Goal: Task Accomplishment & Management: Manage account settings

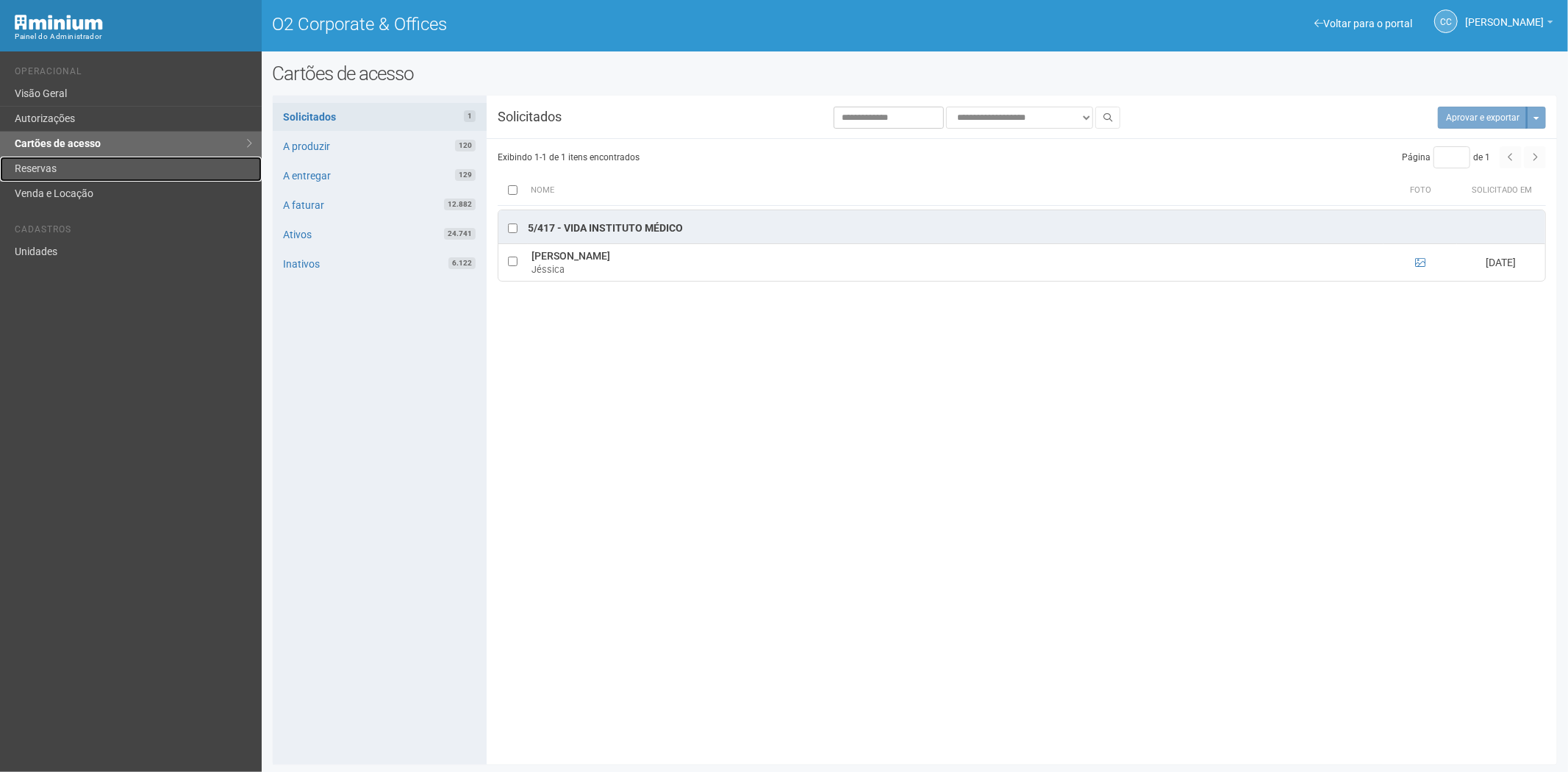
click at [52, 169] on link "Reservas" at bounding box center [131, 169] width 262 height 25
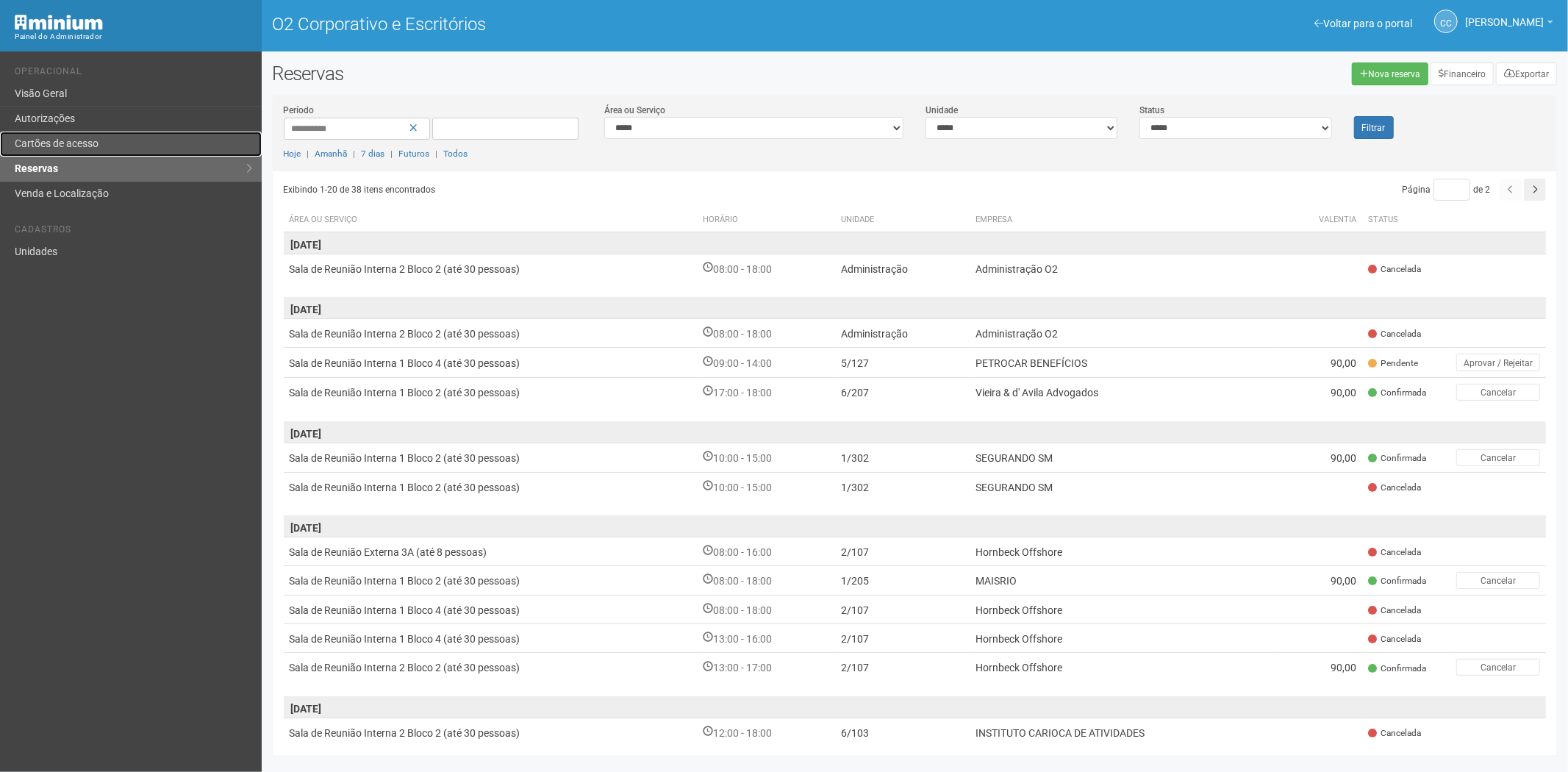
drag, startPoint x: 74, startPoint y: 144, endPoint x: 557, endPoint y: 431, distance: 561.8
click at [74, 145] on font "Cartões de acesso" at bounding box center [56, 143] width 84 height 12
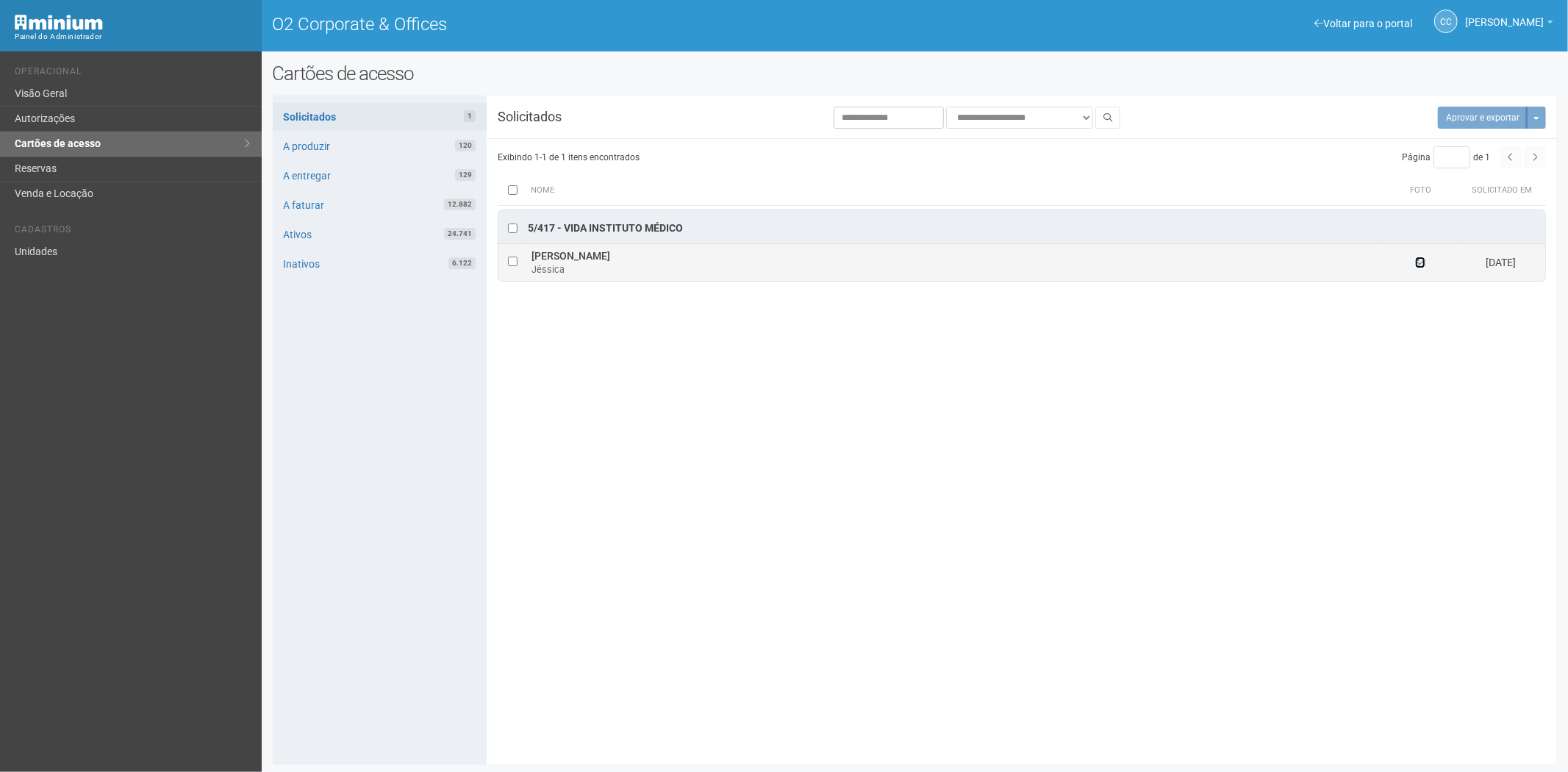
click at [1418, 262] on icon at bounding box center [1420, 262] width 10 height 10
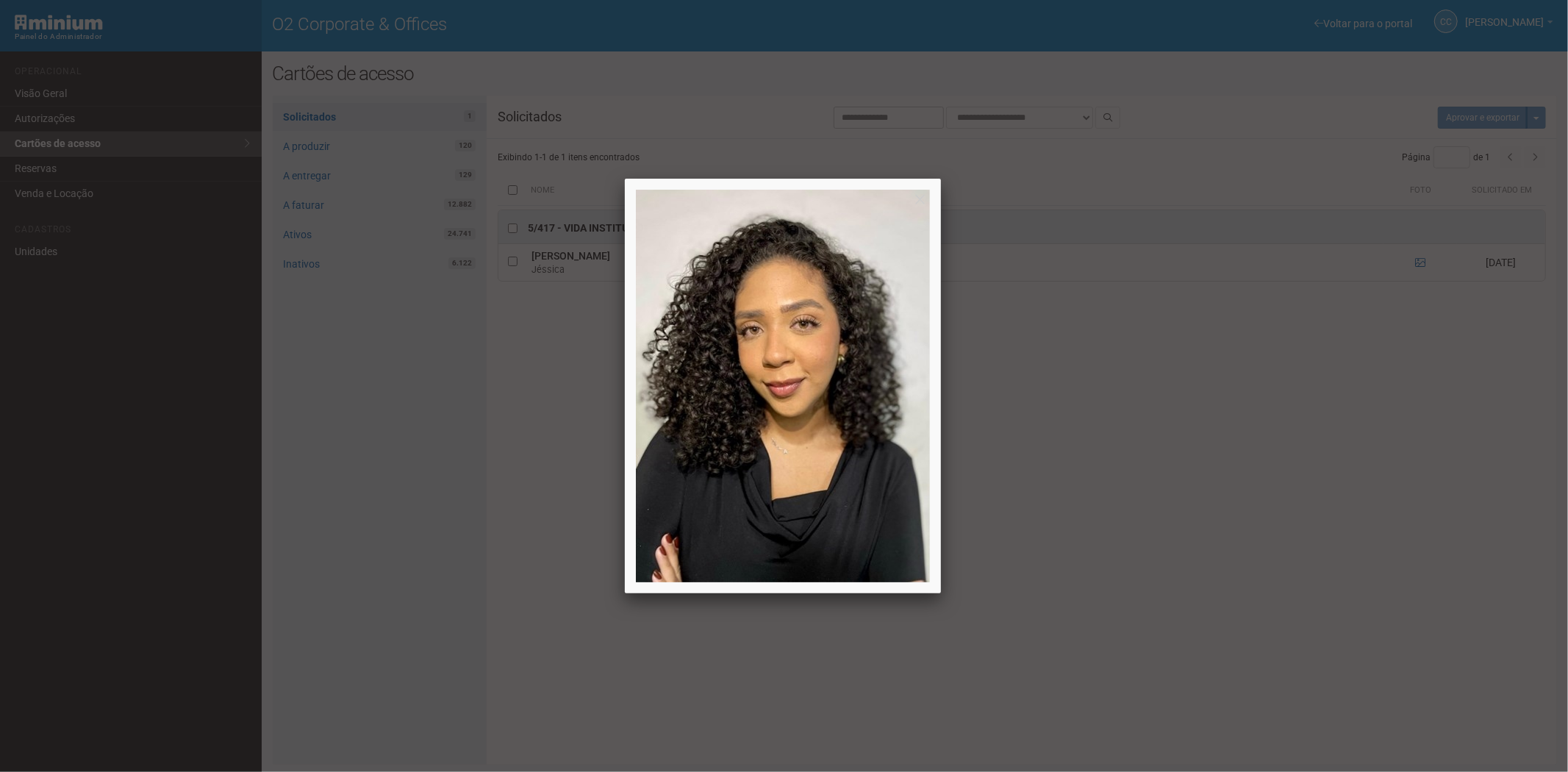
drag, startPoint x: 1224, startPoint y: 518, endPoint x: 1568, endPoint y: 518, distance: 344.0
click at [1224, 517] on div at bounding box center [784, 386] width 1568 height 772
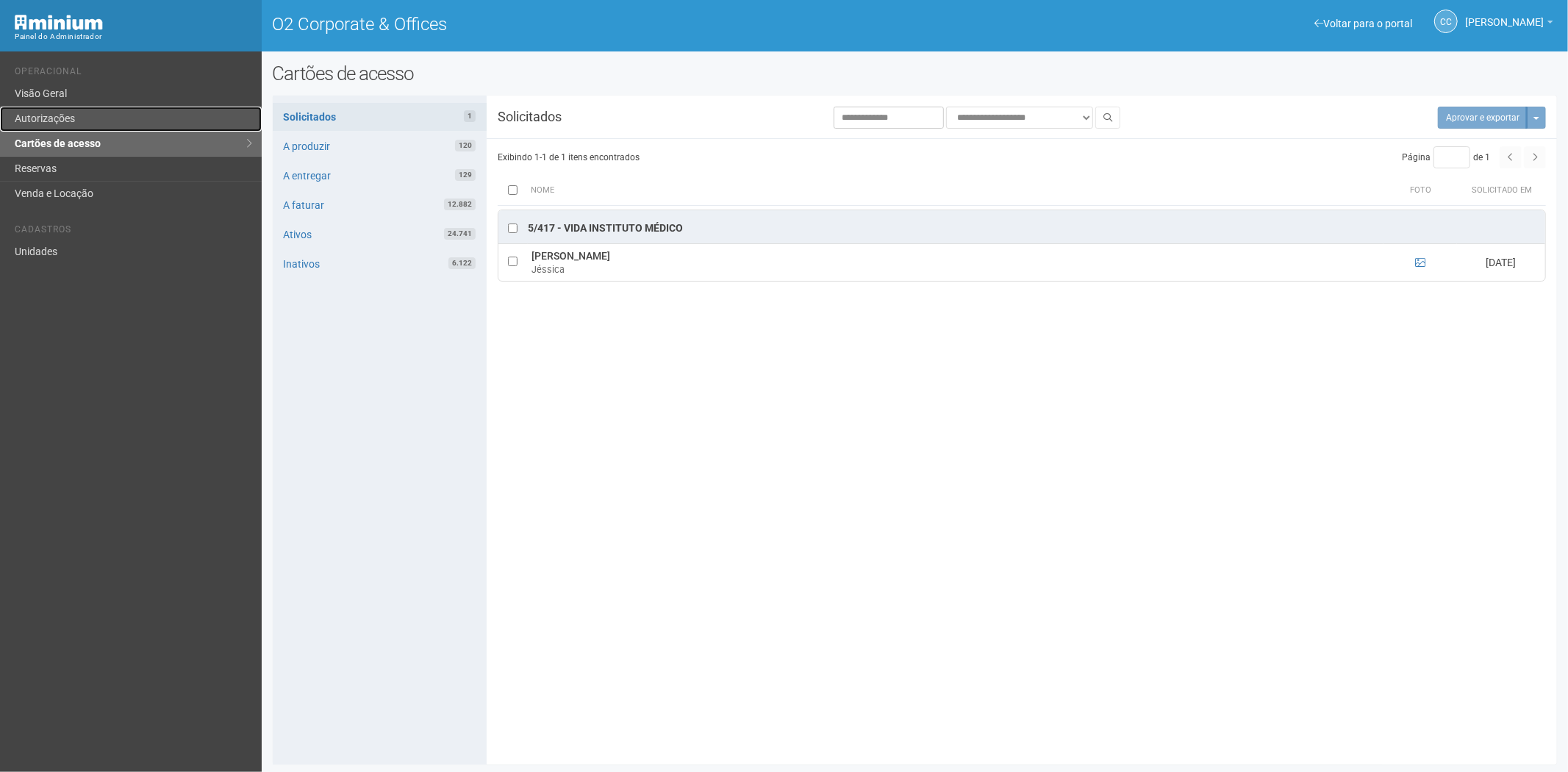
click at [64, 121] on link "Autorizações" at bounding box center [131, 119] width 262 height 25
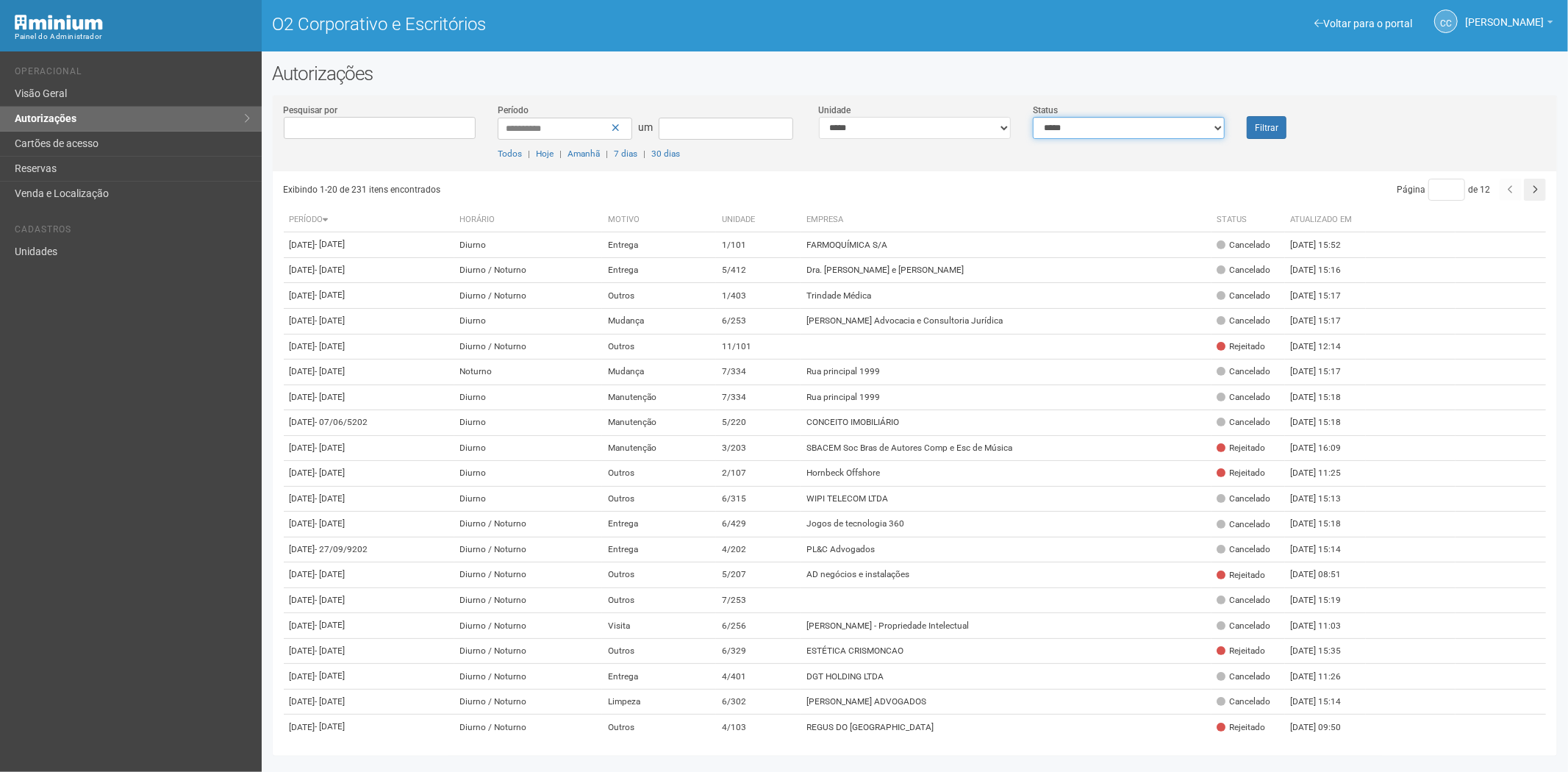
drag, startPoint x: 1129, startPoint y: 126, endPoint x: 1101, endPoint y: 136, distance: 29.7
click at [1129, 126] on select "**********" at bounding box center [1129, 127] width 192 height 22
select select "*"
click at [1033, 117] on select "**********" at bounding box center [1129, 127] width 192 height 22
click at [1275, 126] on font "Filtrar" at bounding box center [1266, 128] width 23 height 10
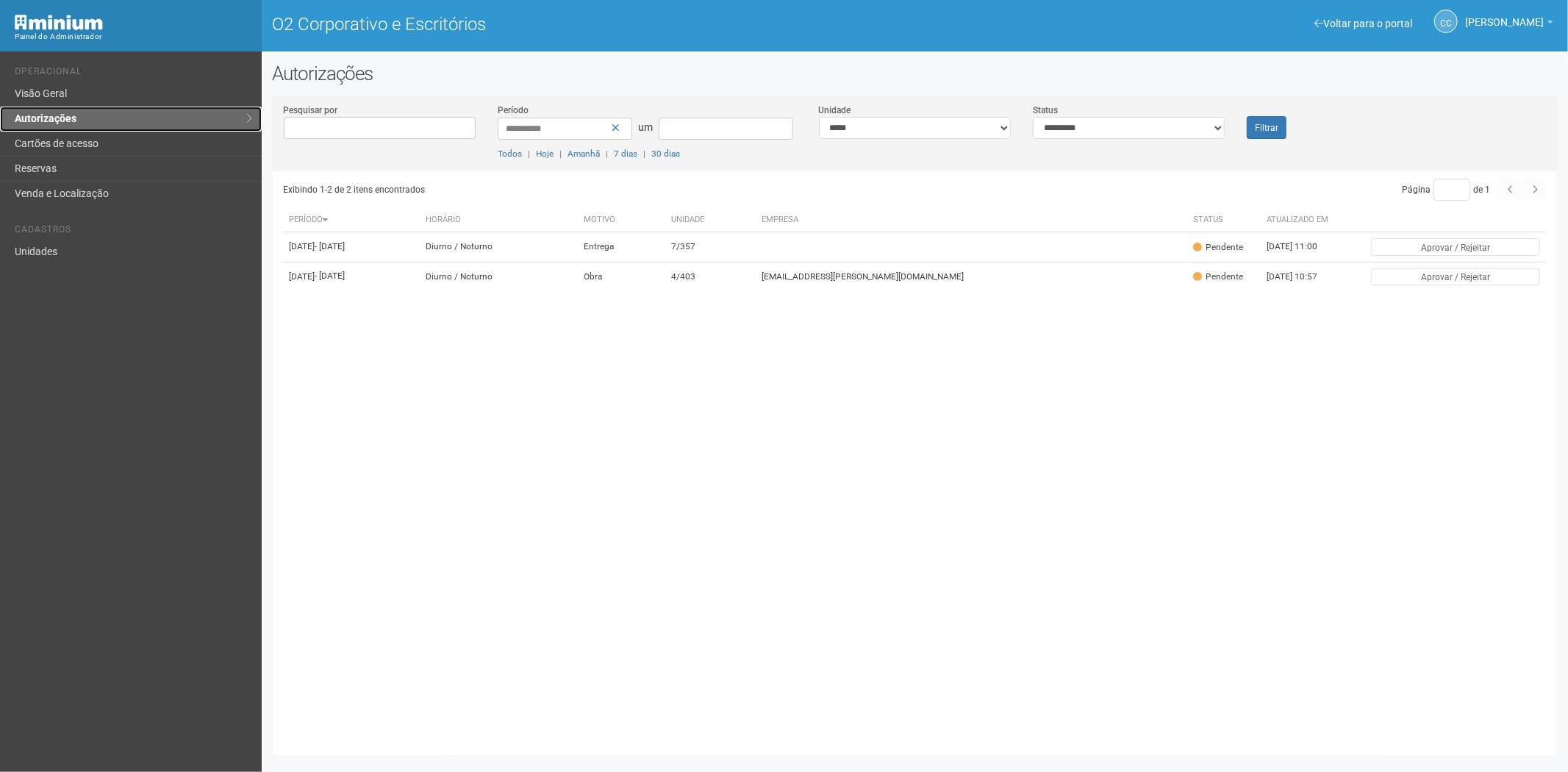
click at [55, 130] on link "Autorizações" at bounding box center [131, 119] width 262 height 25
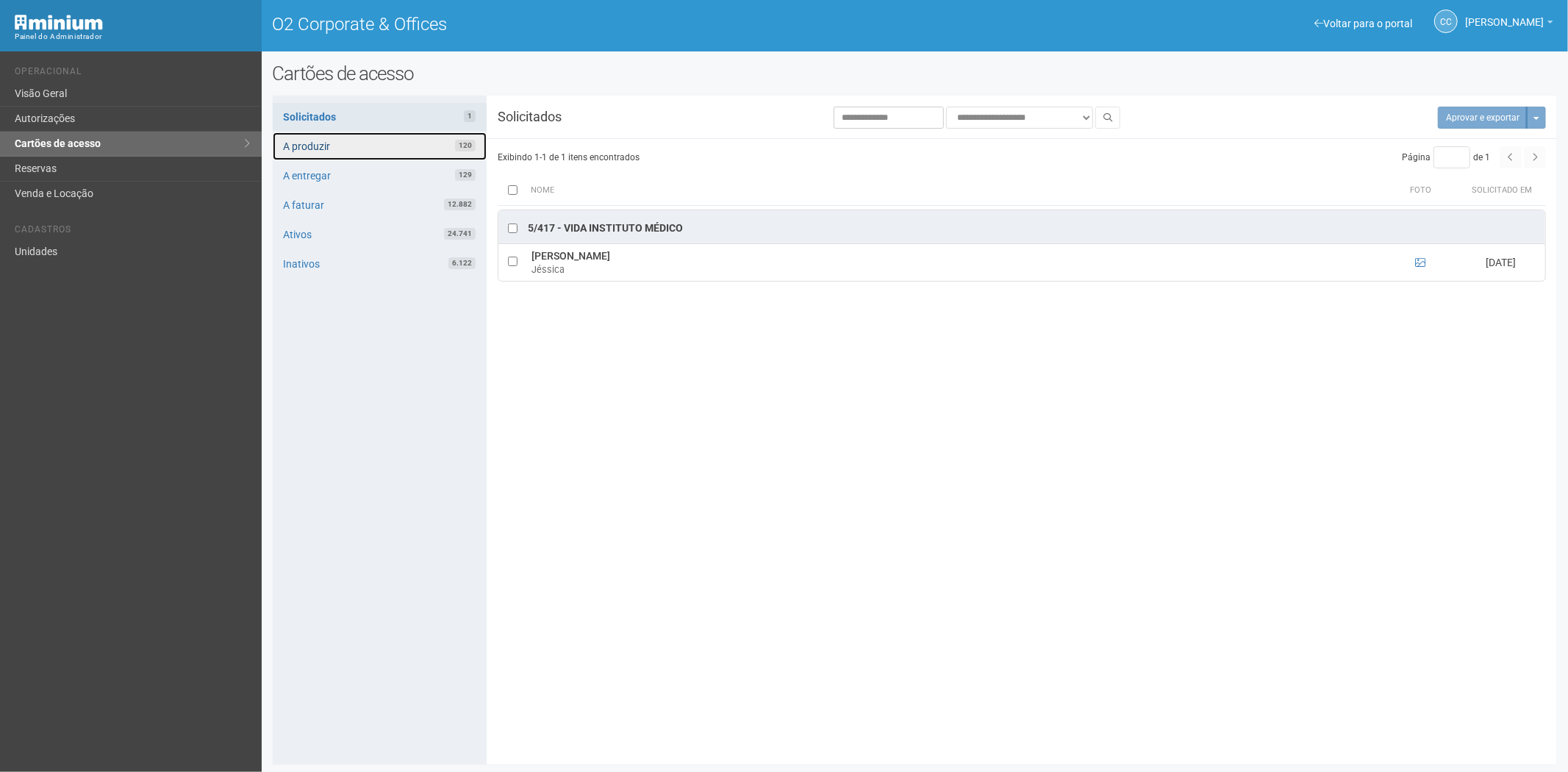
click at [432, 145] on link "A produzir 120" at bounding box center [380, 146] width 214 height 28
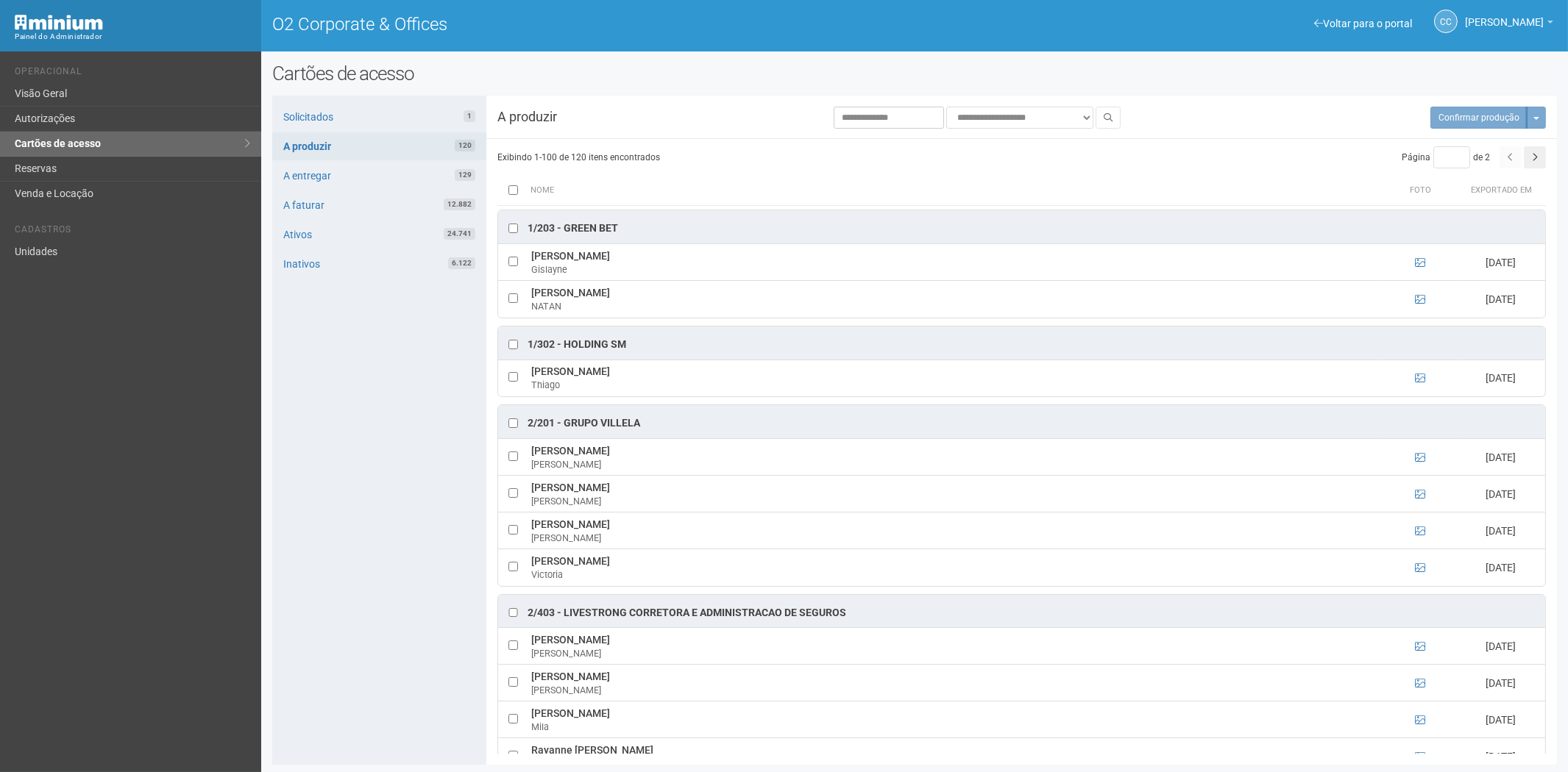
click at [350, 591] on div "Solicitados 1 A produzir 120 A entregar 129 A faturar 12.882 Ativos 24.741 Inat…" at bounding box center [379, 430] width 214 height 669
click at [359, 121] on link "Solicitados 1" at bounding box center [379, 117] width 214 height 28
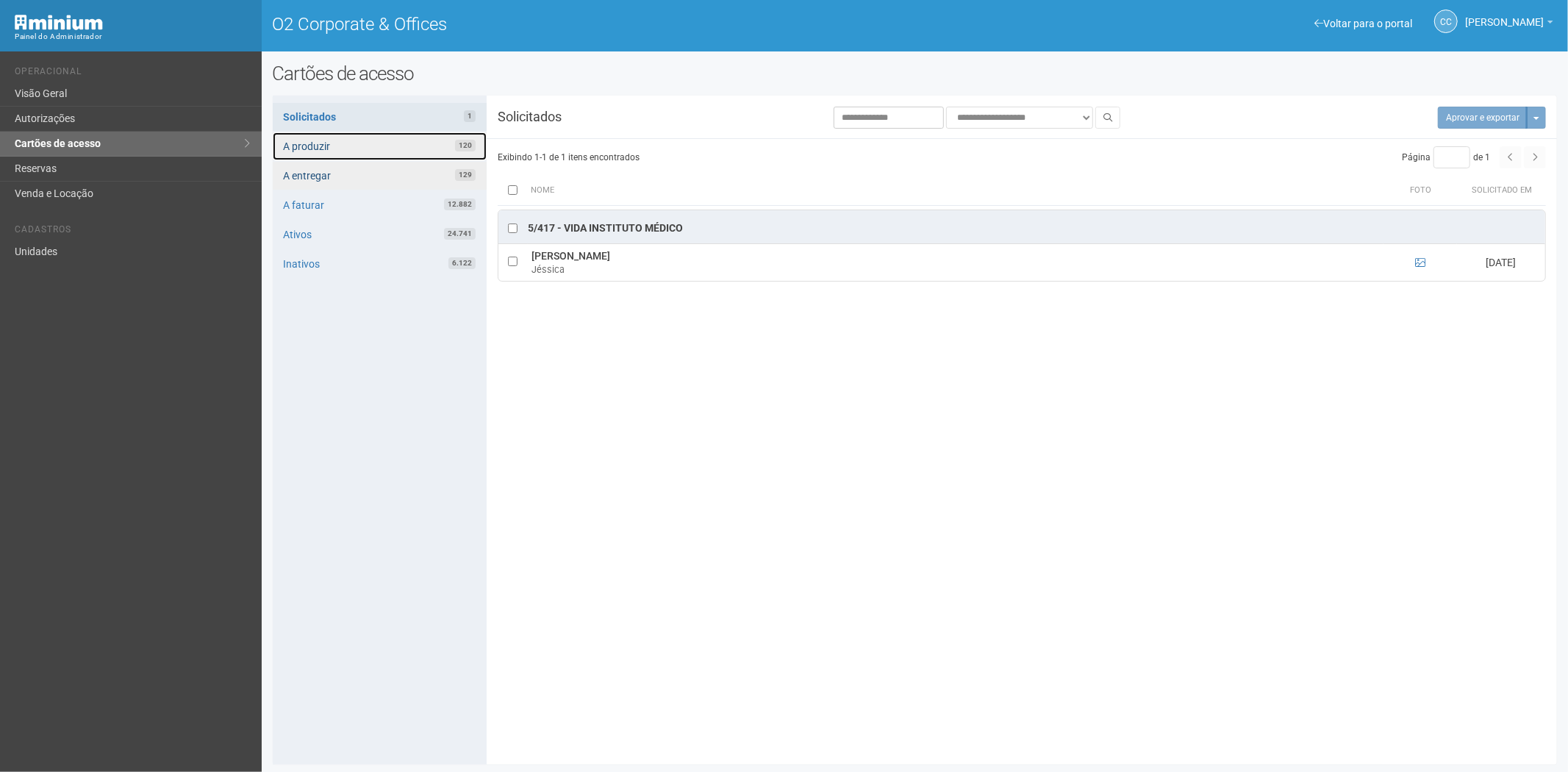
drag, startPoint x: 408, startPoint y: 149, endPoint x: 419, endPoint y: 166, distance: 20.2
click at [408, 149] on link "A produzir 120" at bounding box center [380, 146] width 214 height 28
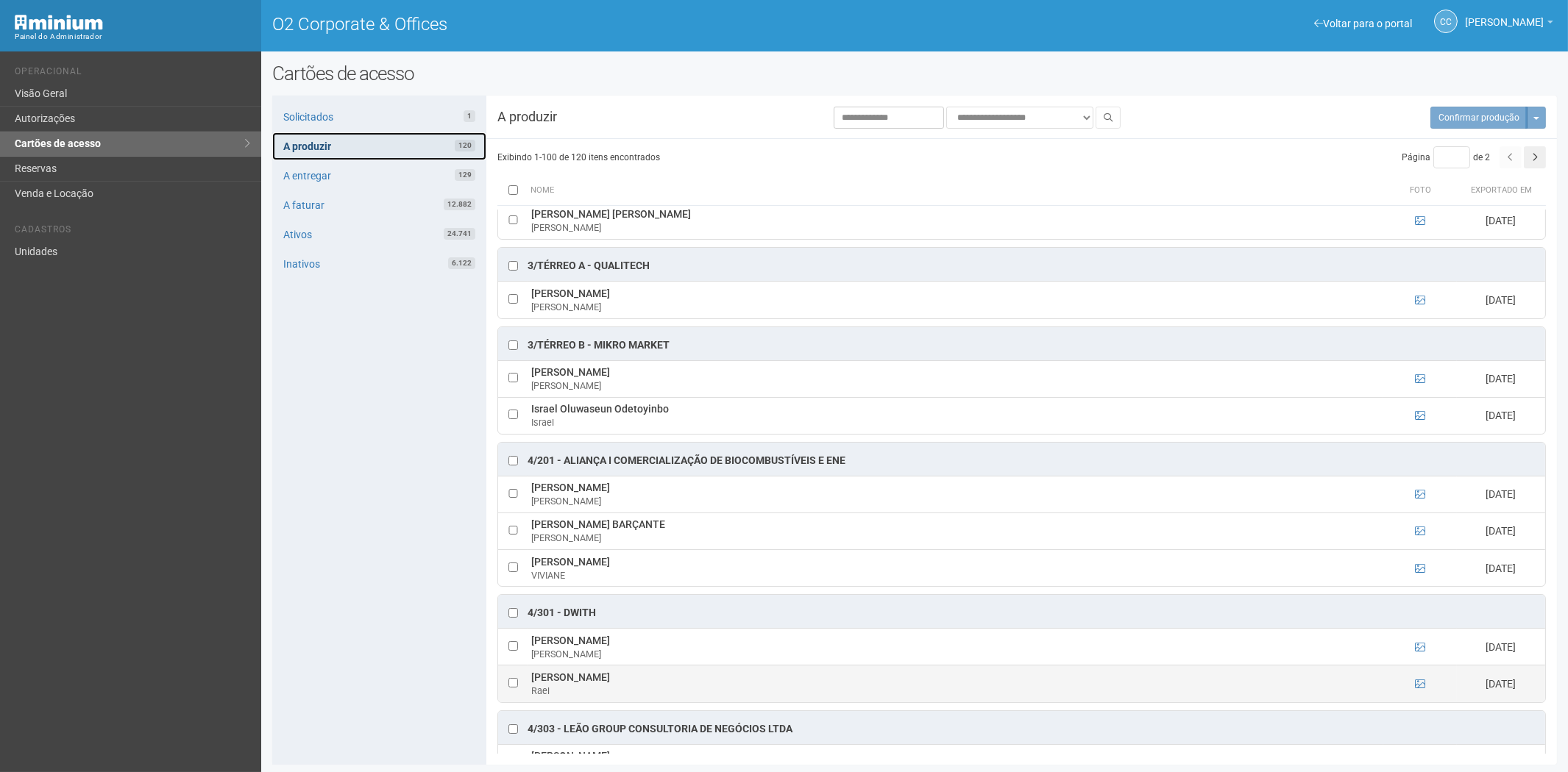
scroll to position [2206, 0]
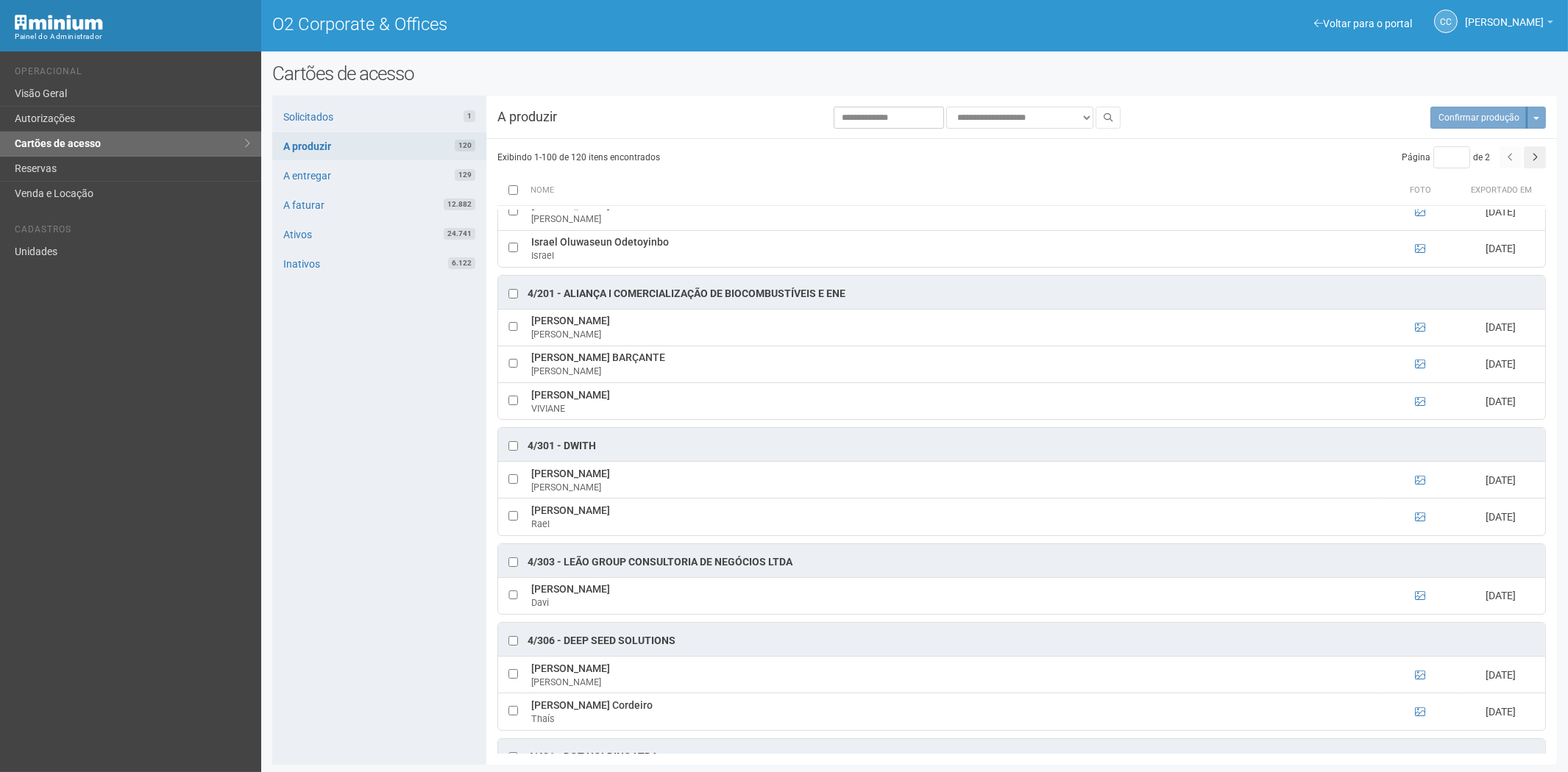
click at [390, 618] on div "Solicitados 1 A produzir 120 A entregar 129 A faturar 12.882 Ativos 24.741 Inat…" at bounding box center [379, 430] width 214 height 669
drag, startPoint x: 356, startPoint y: 150, endPoint x: 372, endPoint y: 155, distance: 16.8
click at [357, 150] on link "A produzir 120" at bounding box center [379, 146] width 214 height 28
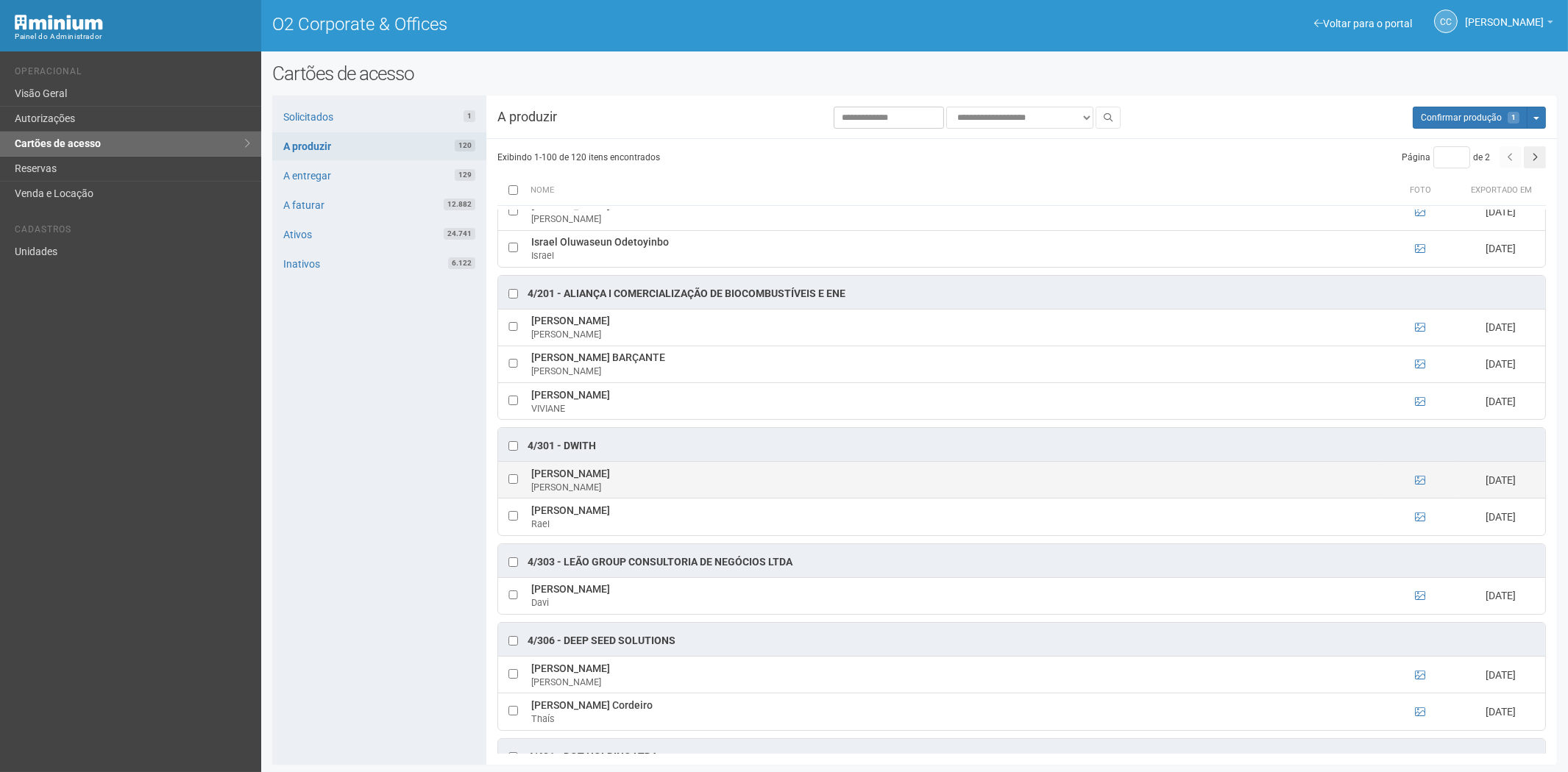
drag, startPoint x: 529, startPoint y: 483, endPoint x: 644, endPoint y: 496, distance: 115.7
click at [644, 496] on td "Alex Silva dos Santos Alex Santos" at bounding box center [955, 480] width 855 height 37
copy td "Alex Silva dos Santos Alex Santos"
drag, startPoint x: 336, startPoint y: 426, endPoint x: 359, endPoint y: 429, distance: 23.2
click at [336, 426] on div "Solicitados 1 A produzir 120 A entregar 129 A faturar 12.882 Ativos 24.741 Inat…" at bounding box center [379, 430] width 214 height 669
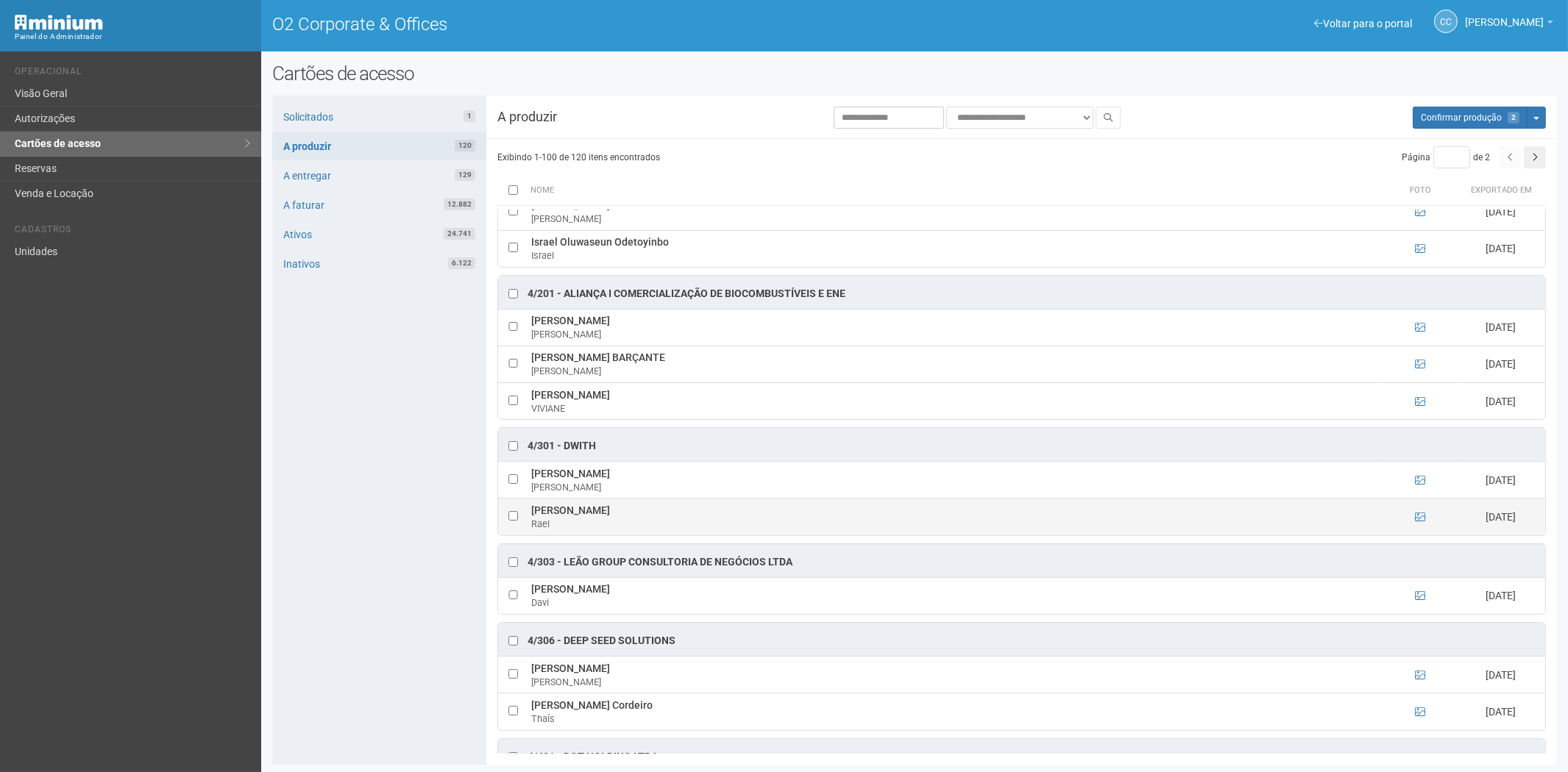
drag, startPoint x: 529, startPoint y: 519, endPoint x: 581, endPoint y: 526, distance: 52.5
click at [602, 528] on td "Rael Chaves Rael" at bounding box center [955, 517] width 855 height 37
copy td "Rael Chaves"
click at [330, 481] on div "Solicitados 1 A produzir 120 A entregar 129 A faturar 12.882 Ativos 24.741 Inat…" at bounding box center [379, 430] width 214 height 669
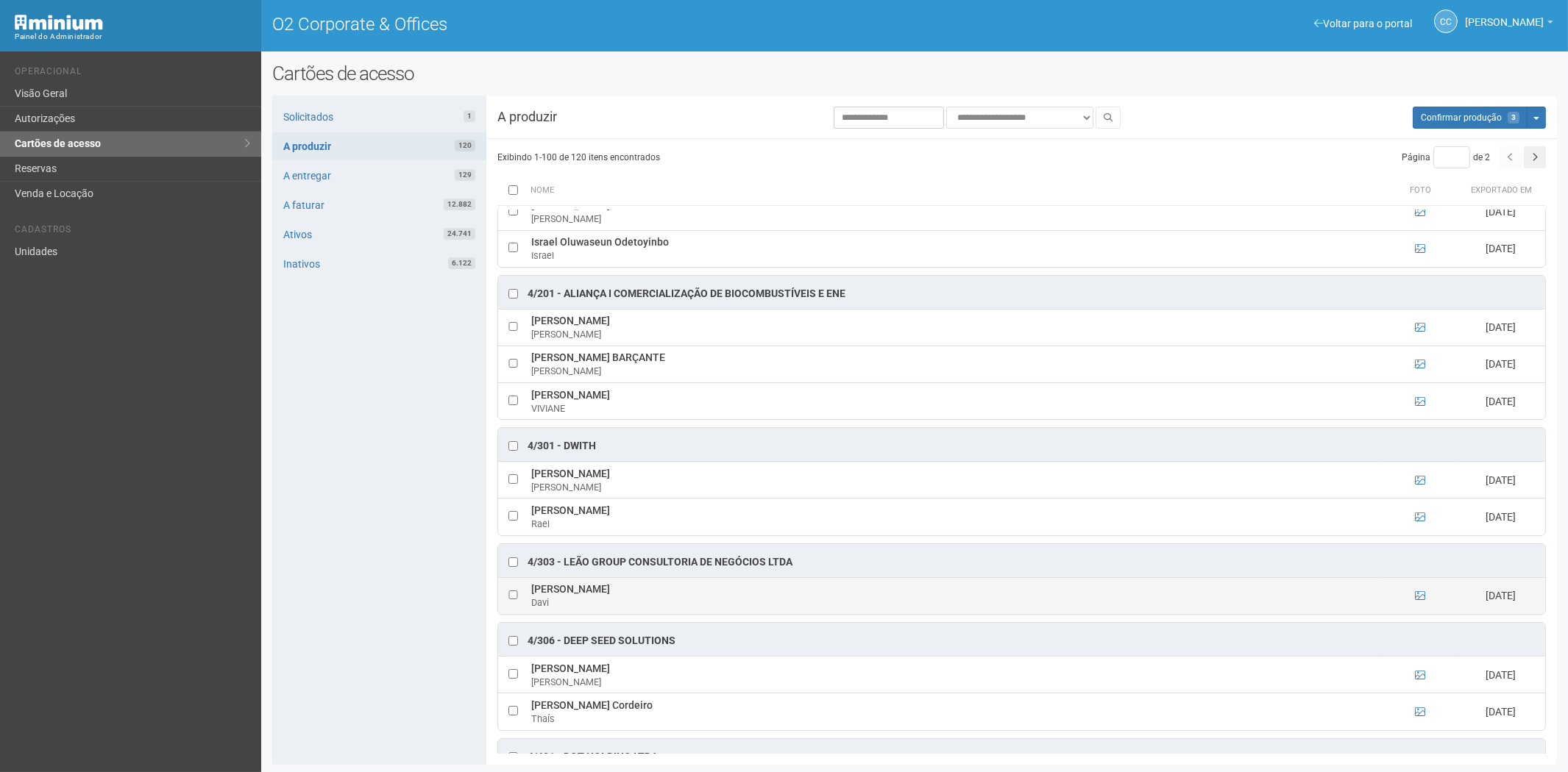
drag, startPoint x: 529, startPoint y: 599, endPoint x: 621, endPoint y: 601, distance: 92.0
click at [623, 601] on td "Davi Brito Armando Davi" at bounding box center [955, 596] width 855 height 37
copy td "[PERSON_NAME]"
click at [434, 637] on div "Solicitados 1 A produzir 120 A entregar 129 A faturar 12.882 Ativos 24.741 Inat…" at bounding box center [379, 430] width 214 height 669
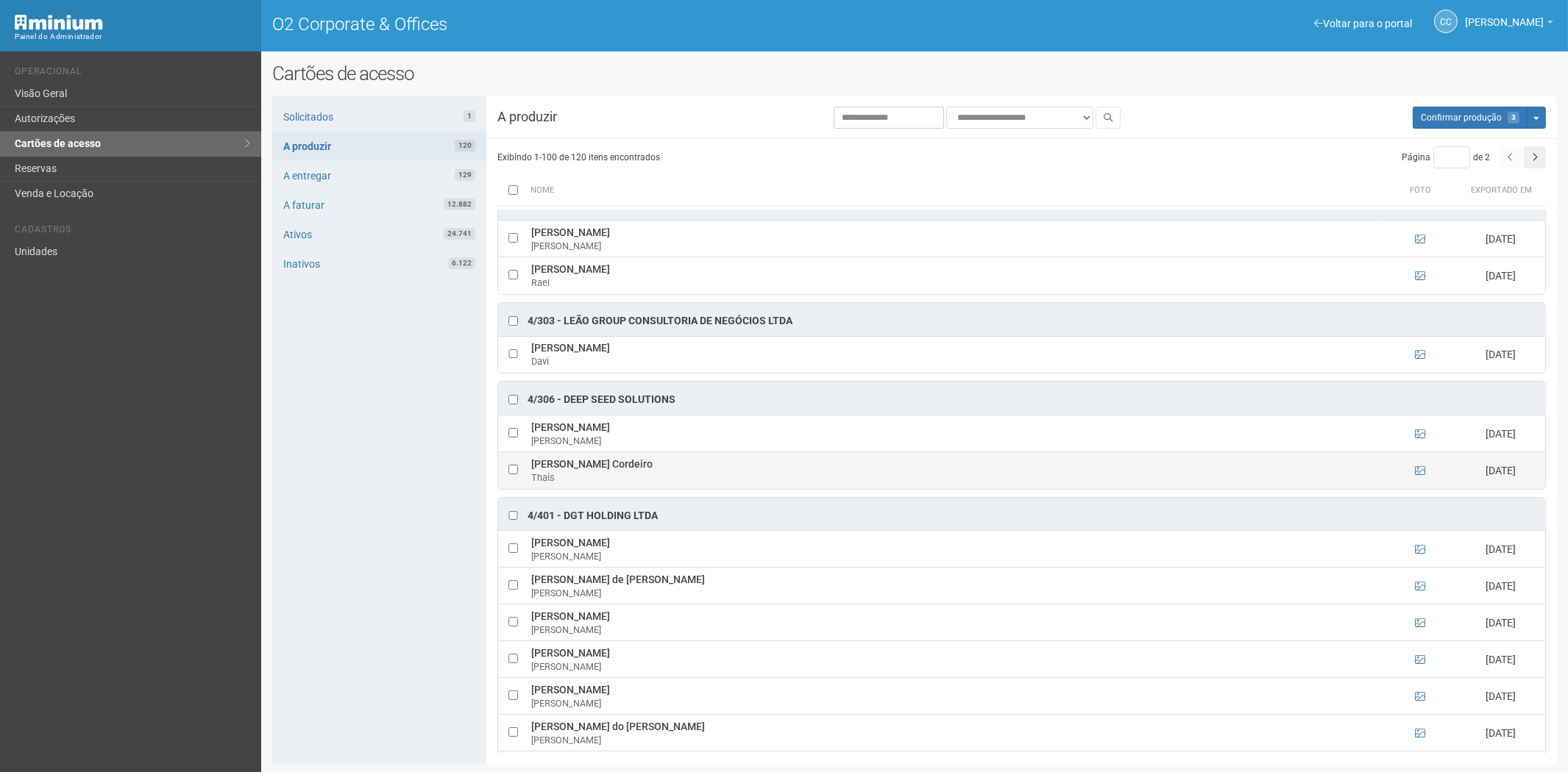
scroll to position [2451, 0]
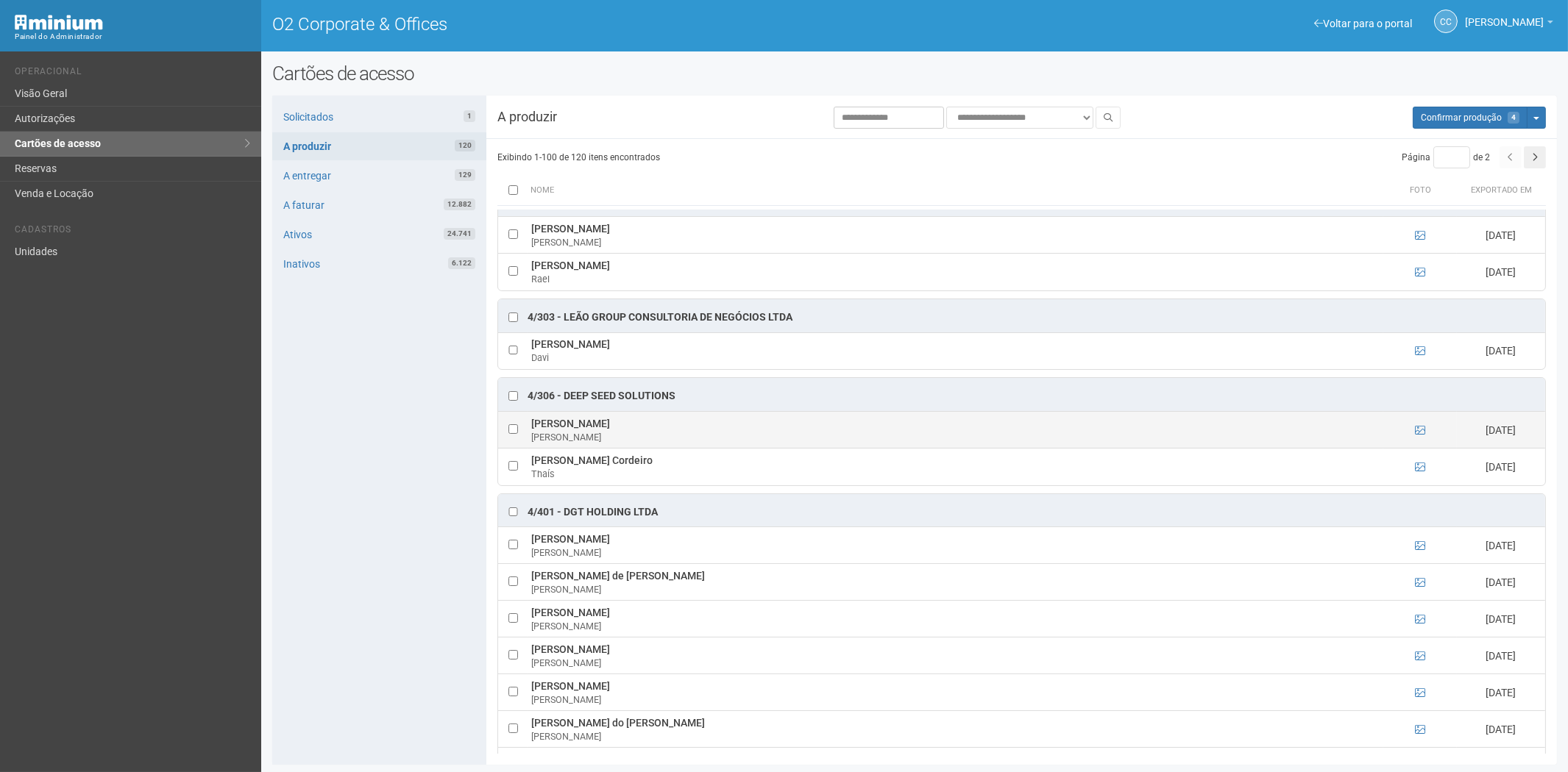
drag, startPoint x: 526, startPoint y: 434, endPoint x: 694, endPoint y: 428, distance: 168.1
click at [694, 428] on tr "Carlos Eduardo Nunes Cerqueira Carlos 14/08/2025" at bounding box center [1021, 430] width 1047 height 37
copy tr "[PERSON_NAME]"
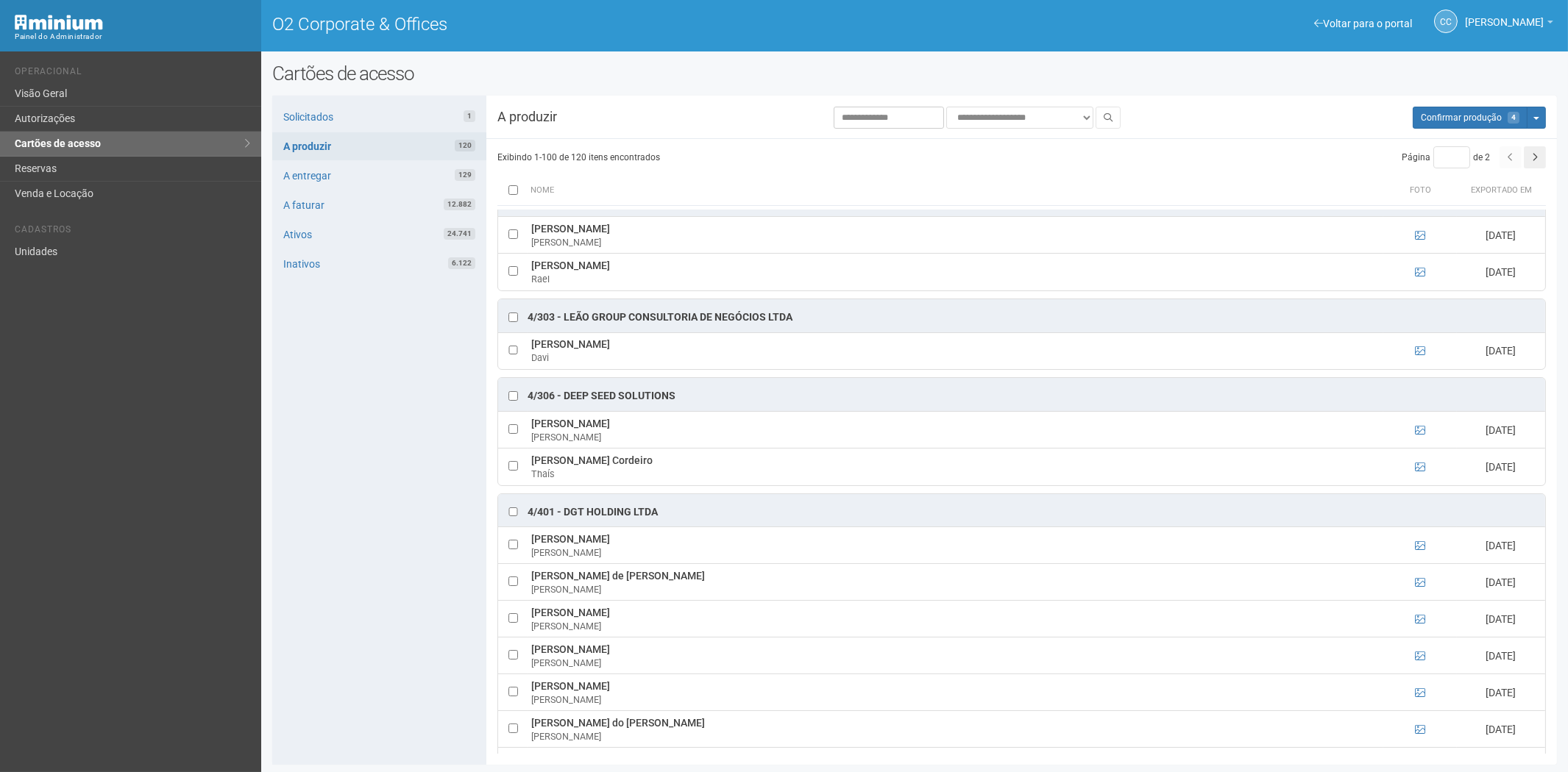
click at [332, 526] on div "Solicitados 1 A produzir 120 A entregar 129 A faturar 12.882 Ativos 24.741 Inat…" at bounding box center [379, 430] width 214 height 669
drag, startPoint x: 529, startPoint y: 468, endPoint x: 685, endPoint y: 470, distance: 156.0
click at [698, 470] on td "Thaís Melo do Nascimento Cordeiro Thaís" at bounding box center [955, 467] width 855 height 37
copy td "[PERSON_NAME] Cordeiro"
drag, startPoint x: 1491, startPoint y: 116, endPoint x: 829, endPoint y: 87, distance: 662.6
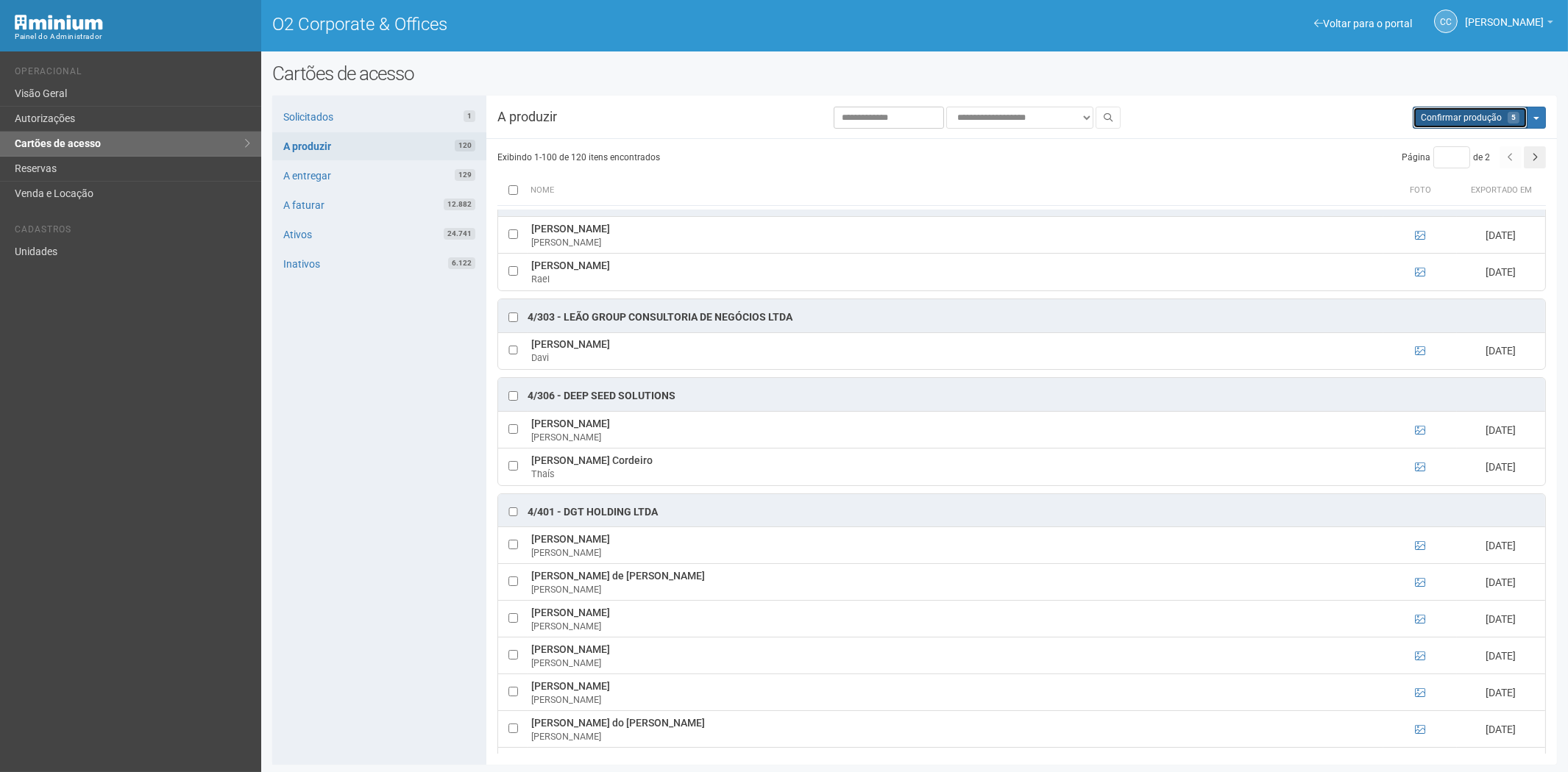
click at [1491, 116] on span "Confirmar produção" at bounding box center [1461, 117] width 81 height 10
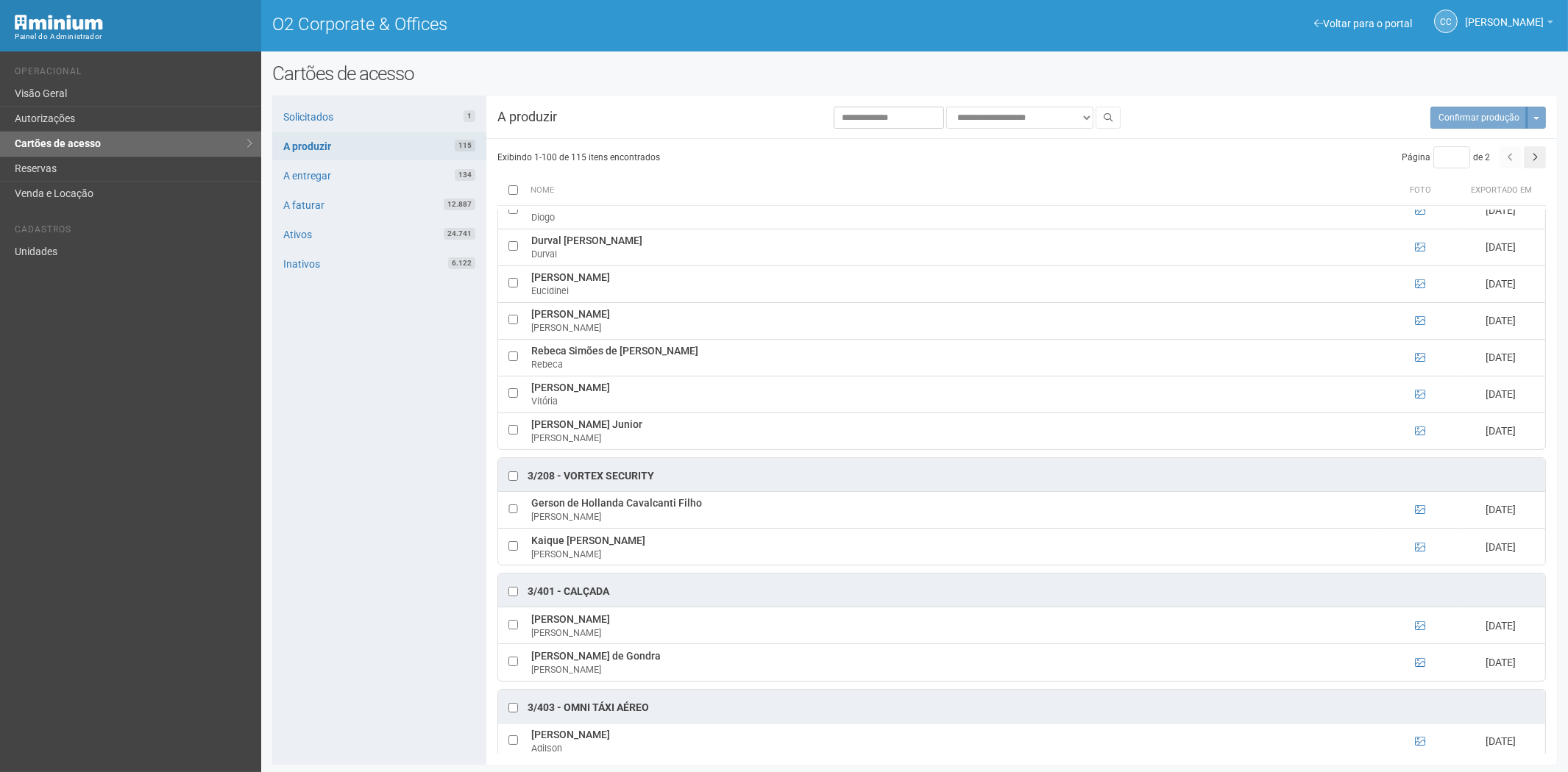
scroll to position [1144, 0]
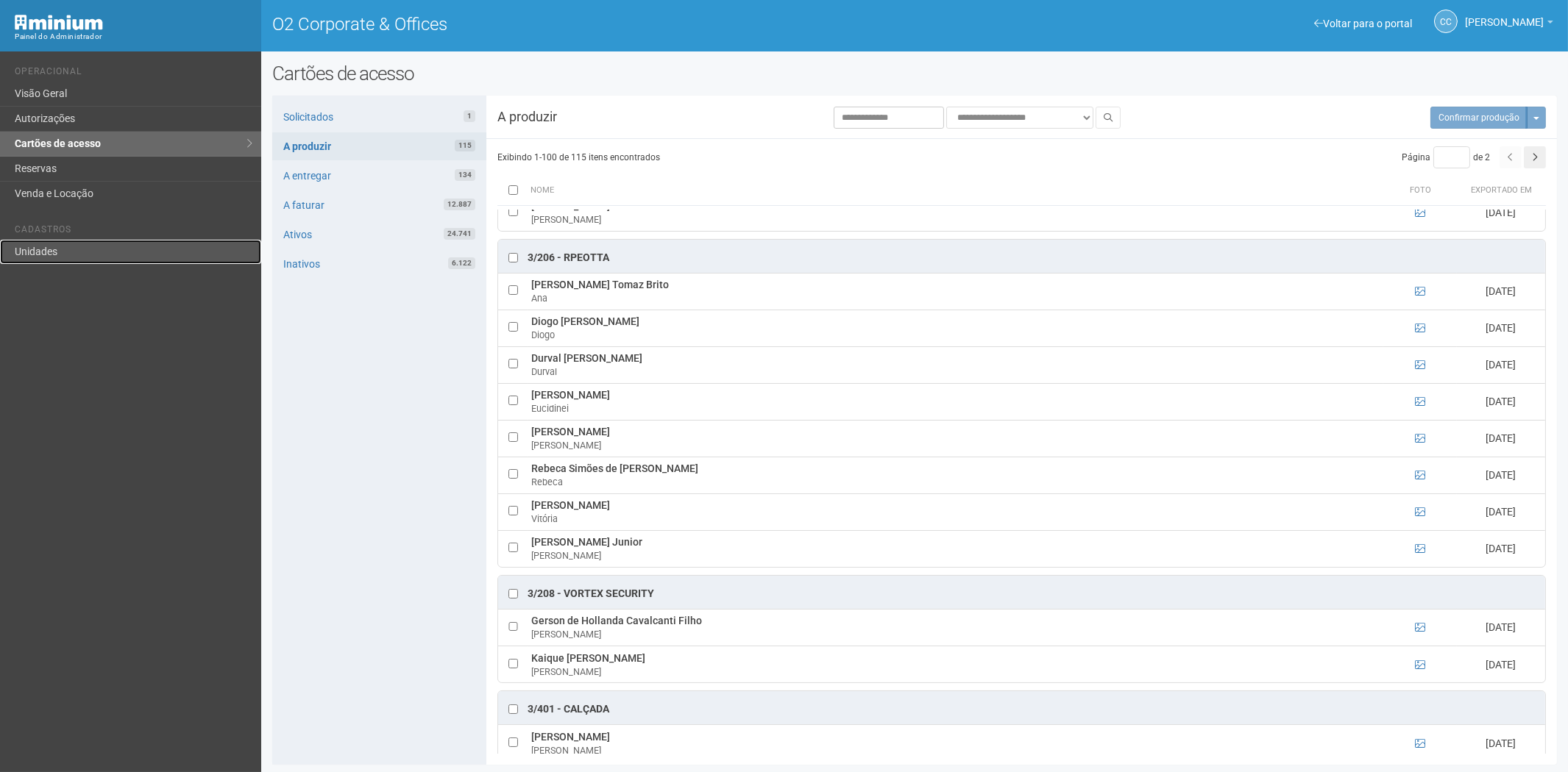
click at [50, 252] on link "Unidades" at bounding box center [130, 252] width 261 height 24
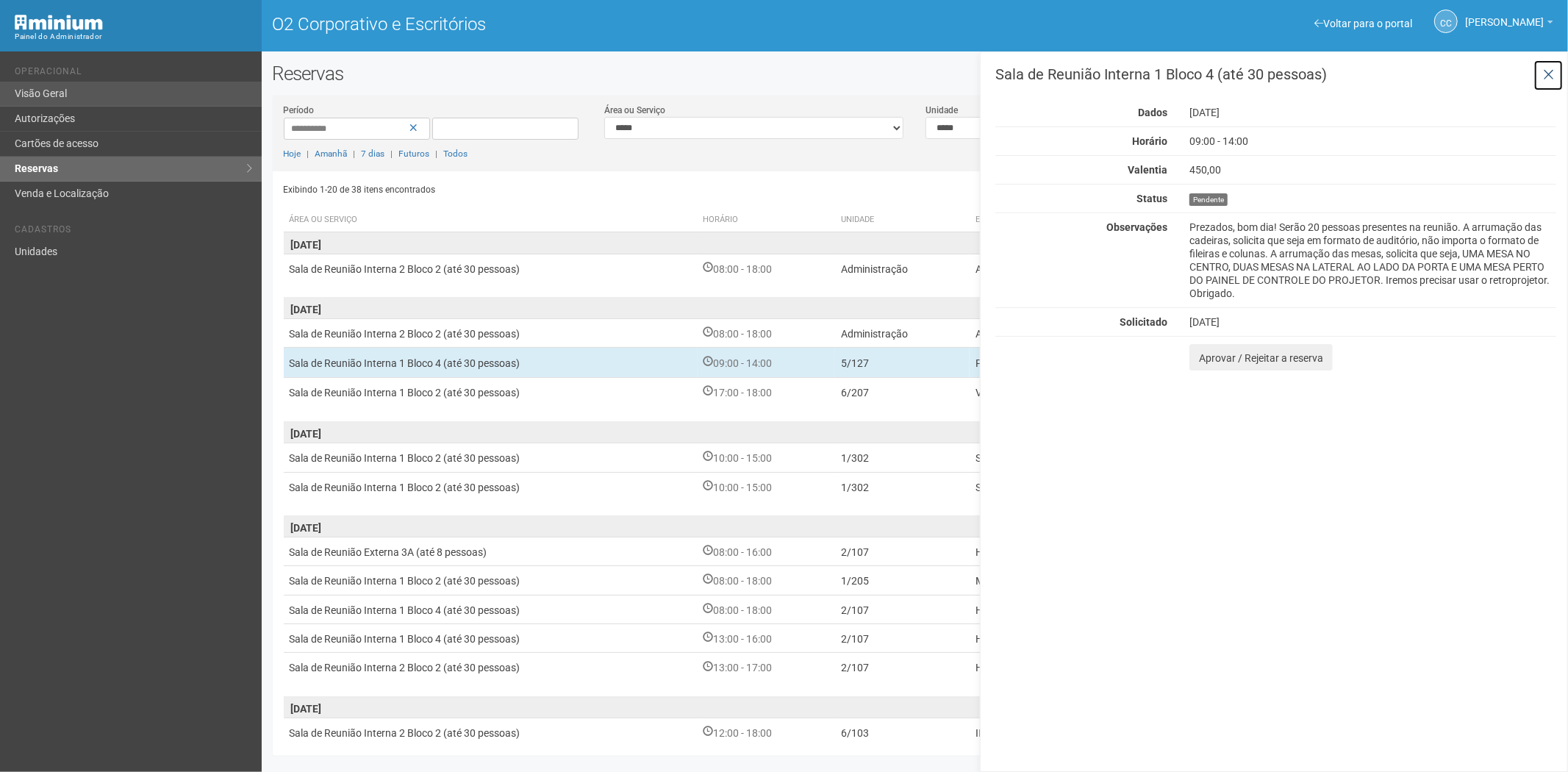
drag, startPoint x: 1554, startPoint y: 71, endPoint x: 87, endPoint y: 88, distance: 1467.1
click at [1550, 72] on button at bounding box center [1548, 75] width 30 height 31
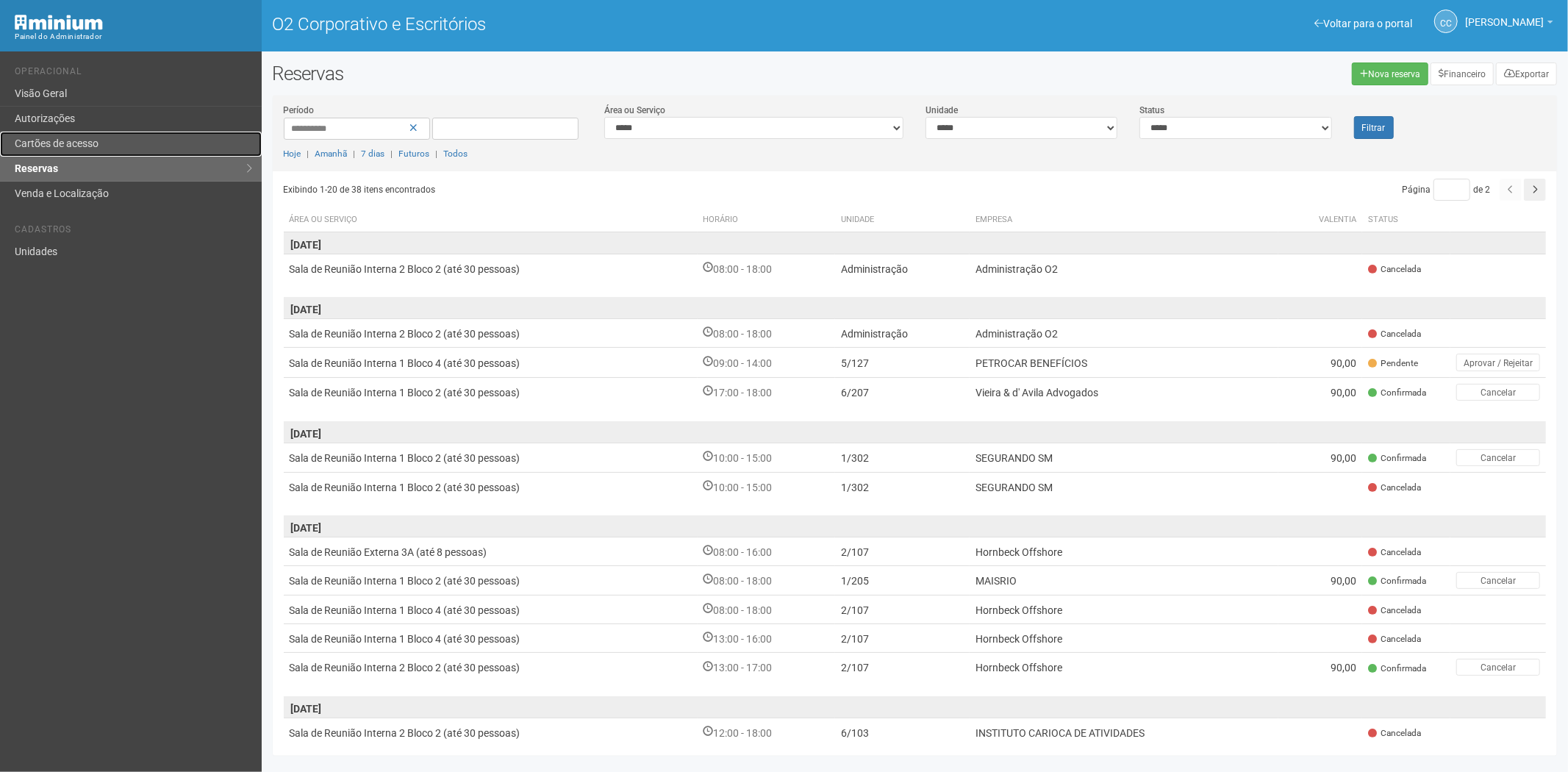
click at [89, 144] on font "Cartões de acesso" at bounding box center [56, 143] width 84 height 12
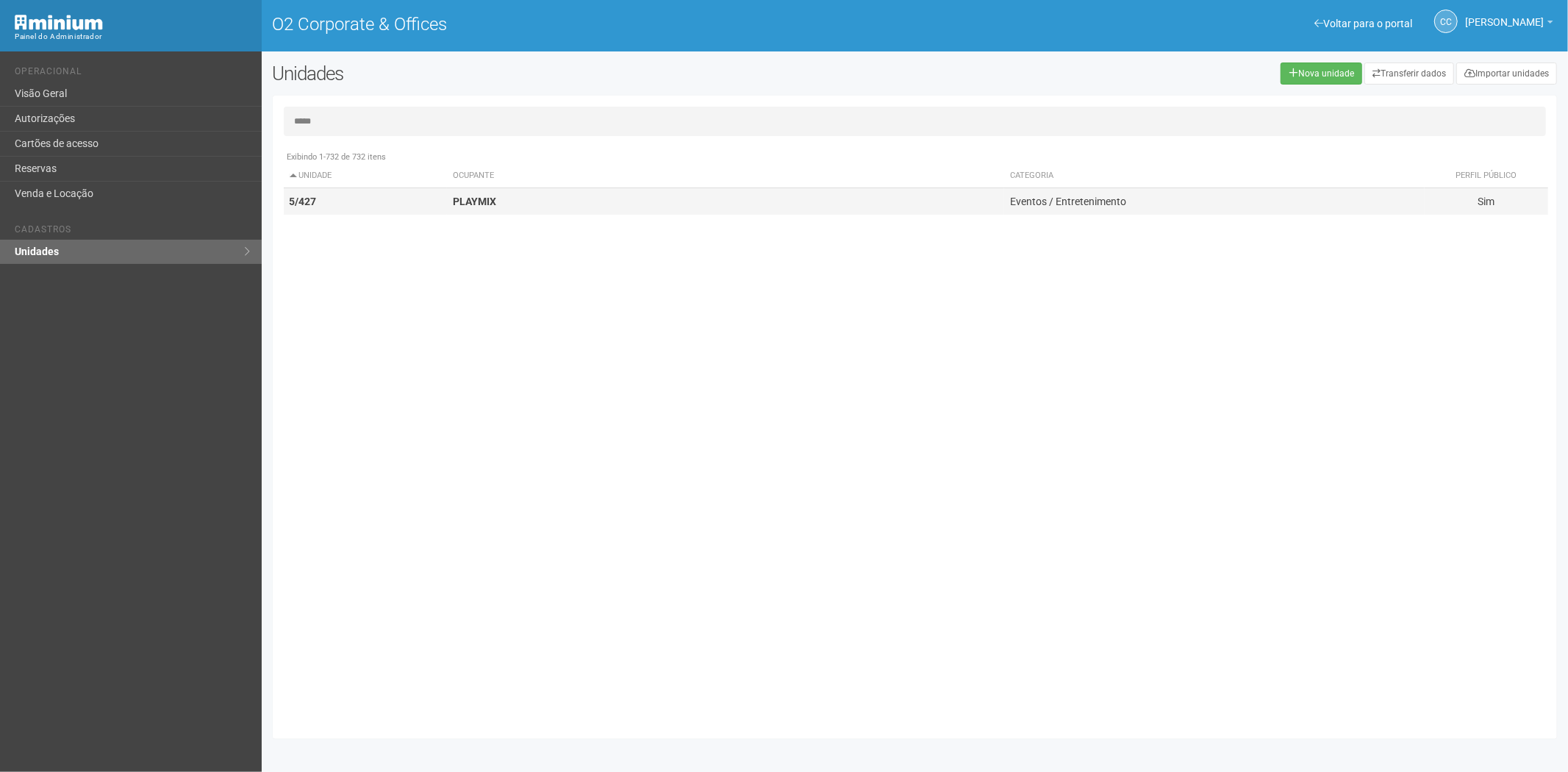
type input "*****"
click at [464, 201] on strong "PLAYMIX" at bounding box center [474, 201] width 43 height 12
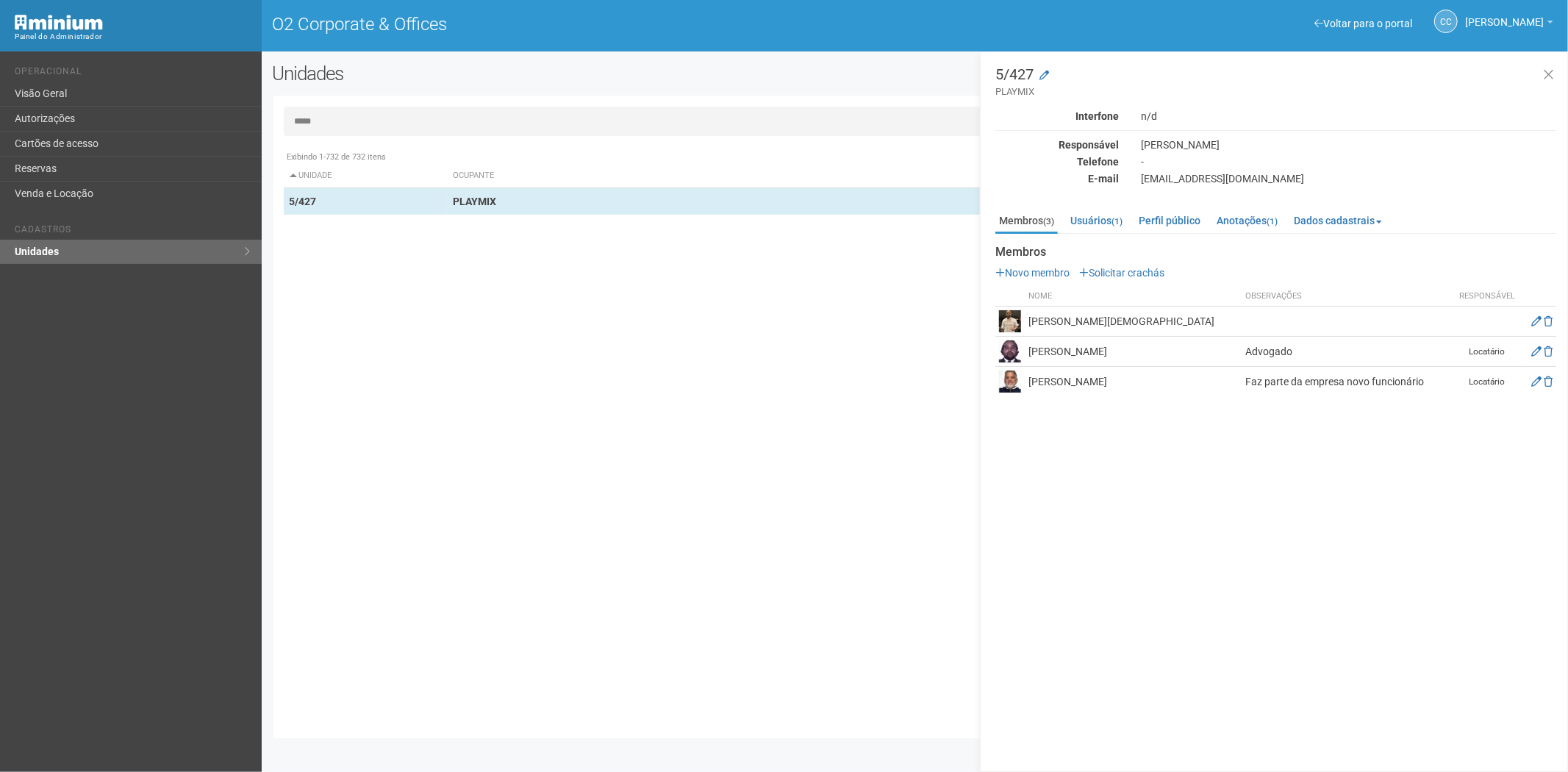
drag, startPoint x: 1144, startPoint y: 319, endPoint x: 1027, endPoint y: 321, distance: 117.0
click at [1027, 321] on td "Leandro cristiano santos" at bounding box center [1134, 321] width 217 height 30
copy td "Leandro cristiano santos"
click at [1307, 480] on div "5/427 PLAYMIX Interfone n/d Responsável Ricardo Bheringuer Telefone - E-mail ka…" at bounding box center [1275, 412] width 589 height 721
drag, startPoint x: 1096, startPoint y: 384, endPoint x: 1049, endPoint y: 376, distance: 47.7
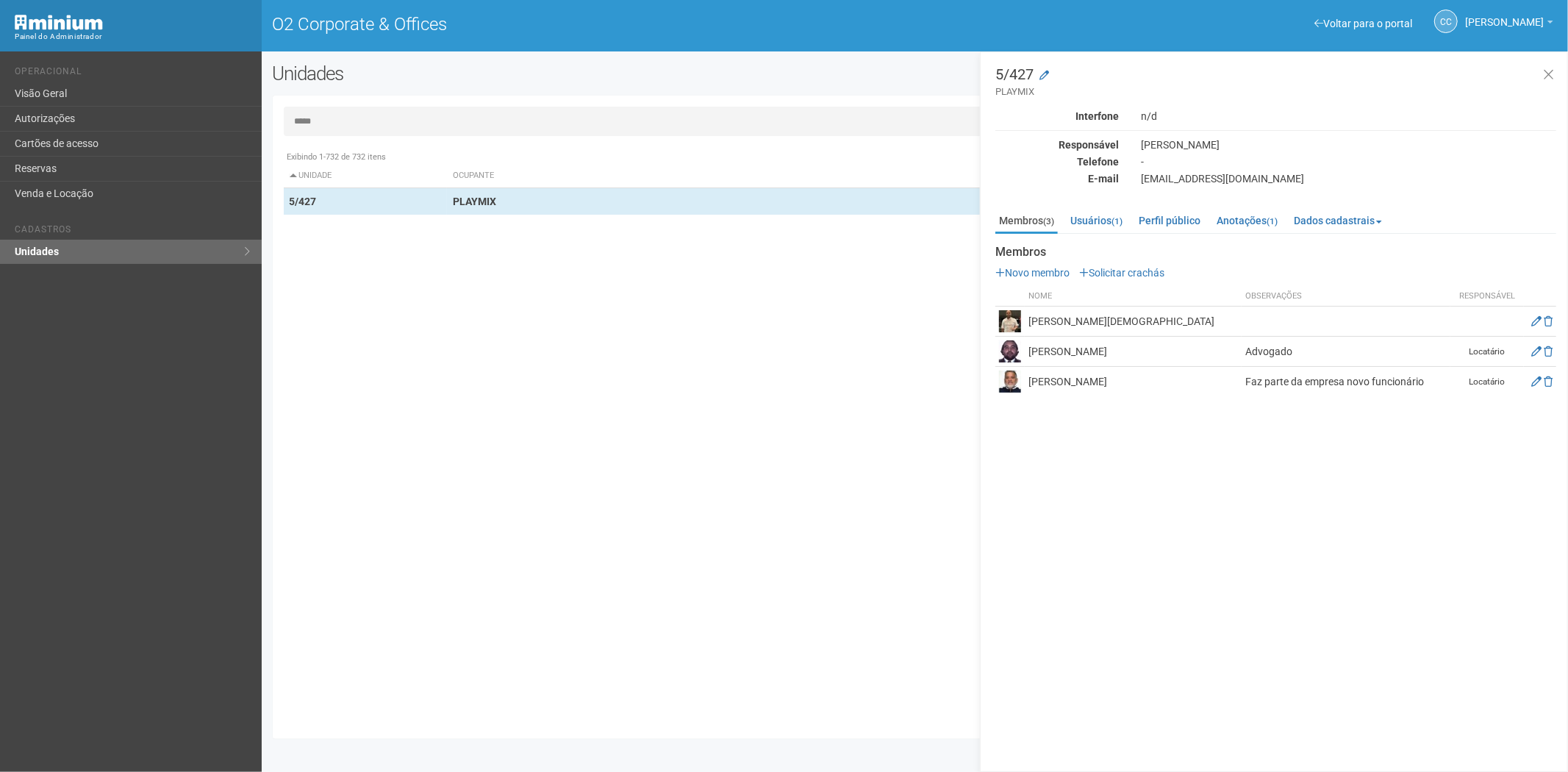
click at [1032, 382] on td "Sérgio Fernandes Granja" at bounding box center [1134, 381] width 217 height 30
drag, startPoint x: 1049, startPoint y: 376, endPoint x: 1096, endPoint y: 403, distance: 54.2
click at [995, 446] on div "5/427 PLAYMIX Interfone n/d Responsável Ricardo Bheringuer Telefone - E-mail ka…" at bounding box center [1275, 412] width 589 height 721
drag, startPoint x: 1145, startPoint y: 382, endPoint x: 1030, endPoint y: 383, distance: 115.0
click at [1030, 383] on td "Sérgio Fernandes Granja" at bounding box center [1134, 381] width 217 height 30
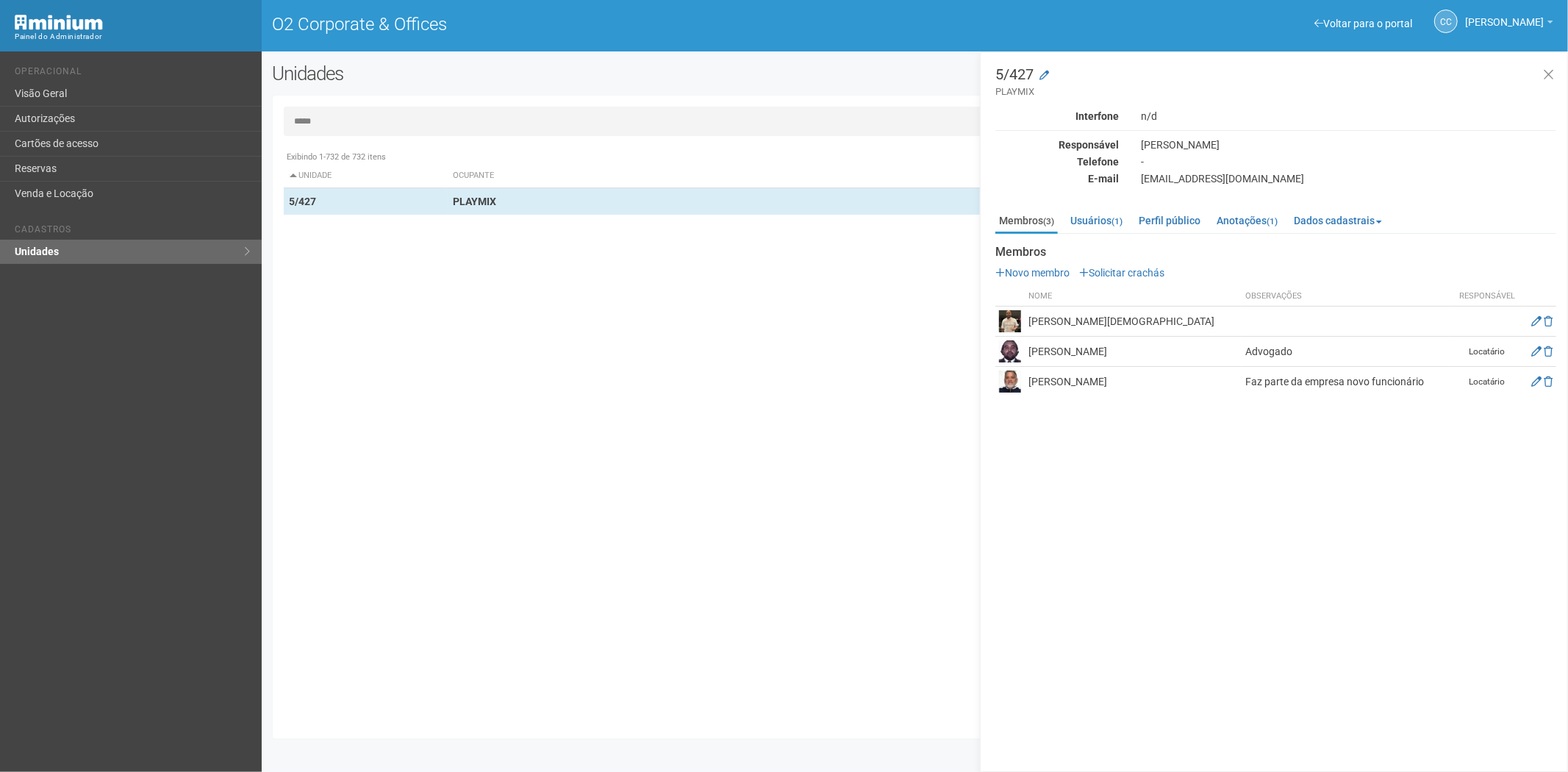
copy td "Sérgio Fernandes Granja"
drag, startPoint x: 1311, startPoint y: 688, endPoint x: 1355, endPoint y: 616, distance: 84.4
click at [1311, 688] on div "5/427 PLAYMIX Interfone n/d Responsável Ricardo Bheringuer Telefone - E-mail ka…" at bounding box center [1275, 412] width 589 height 721
drag, startPoint x: 1136, startPoint y: 355, endPoint x: 1037, endPoint y: 351, distance: 99.1
click at [1027, 357] on td "[PERSON_NAME]" at bounding box center [1134, 351] width 217 height 30
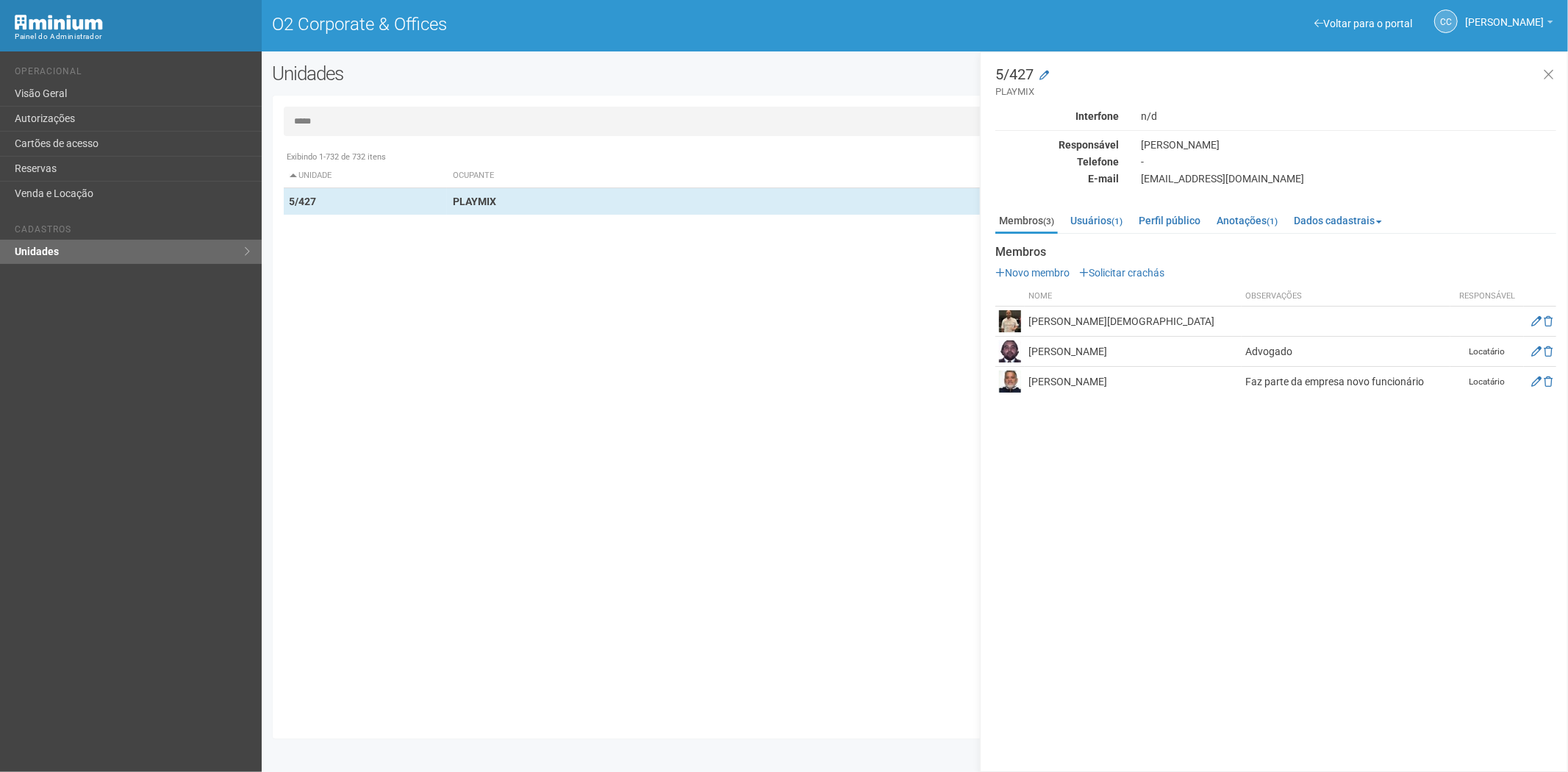
copy td "André Luís Soares Cruz"
click at [1192, 540] on div "5/427 PLAYMIX Interfone n/d Responsável Ricardo Bheringuer Telefone - E-mail ka…" at bounding box center [1275, 412] width 589 height 721
click at [1098, 268] on link "Solicitar crachás" at bounding box center [1122, 273] width 85 height 12
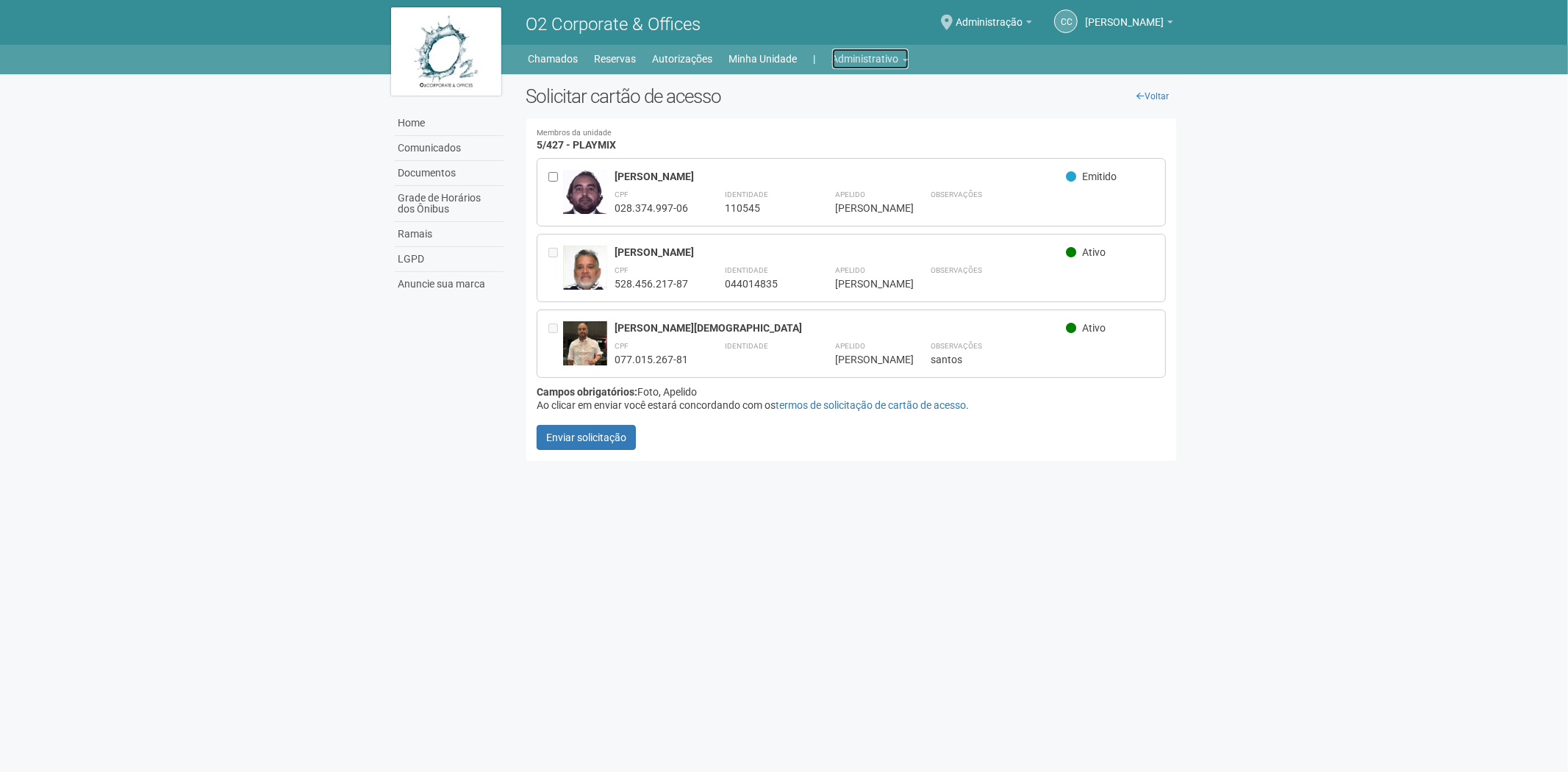
click at [856, 50] on link "Administrativo" at bounding box center [870, 59] width 76 height 21
click at [827, 116] on link "Cartões de acesso" at bounding box center [849, 116] width 125 height 26
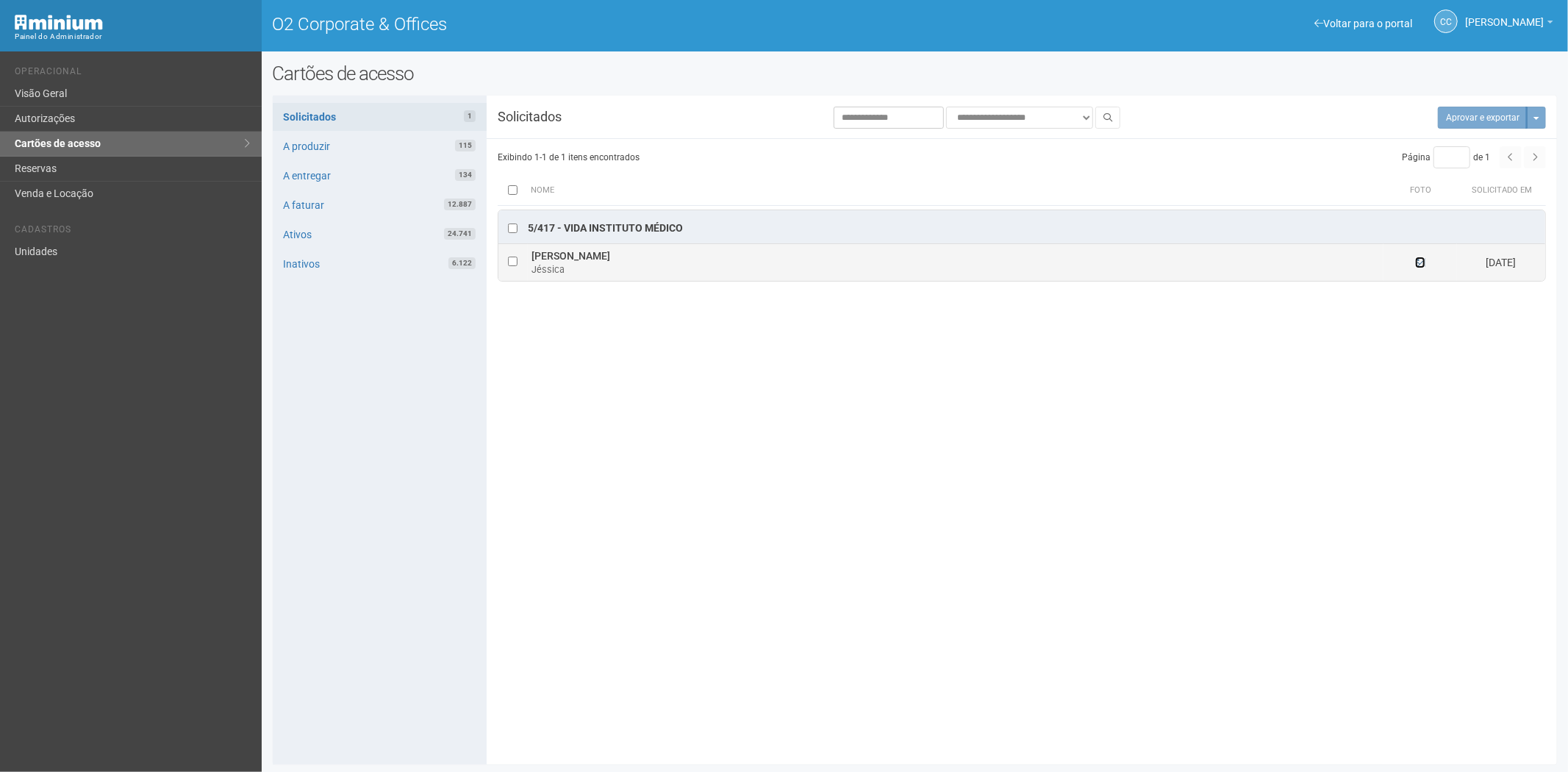
click at [1420, 266] on icon at bounding box center [1420, 262] width 10 height 10
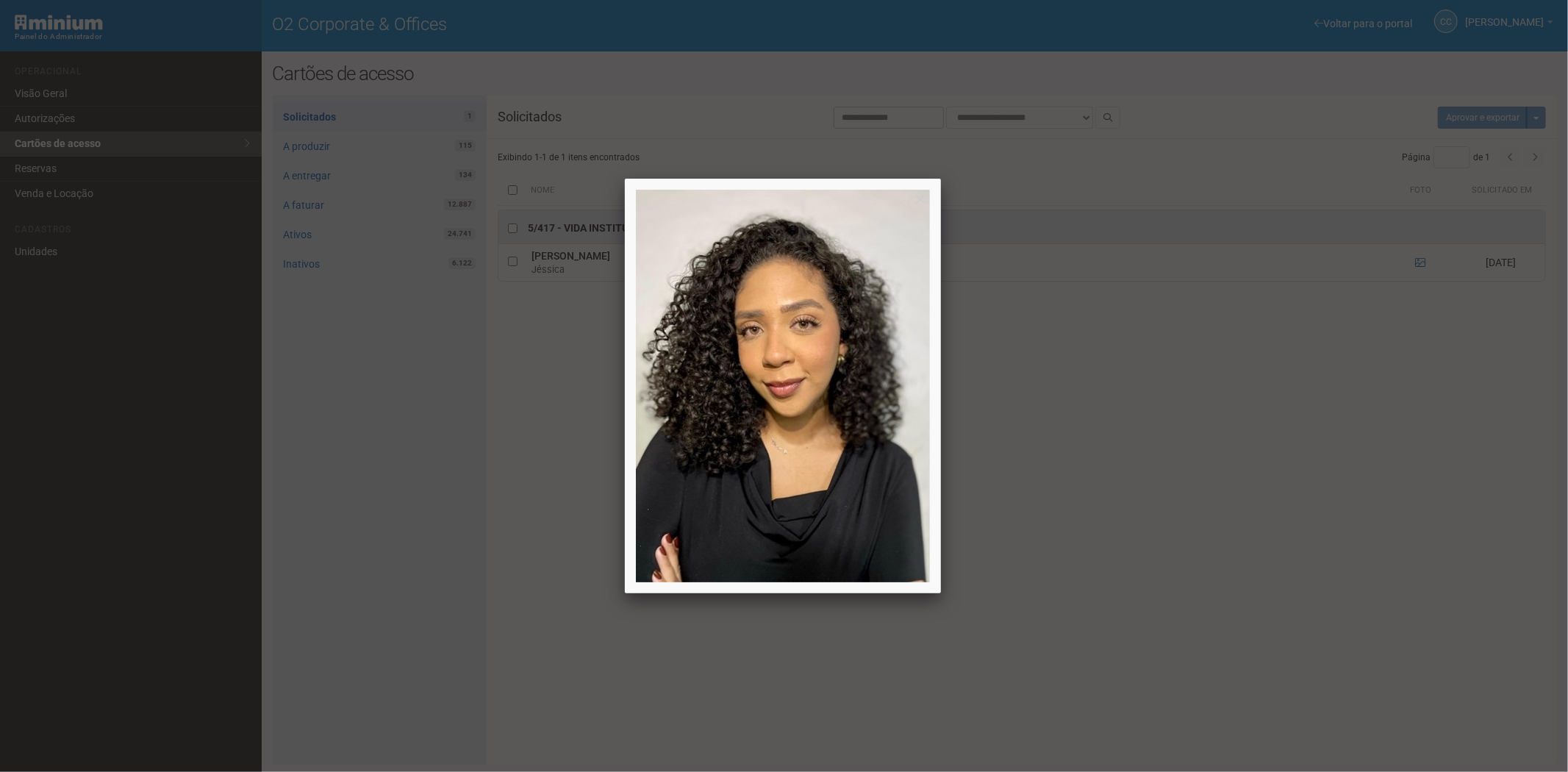
click at [1557, 494] on div at bounding box center [784, 386] width 1568 height 772
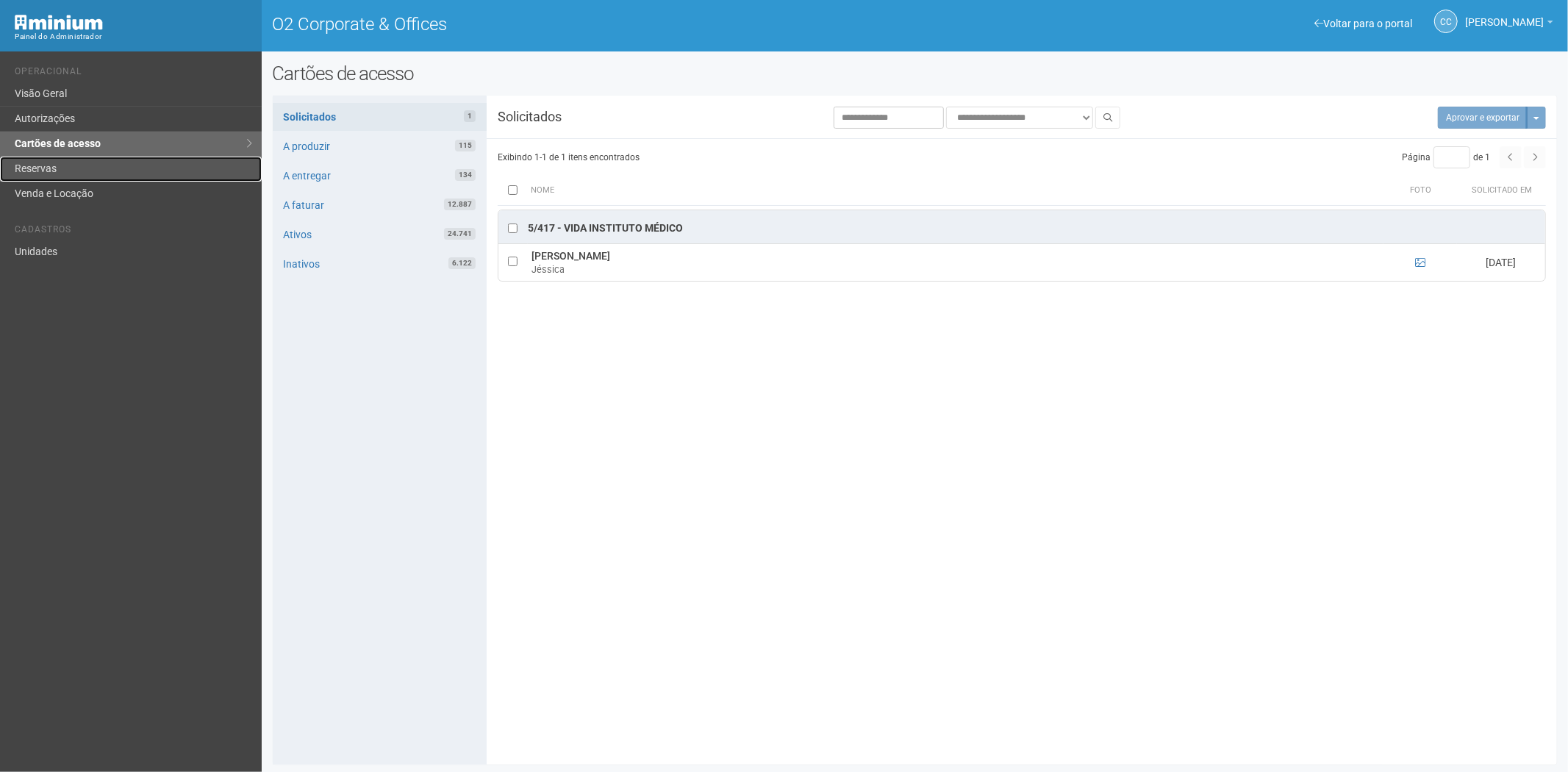
click at [88, 172] on link "Reservas" at bounding box center [131, 169] width 262 height 25
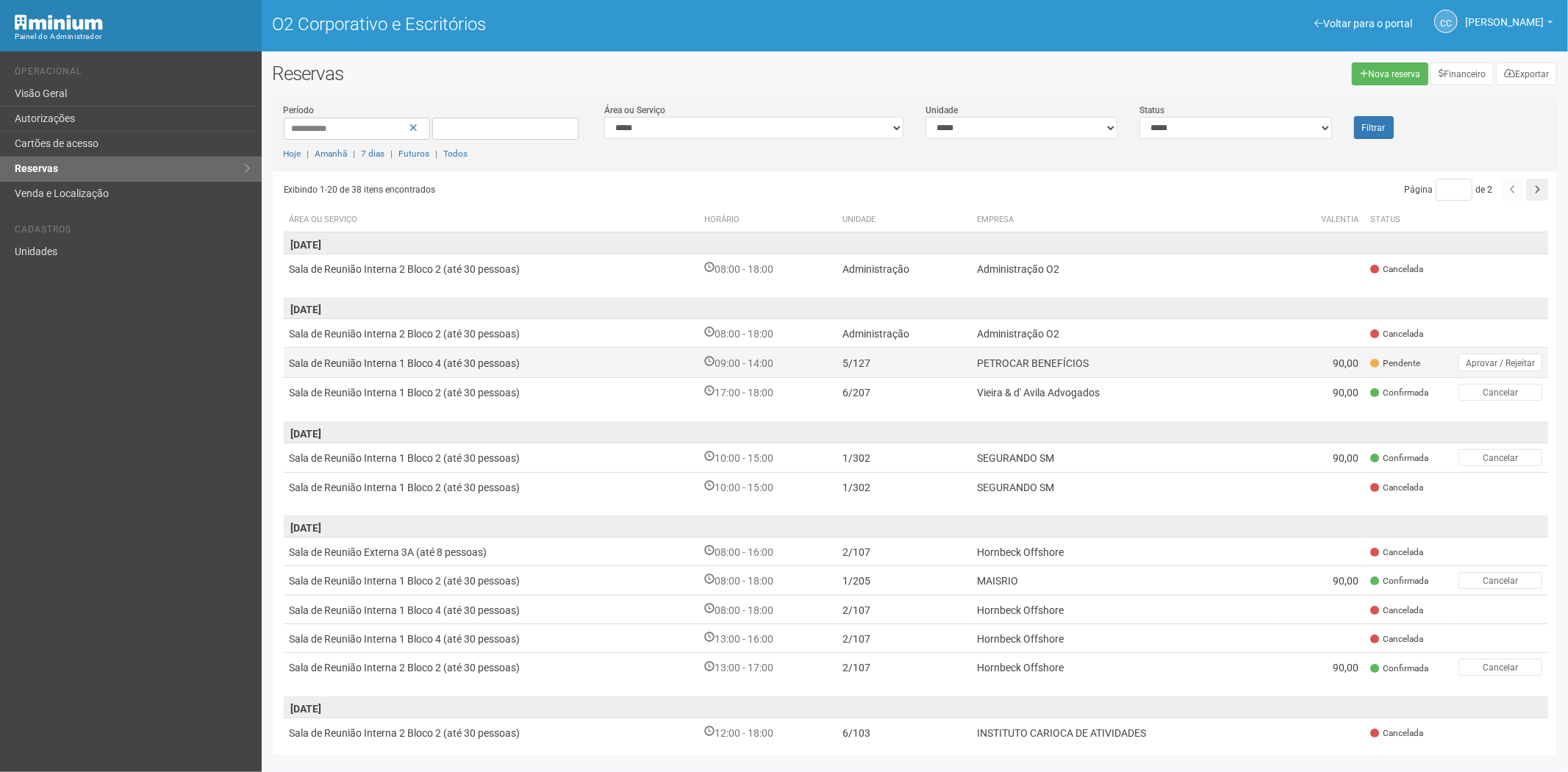
click at [1054, 357] on font "PETROCAR BENEFÍCIOS" at bounding box center [1032, 363] width 112 height 12
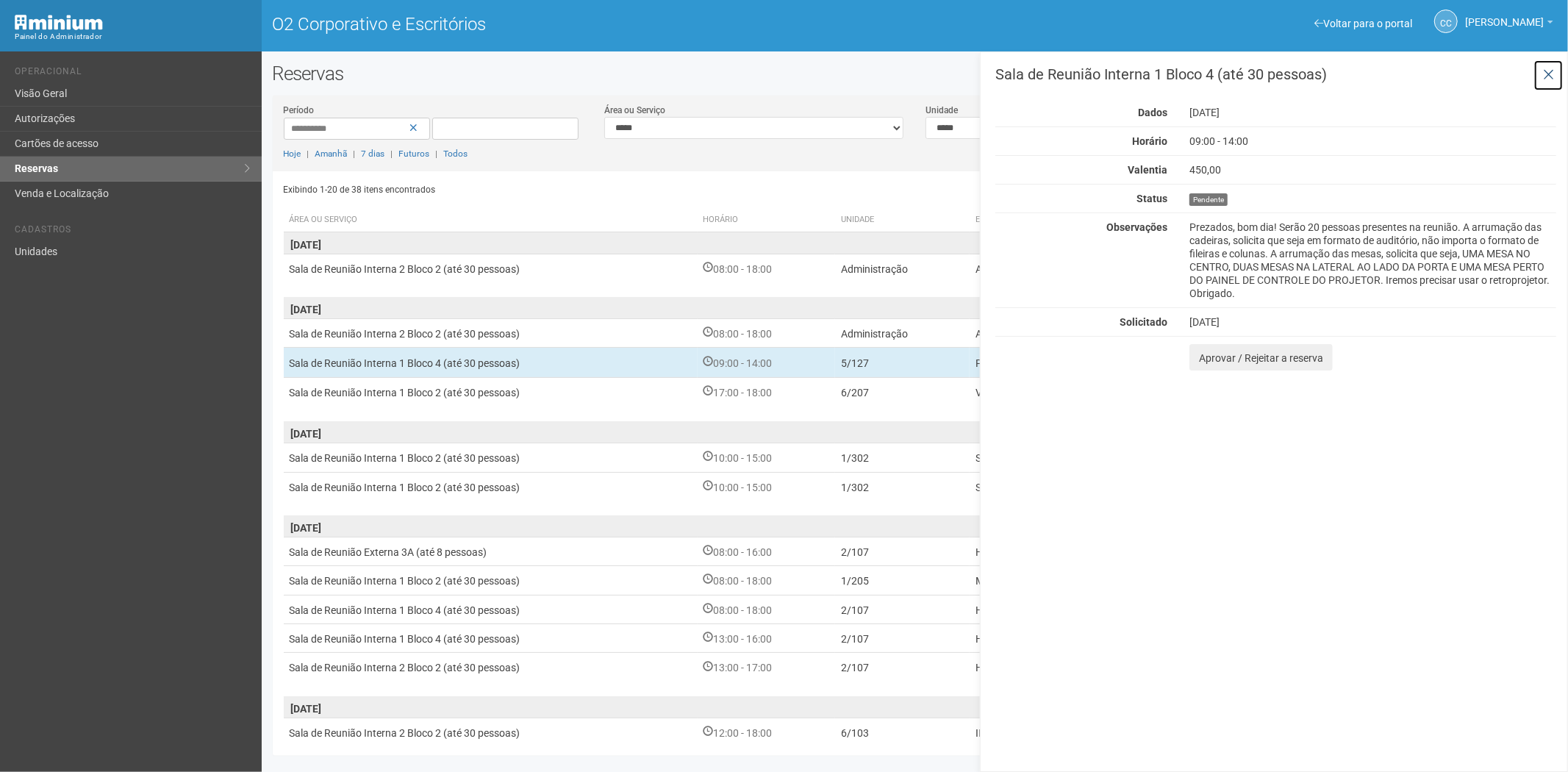
click at [1549, 71] on icon at bounding box center [1549, 75] width 11 height 14
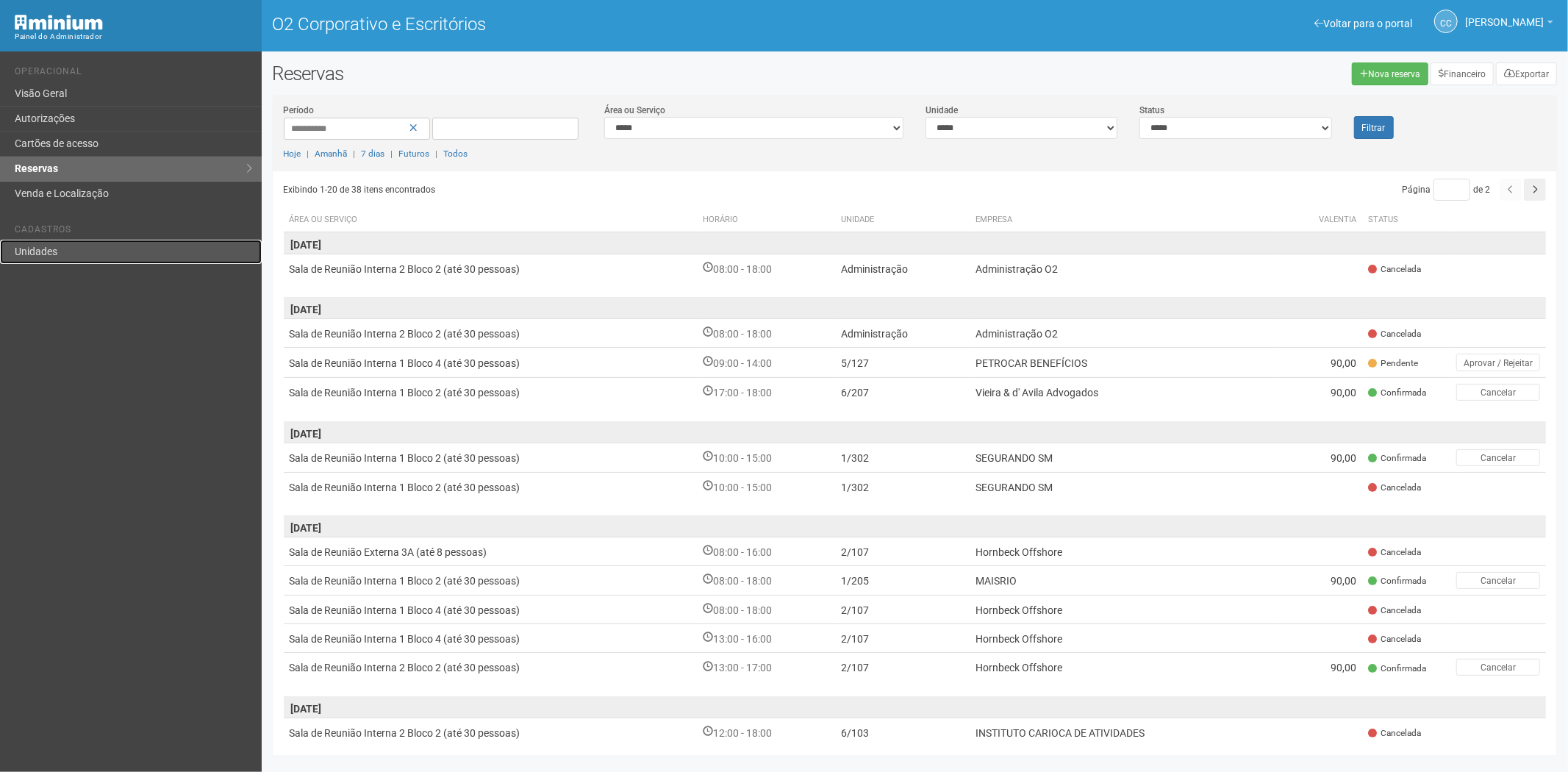
click at [105, 253] on link "Unidades" at bounding box center [131, 252] width 262 height 24
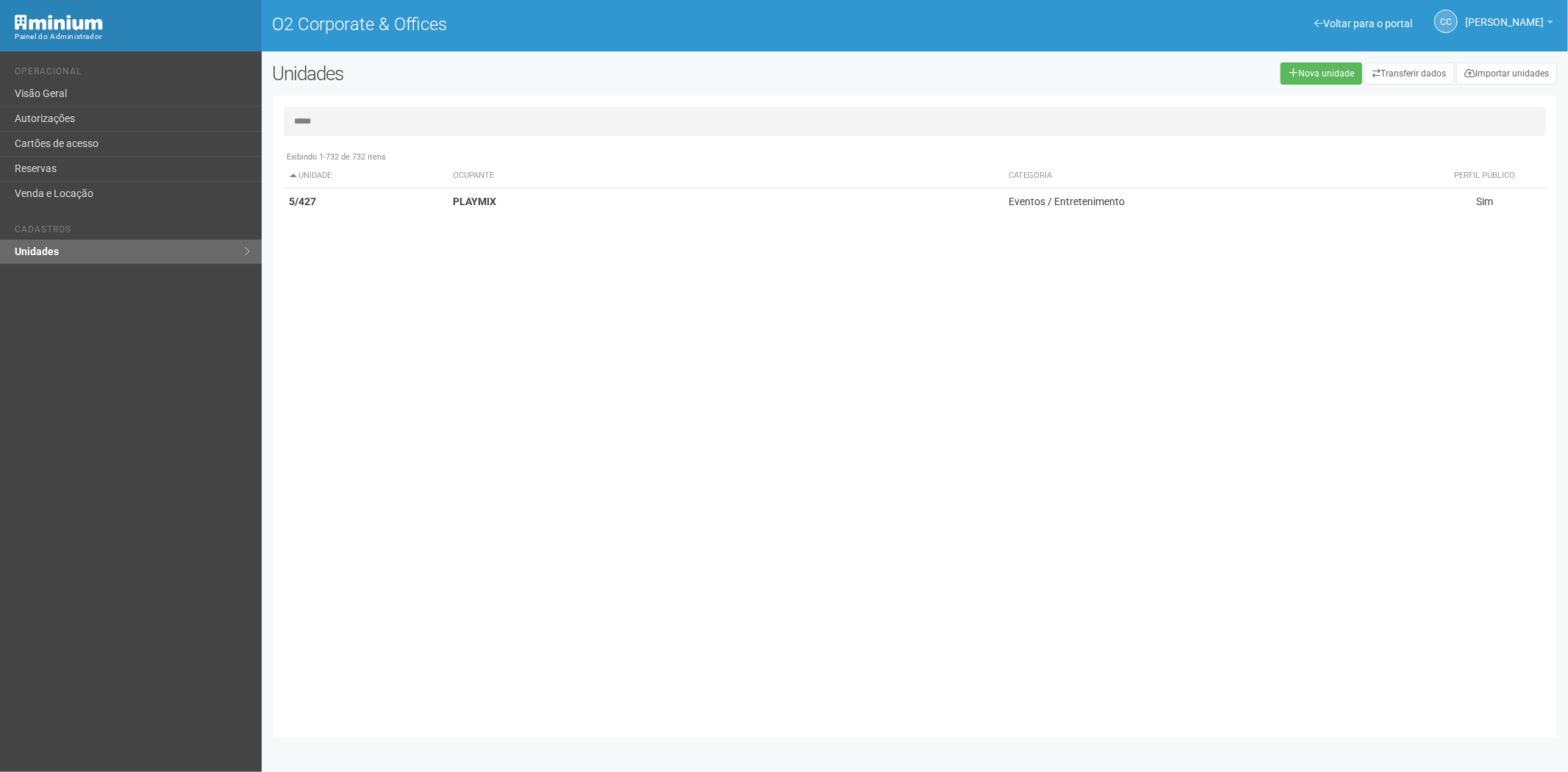
type input "*****"
click at [76, 150] on link "Cartões de acesso" at bounding box center [131, 144] width 262 height 25
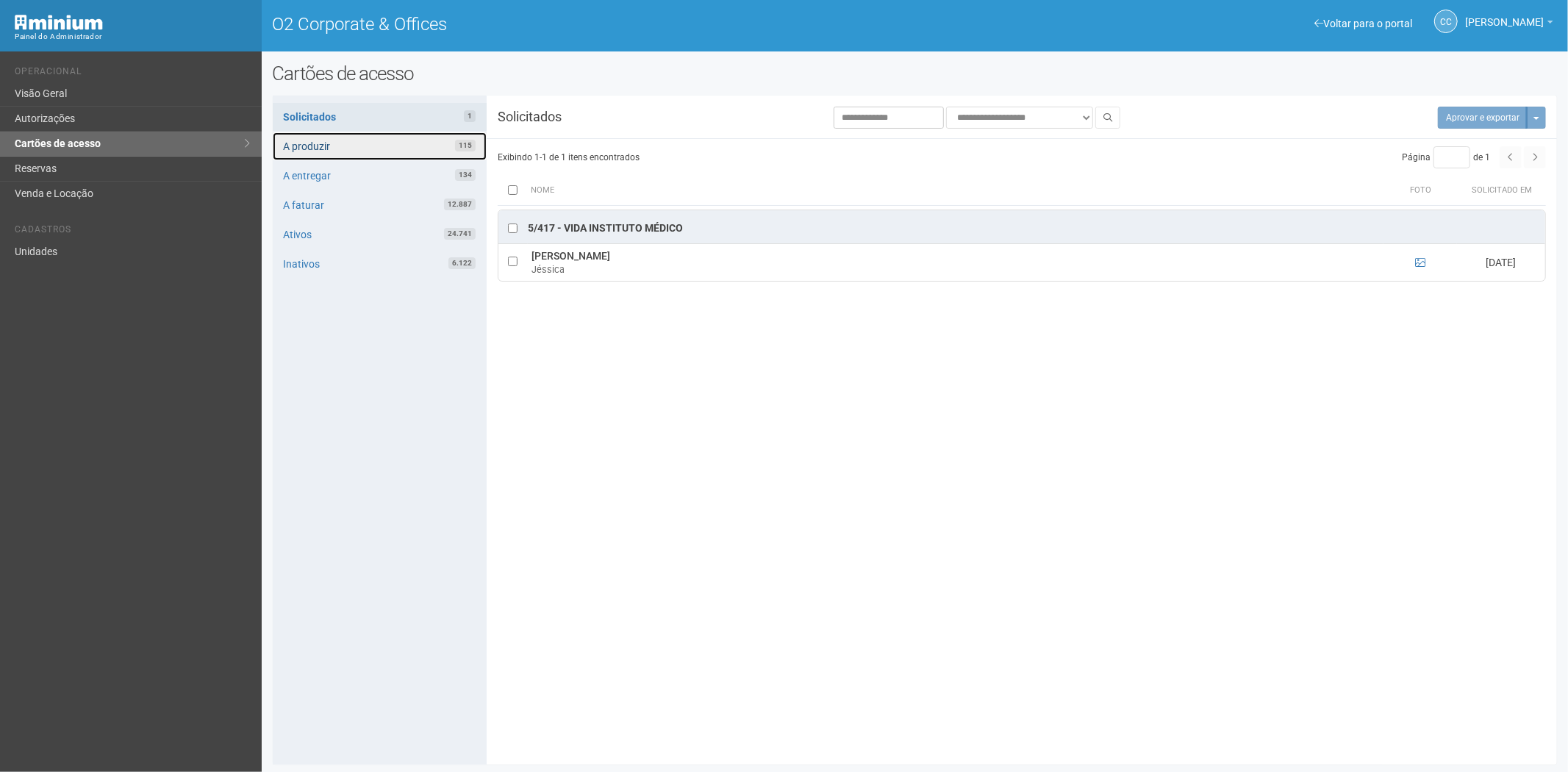
click at [374, 158] on link "A produzir 115" at bounding box center [380, 146] width 214 height 28
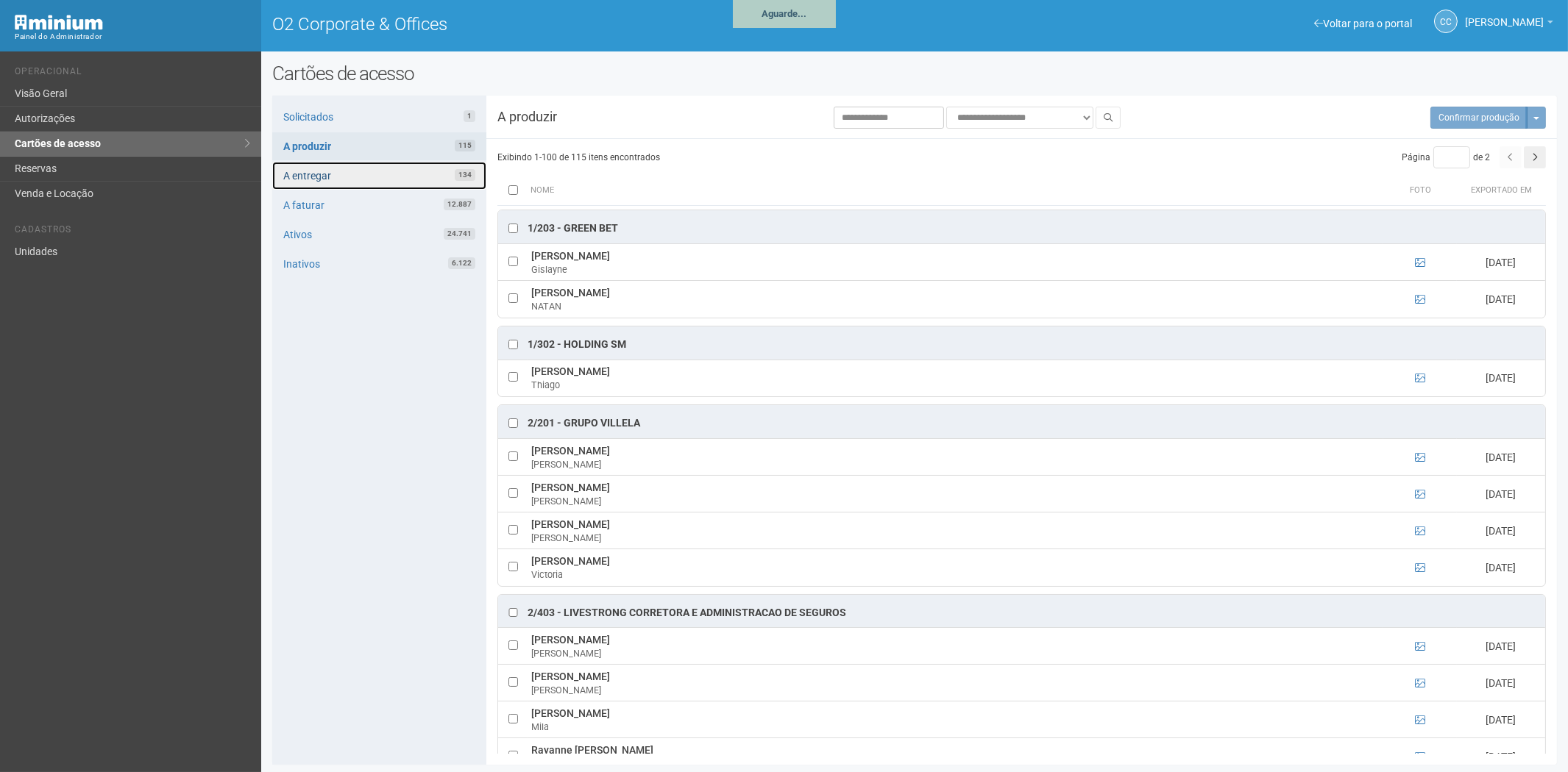
click at [356, 172] on link "A entregar 134" at bounding box center [379, 175] width 214 height 28
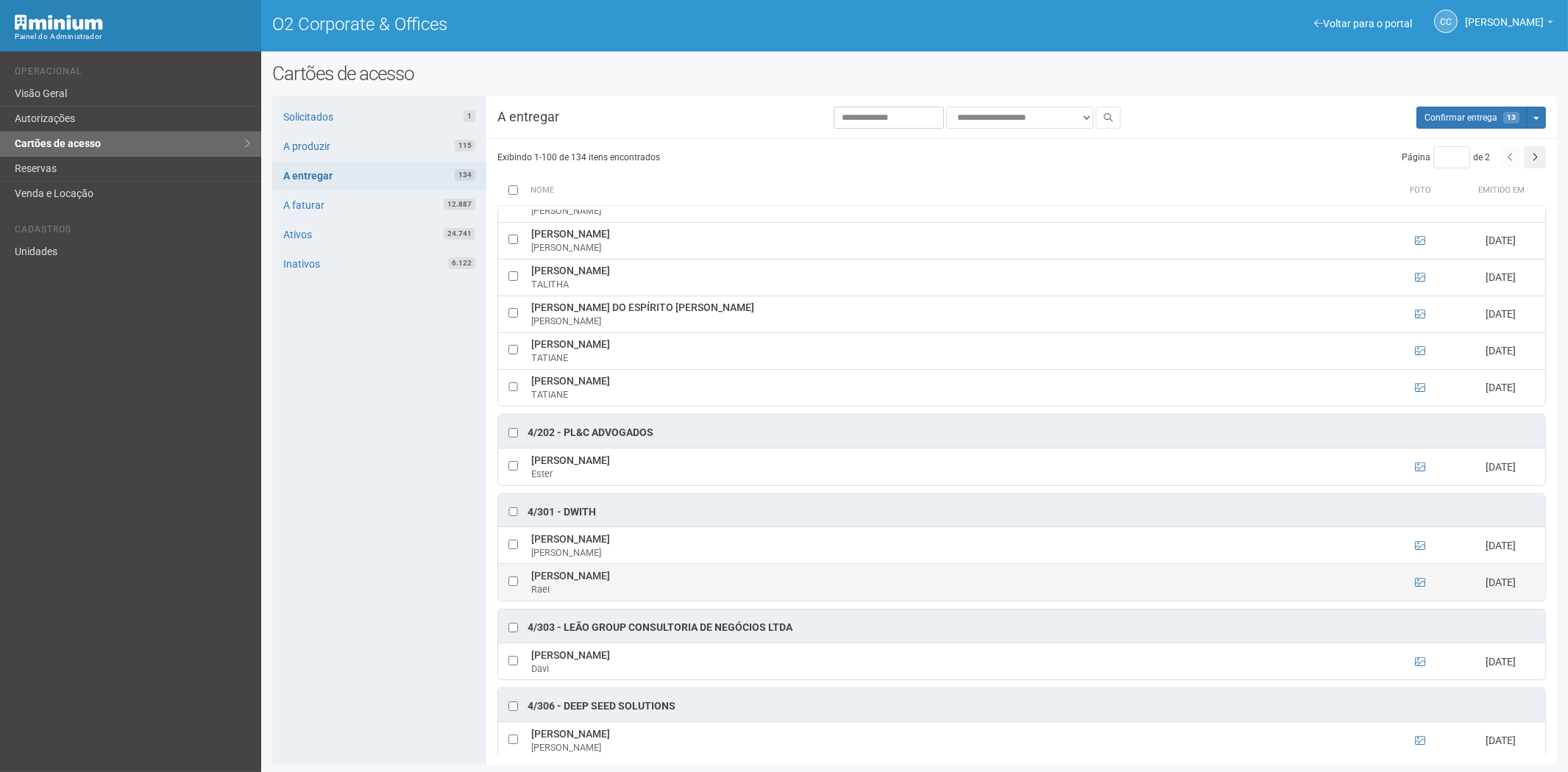
scroll to position [1797, 0]
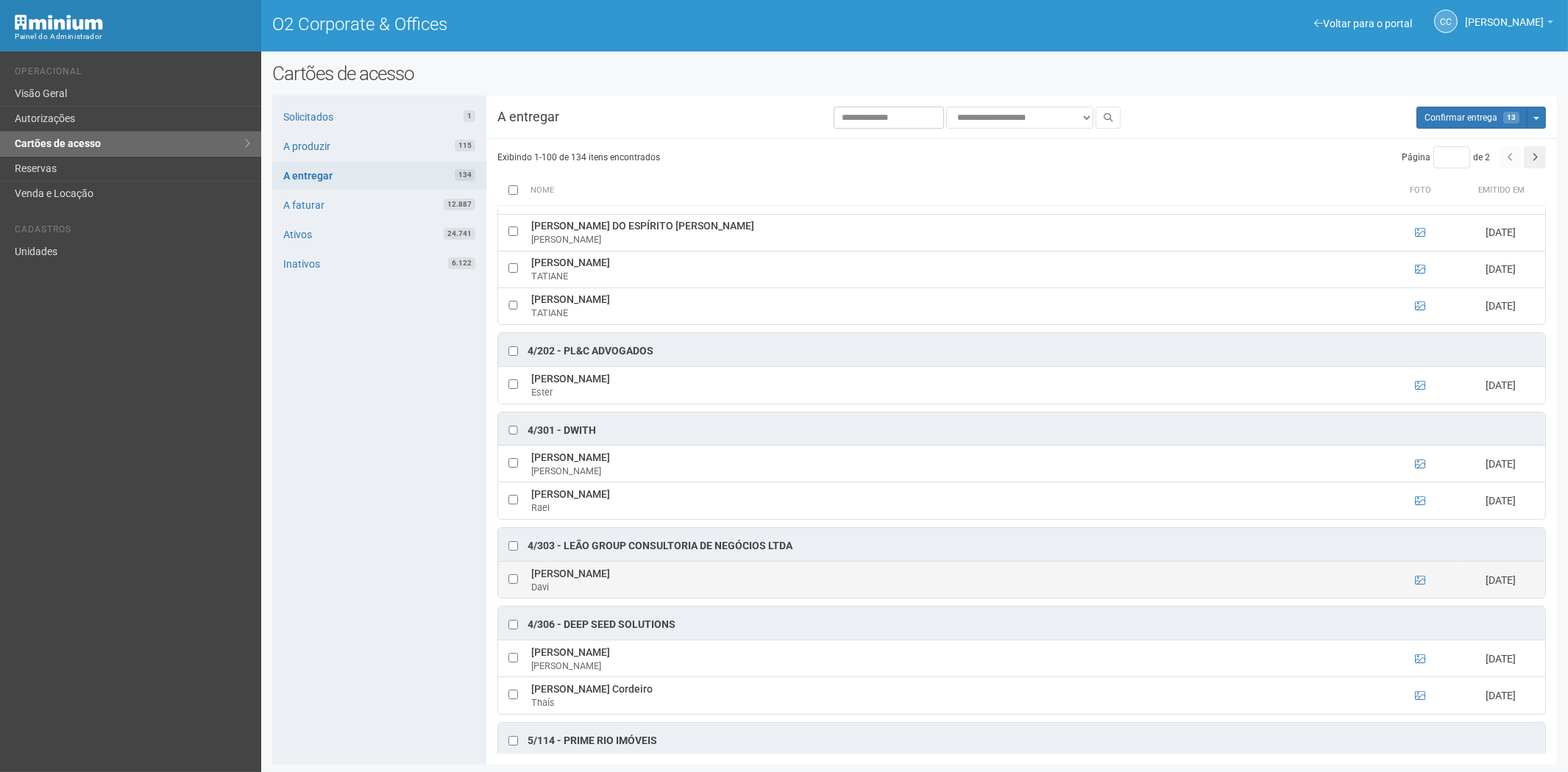
click at [512, 597] on td at bounding box center [512, 580] width 30 height 37
click at [510, 597] on td at bounding box center [512, 580] width 30 height 37
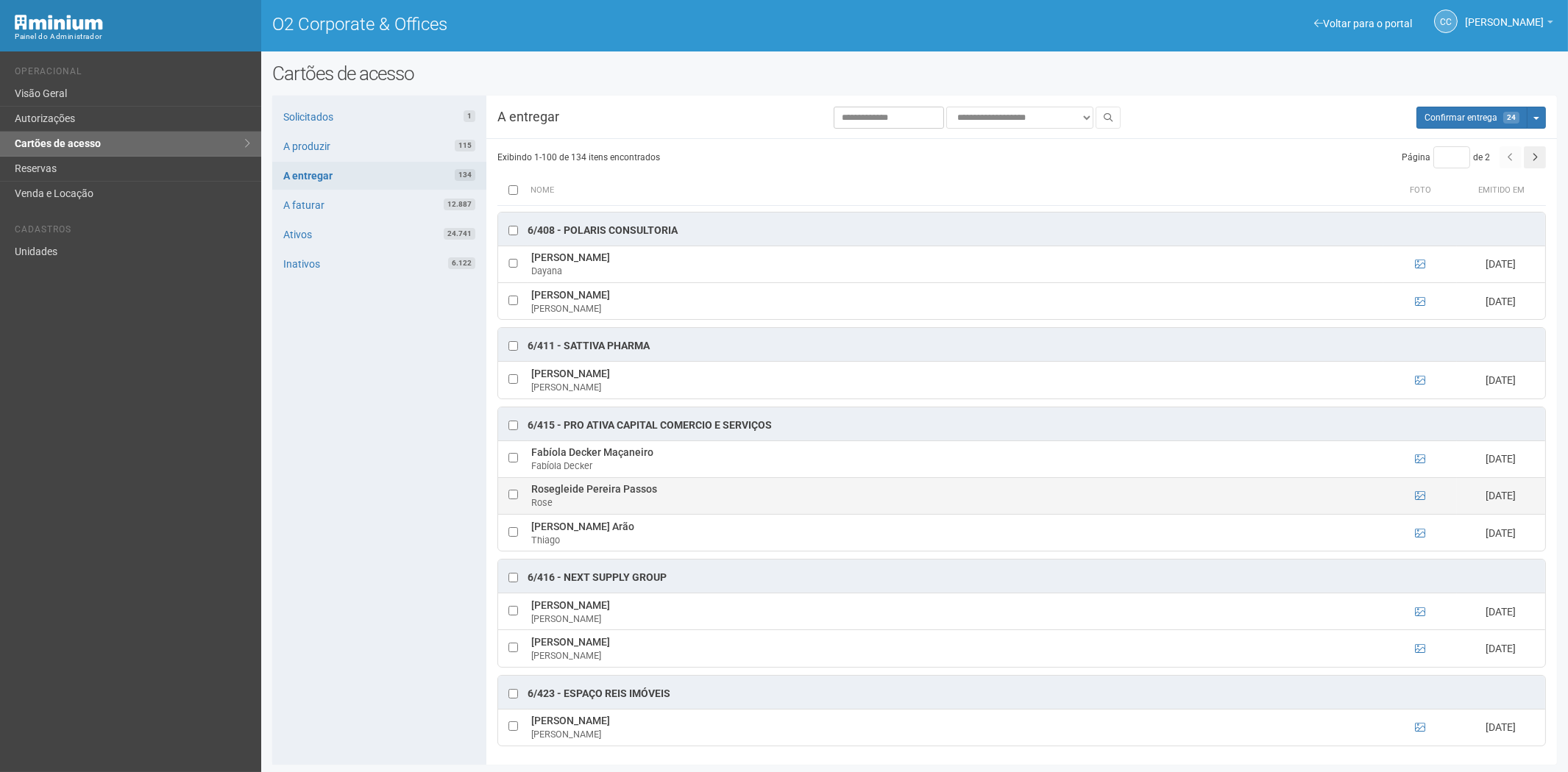
scroll to position [2, 0]
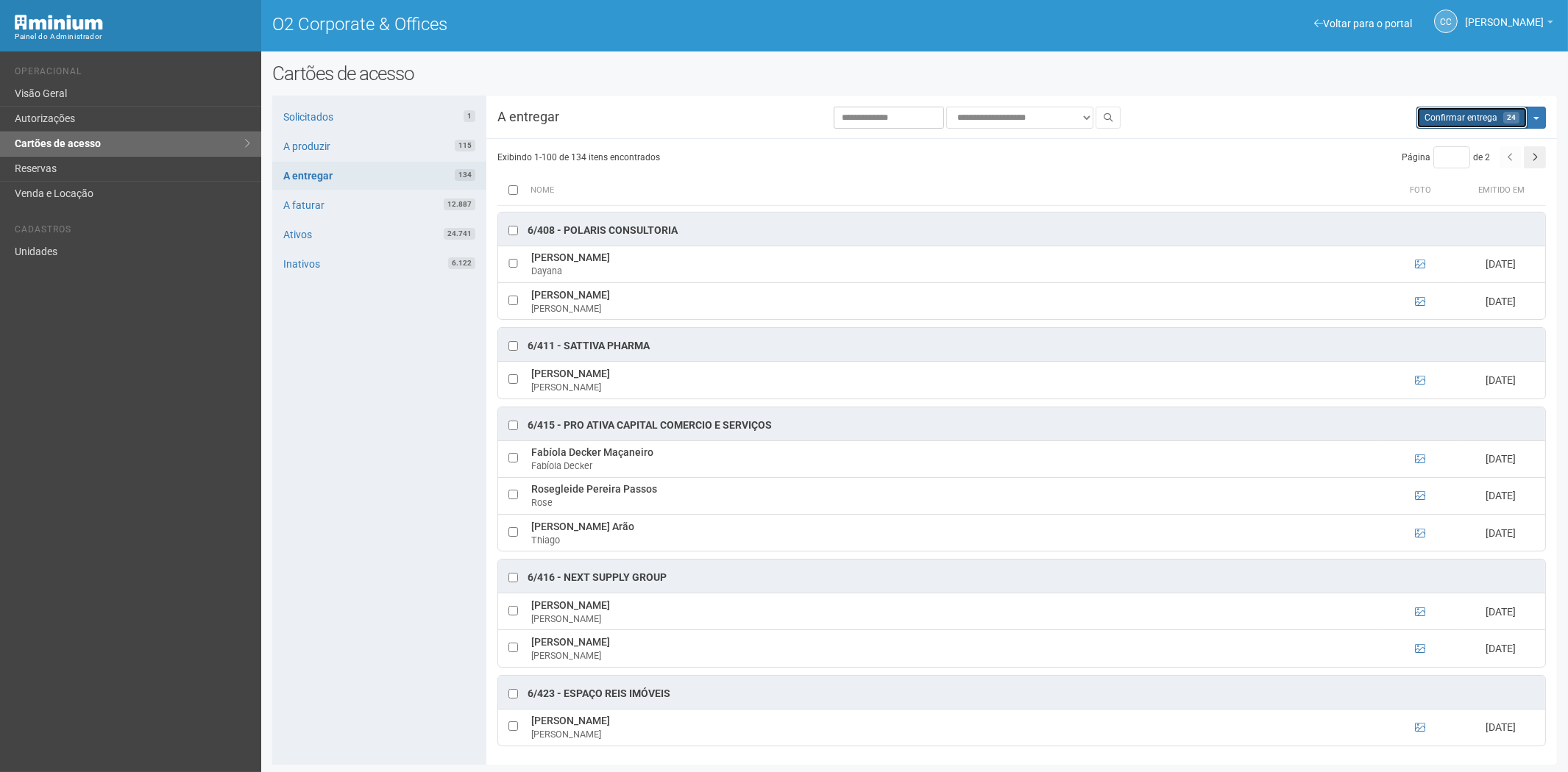
click at [1474, 116] on span "Confirmar entrega" at bounding box center [1460, 117] width 73 height 10
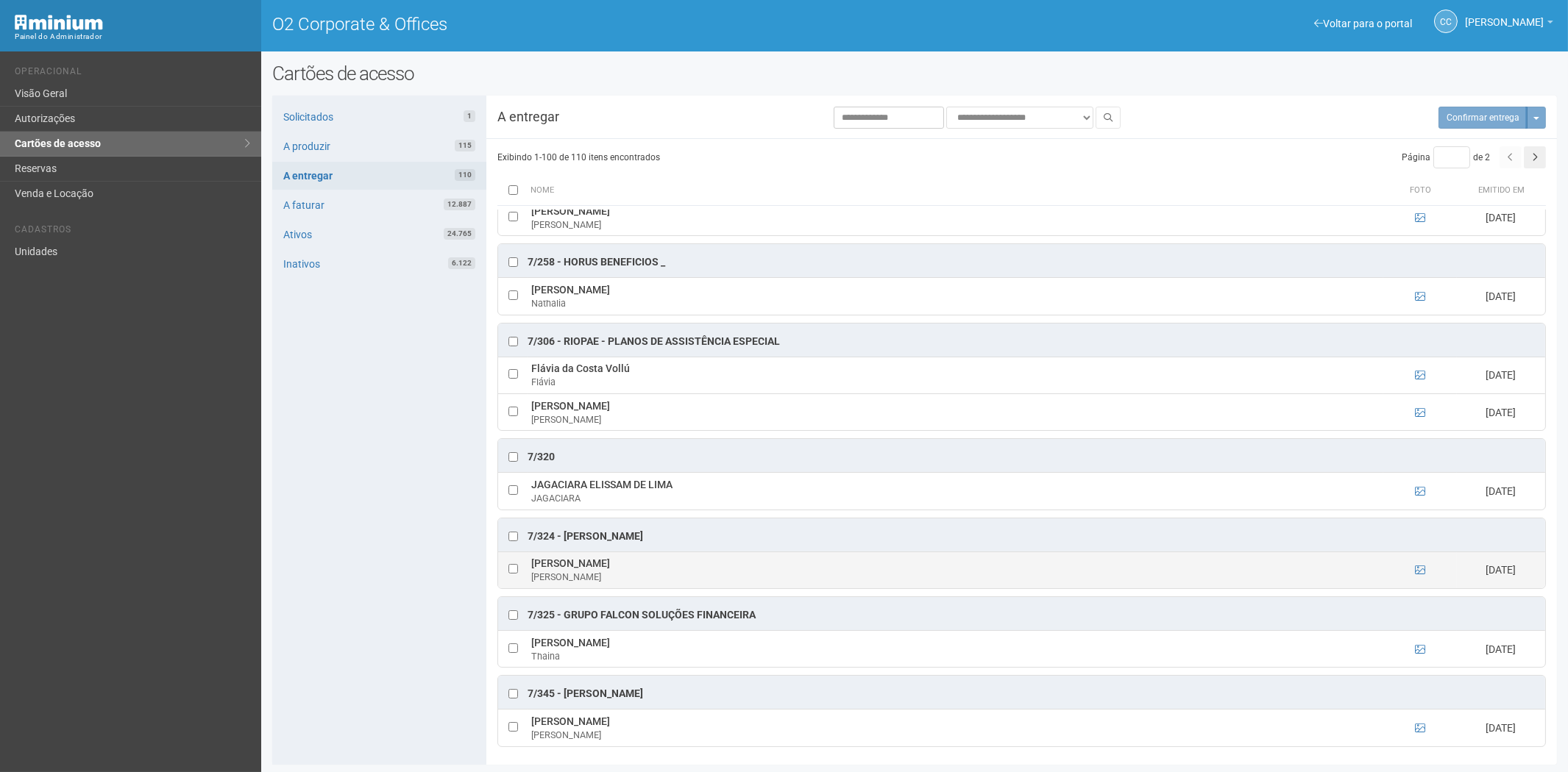
scroll to position [5495, 0]
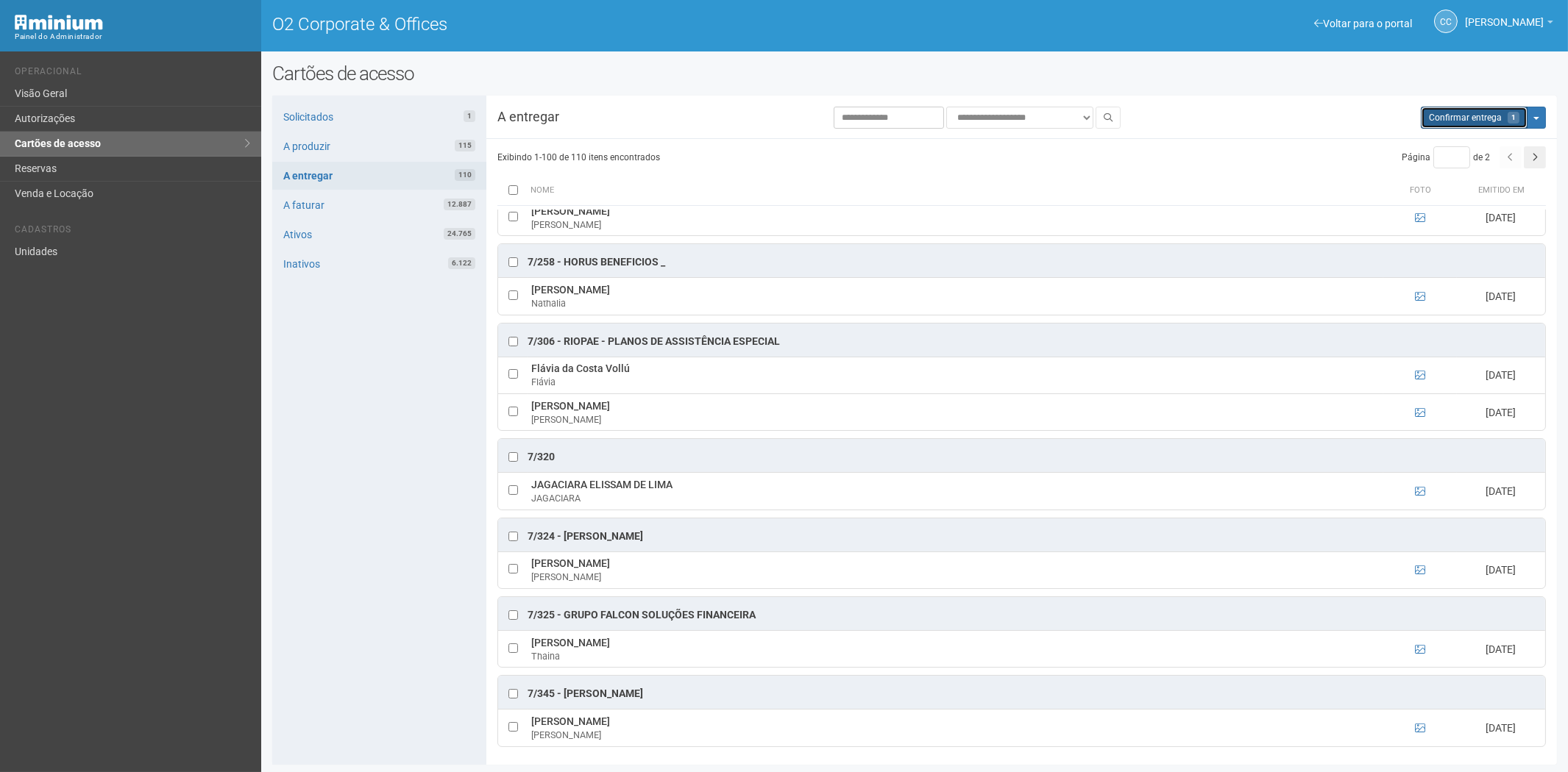
drag, startPoint x: 1495, startPoint y: 114, endPoint x: 831, endPoint y: 85, distance: 664.6
click at [1495, 114] on span "Confirmar entrega" at bounding box center [1465, 117] width 73 height 10
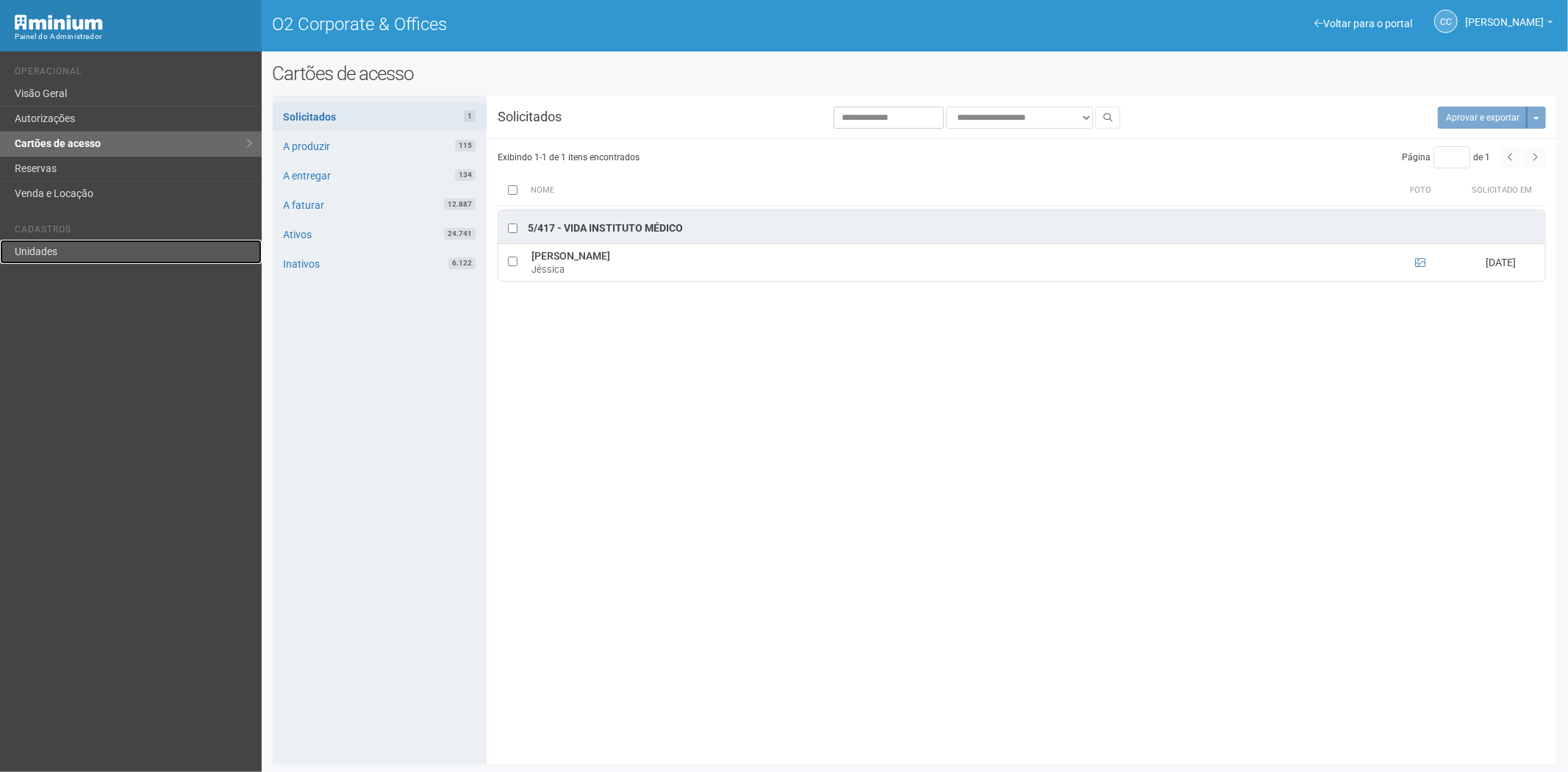
click at [42, 252] on link "Unidades" at bounding box center [131, 252] width 262 height 24
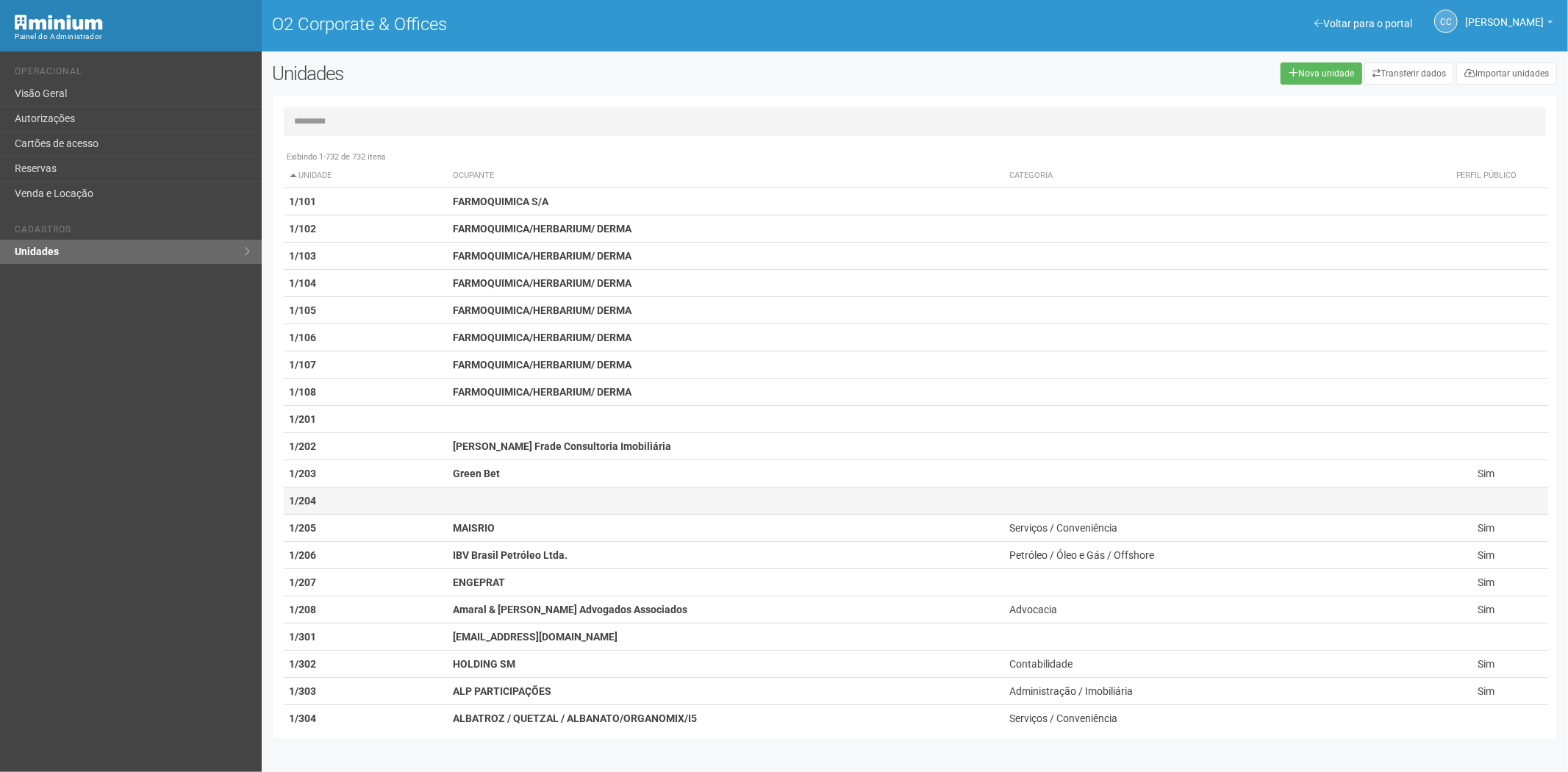
click at [486, 495] on td at bounding box center [725, 501] width 556 height 27
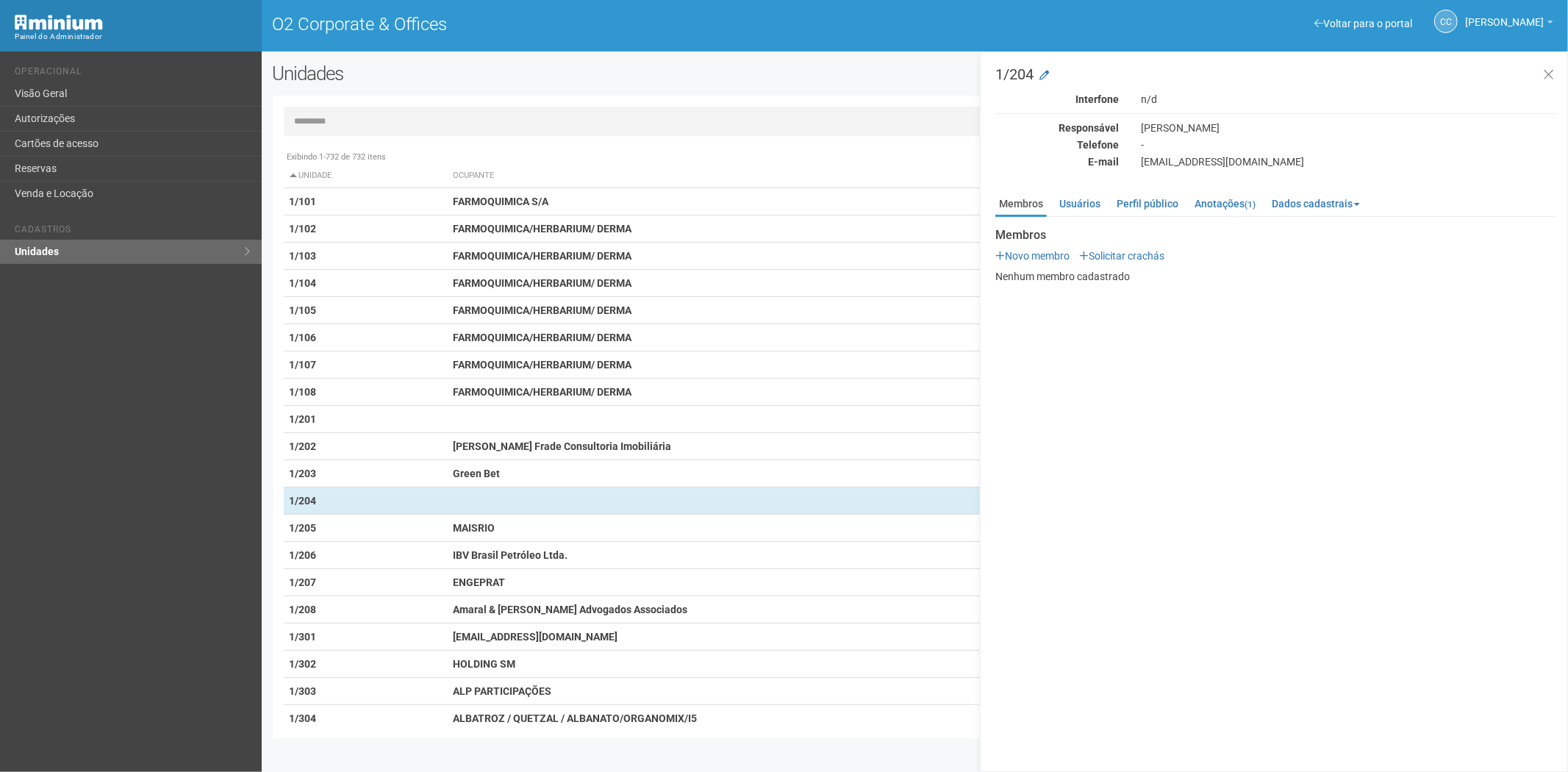
click at [1108, 203] on ul "Membros Usuários Perfil público Anotações (1) Dados cadastrais Proprietário Loc…" at bounding box center [1276, 205] width 561 height 24
click at [1147, 199] on link "Perfil público" at bounding box center [1147, 203] width 69 height 22
click at [1079, 200] on link "Usuários" at bounding box center [1080, 203] width 48 height 22
click at [1019, 202] on link "Membros" at bounding box center [1021, 203] width 51 height 22
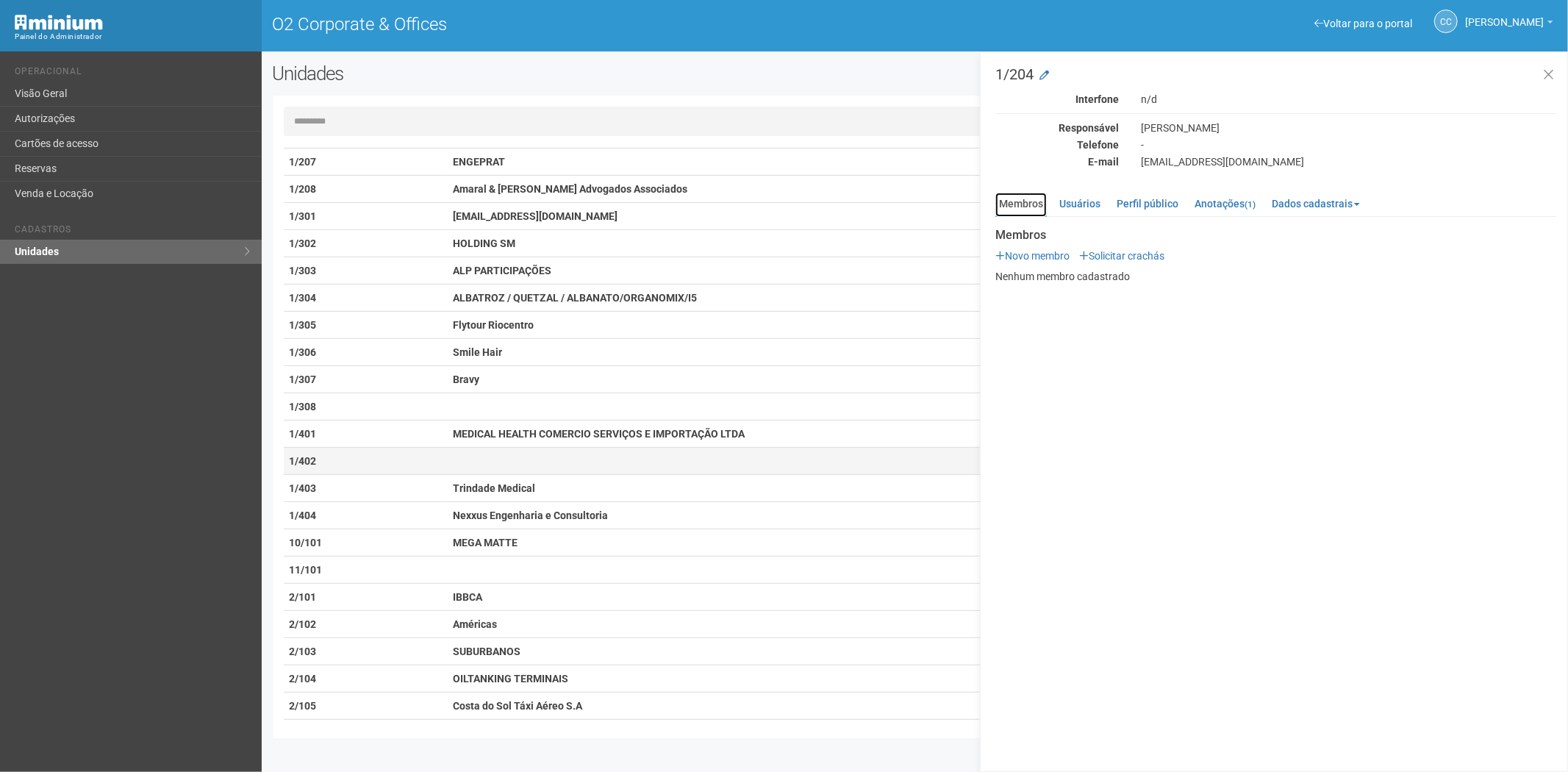
scroll to position [571, 0]
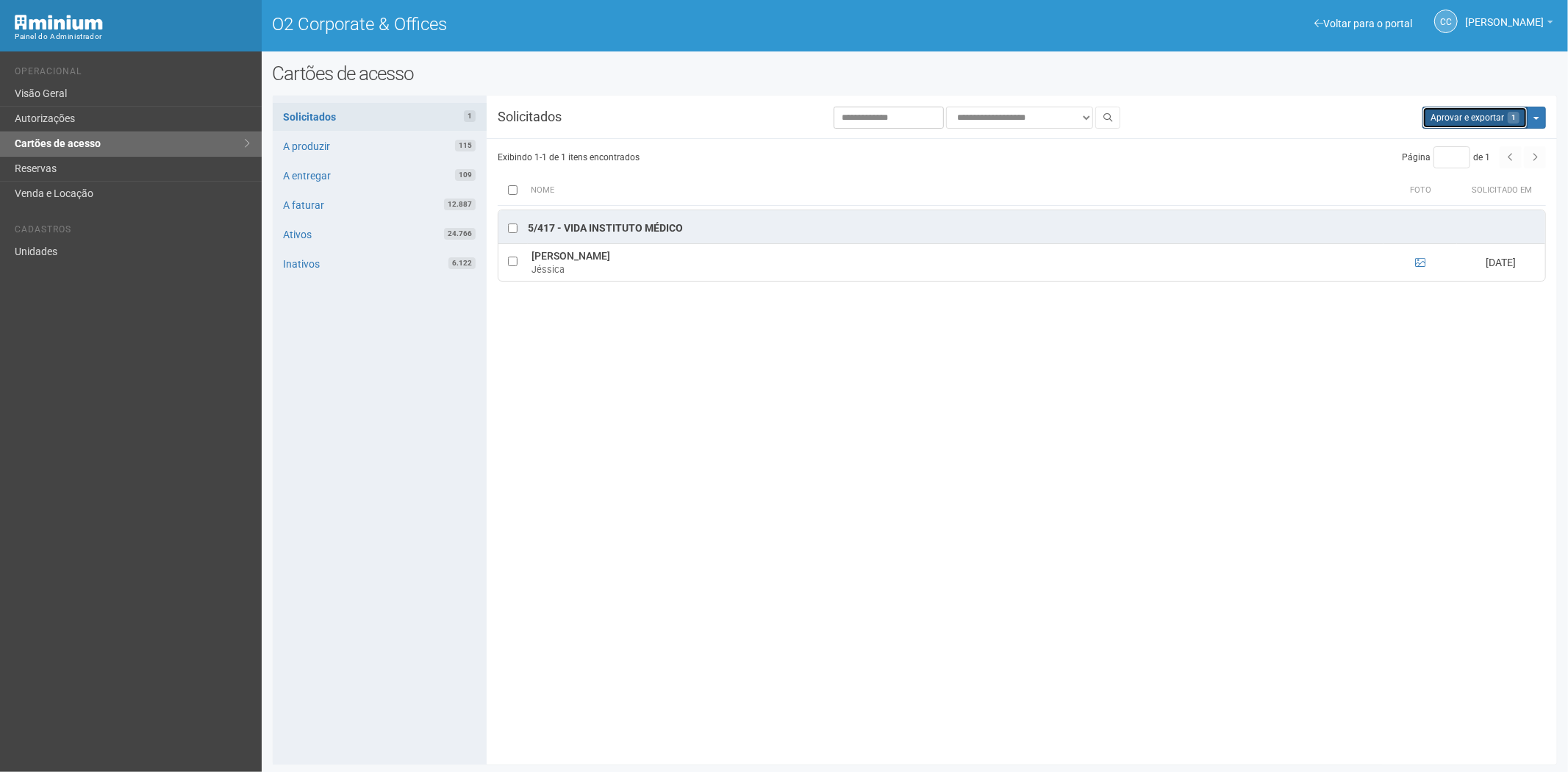
click at [1482, 109] on button "Aprovar e exportar 1" at bounding box center [1475, 117] width 105 height 22
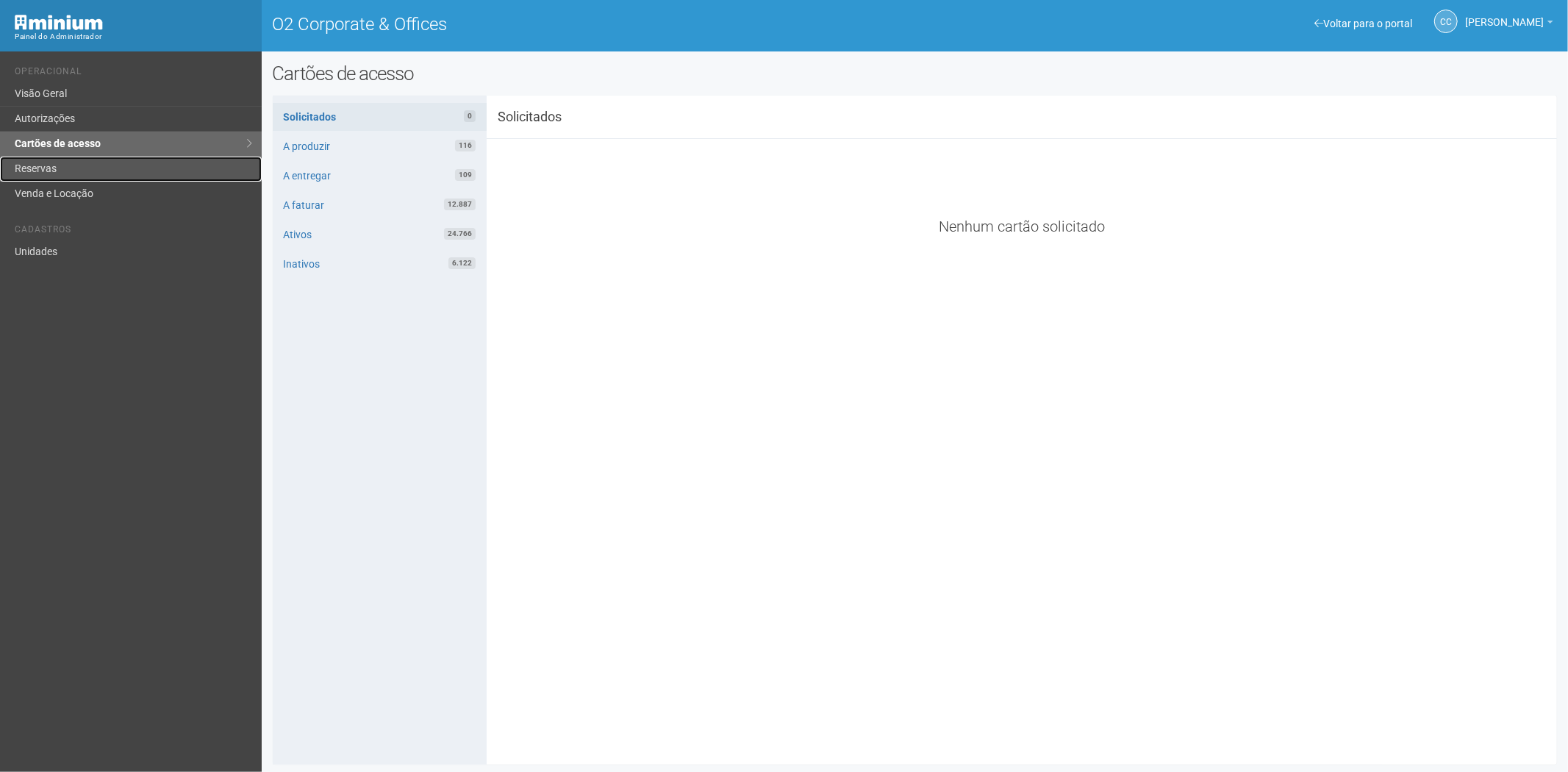
click at [79, 157] on link "Reservas" at bounding box center [131, 169] width 262 height 25
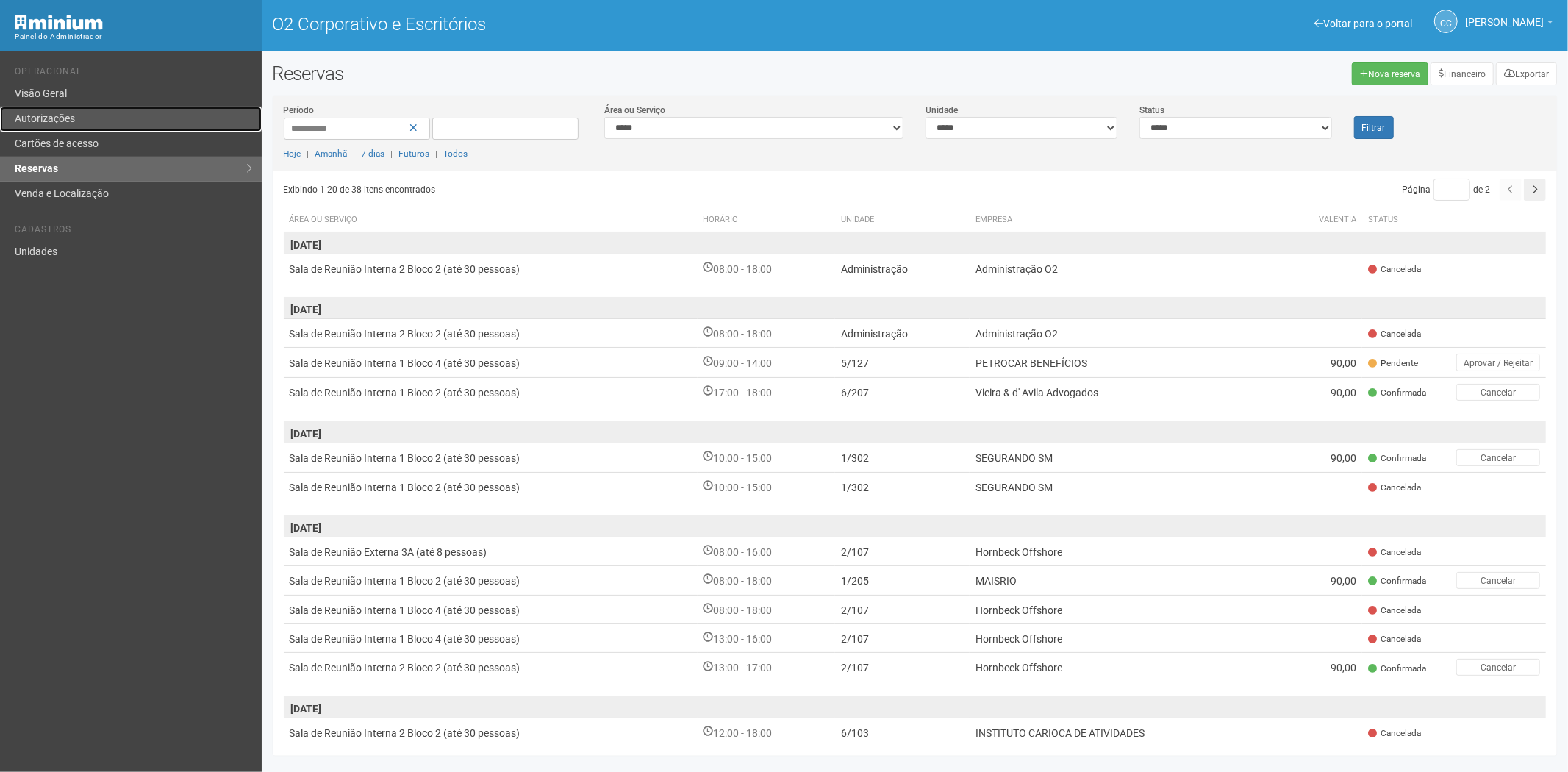
click at [69, 116] on font "Autorizações" at bounding box center [44, 118] width 60 height 12
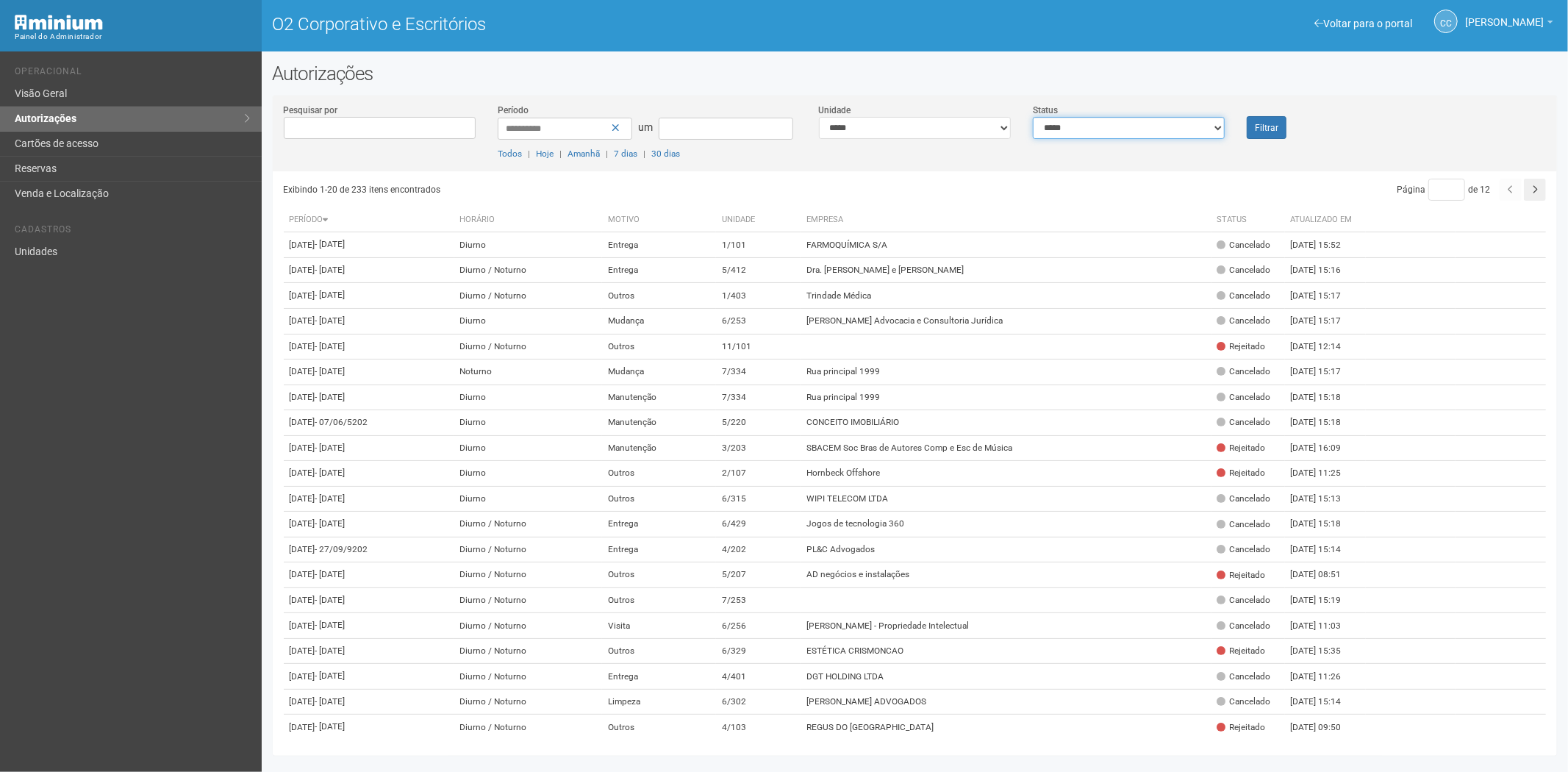
click at [1095, 131] on select "**********" at bounding box center [1129, 127] width 192 height 22
select select "*"
click at [1033, 117] on select "**********" at bounding box center [1129, 127] width 192 height 22
click at [1258, 126] on font "Filtrar" at bounding box center [1266, 128] width 23 height 10
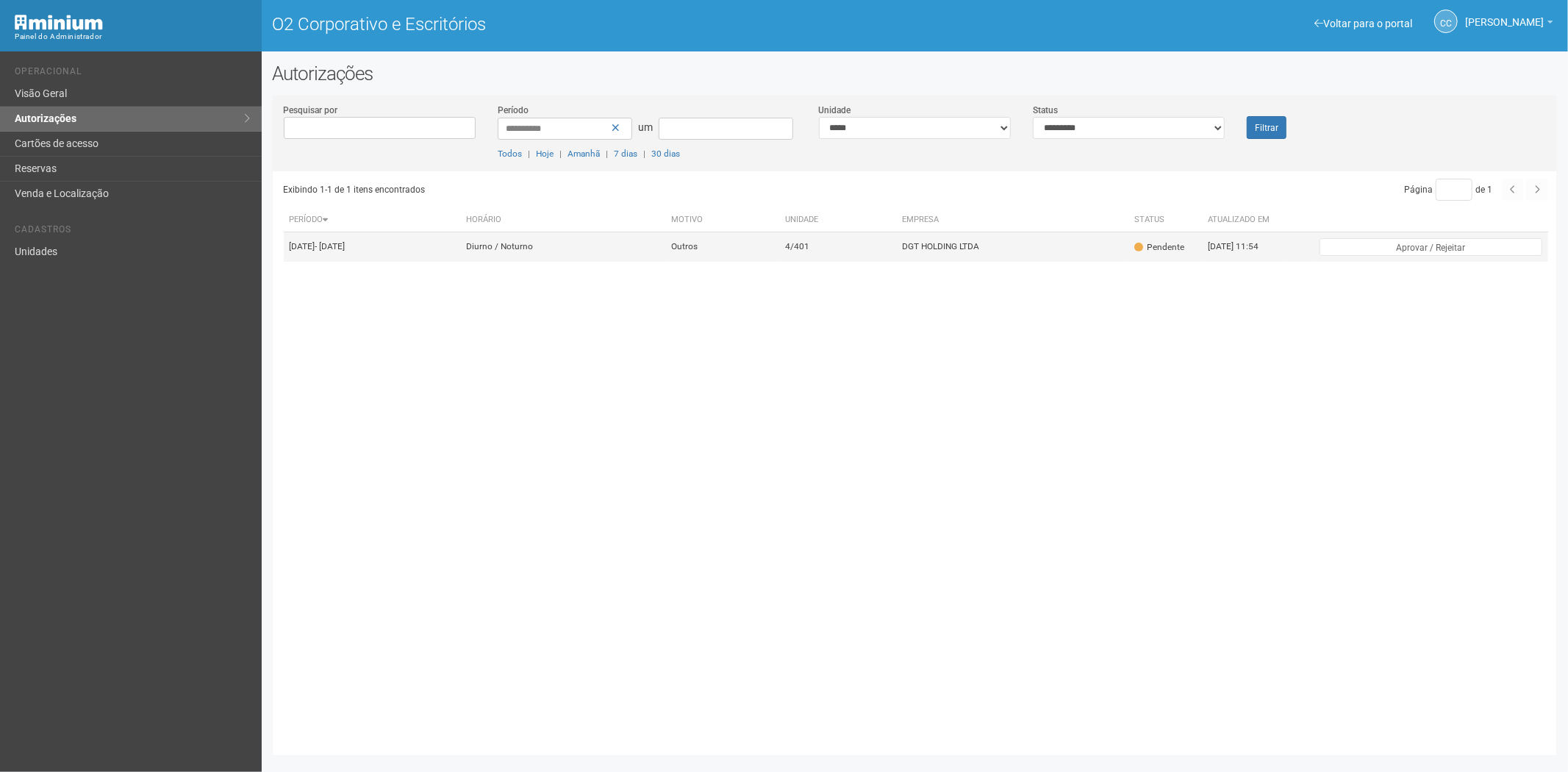
click at [897, 261] on td "4/401" at bounding box center [837, 247] width 117 height 30
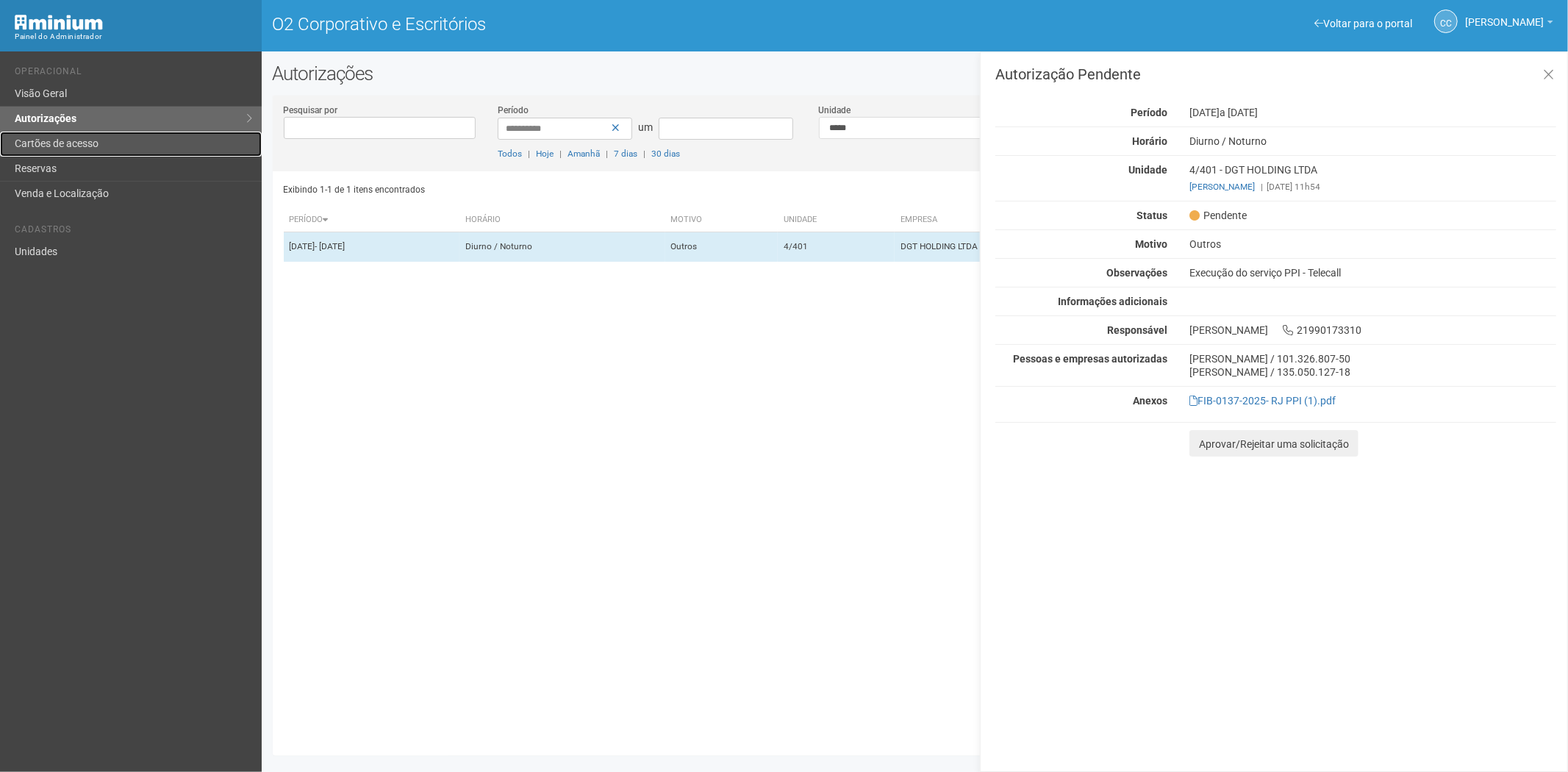
click at [62, 148] on font "Cartões de acesso" at bounding box center [56, 143] width 84 height 12
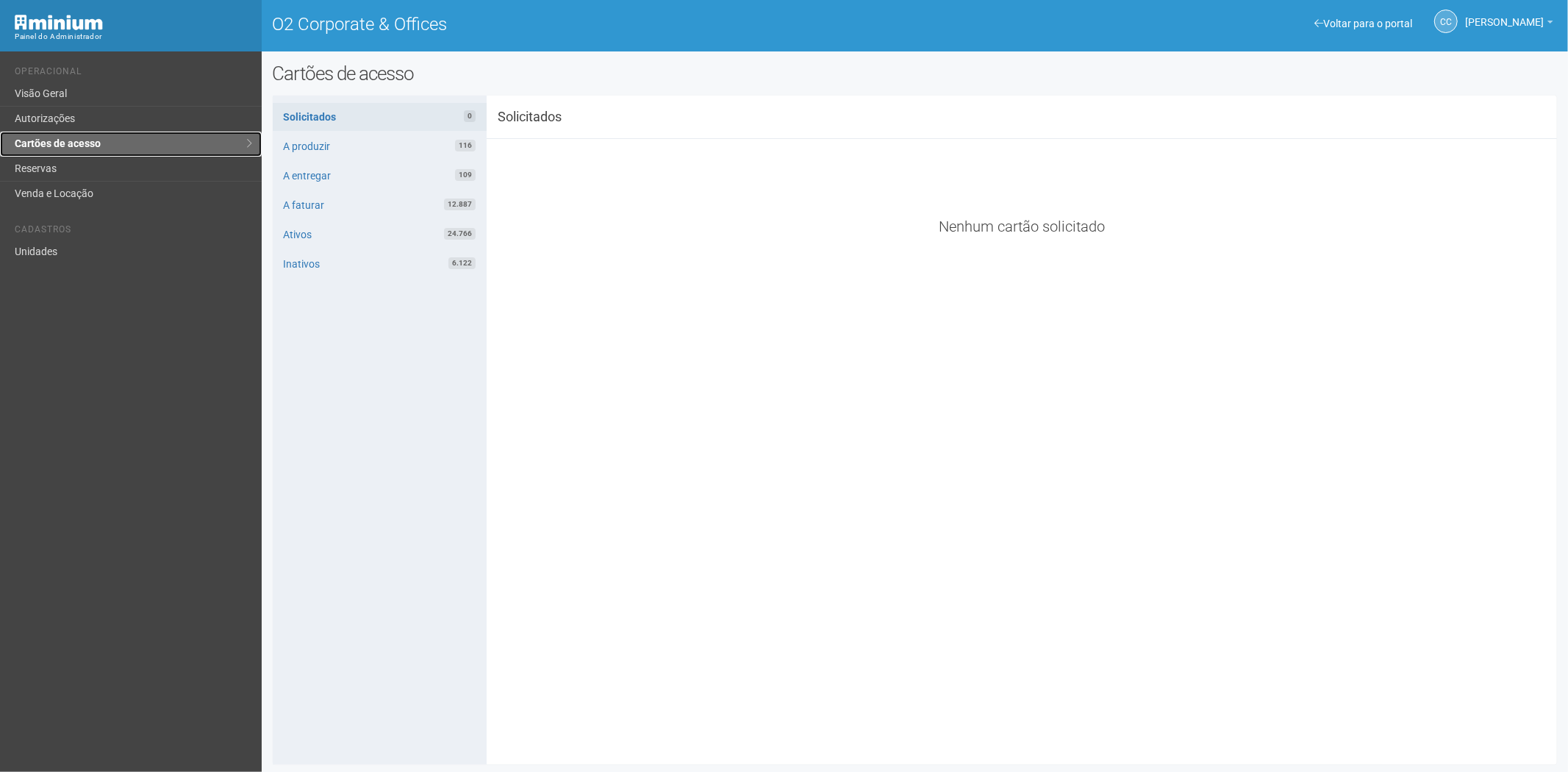
click at [66, 153] on link "Cartões de acesso" at bounding box center [131, 144] width 262 height 25
click at [73, 173] on link "Reservas" at bounding box center [131, 169] width 262 height 25
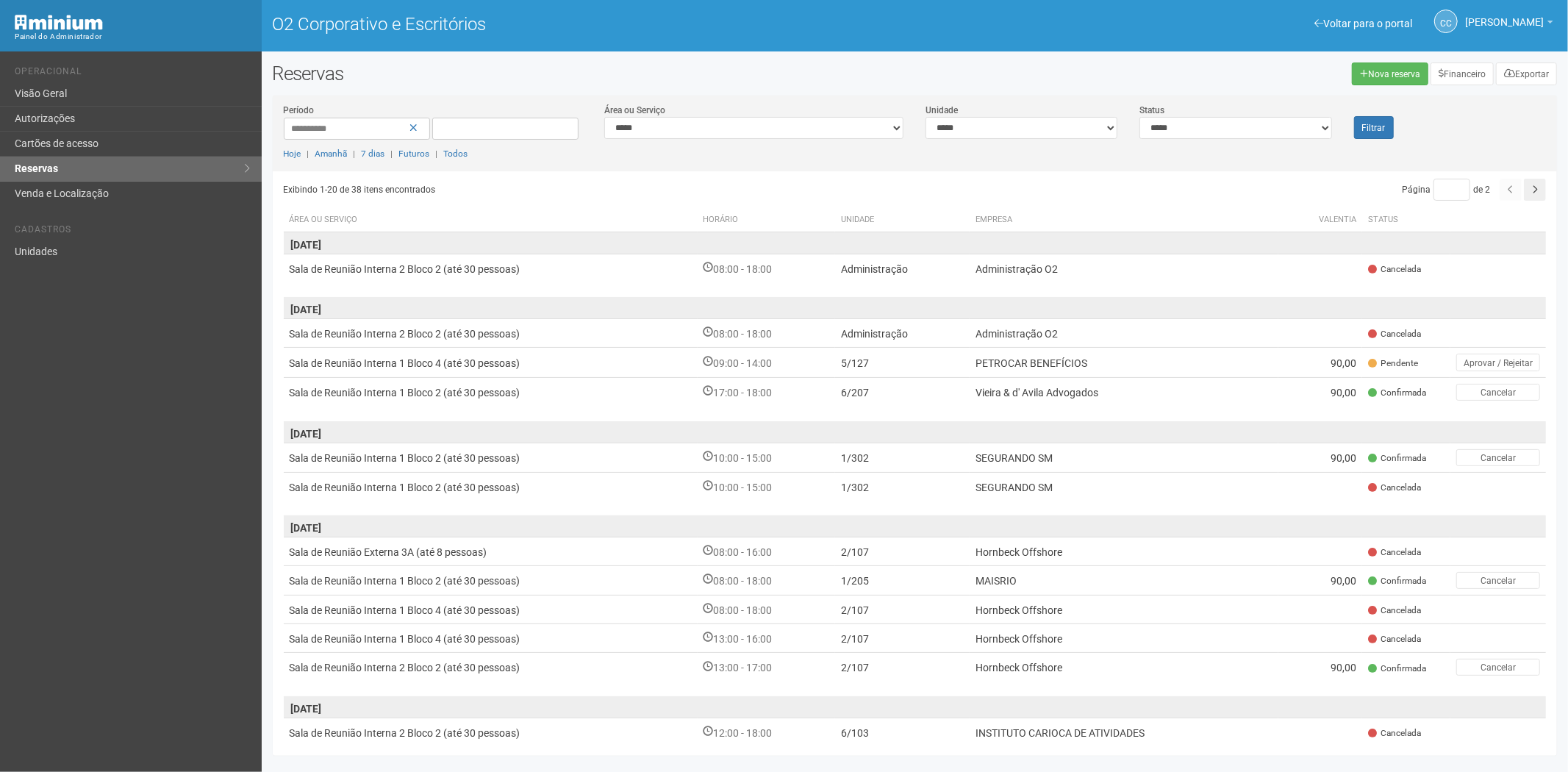
drag, startPoint x: 1467, startPoint y: 112, endPoint x: 1430, endPoint y: 98, distance: 39.6
click at [1467, 112] on div "**********" at bounding box center [915, 137] width 1285 height 68
click at [1385, 72] on font "Nova reserva" at bounding box center [1394, 74] width 52 height 10
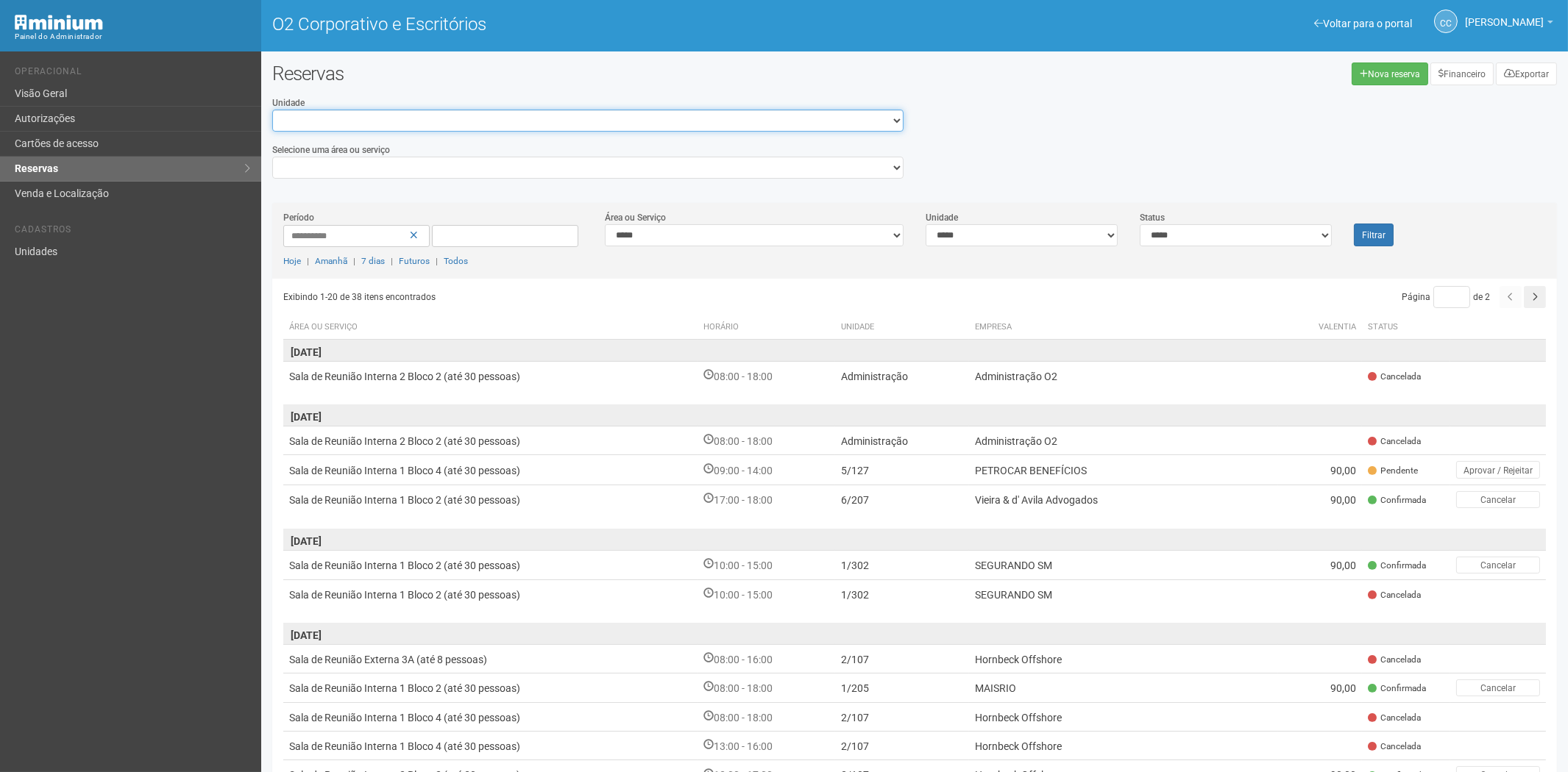
click at [615, 121] on select "**********" at bounding box center [587, 120] width 632 height 22
select select "**********"
click at [272, 109] on select "**********" at bounding box center [587, 120] width 632 height 22
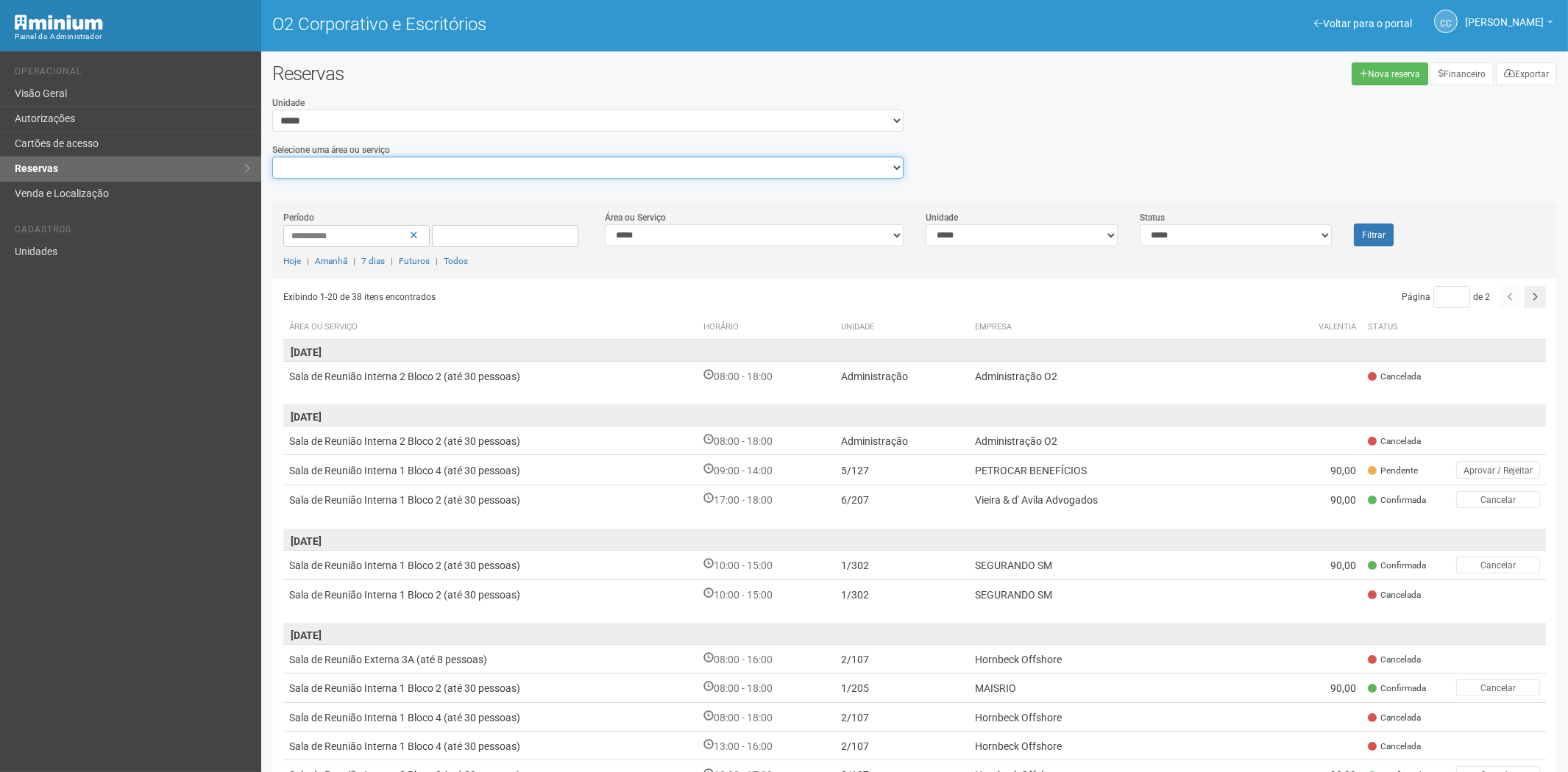
click at [366, 164] on select "**********" at bounding box center [587, 167] width 632 height 22
select select "**********"
click at [272, 157] on select "**********" at bounding box center [587, 167] width 632 height 22
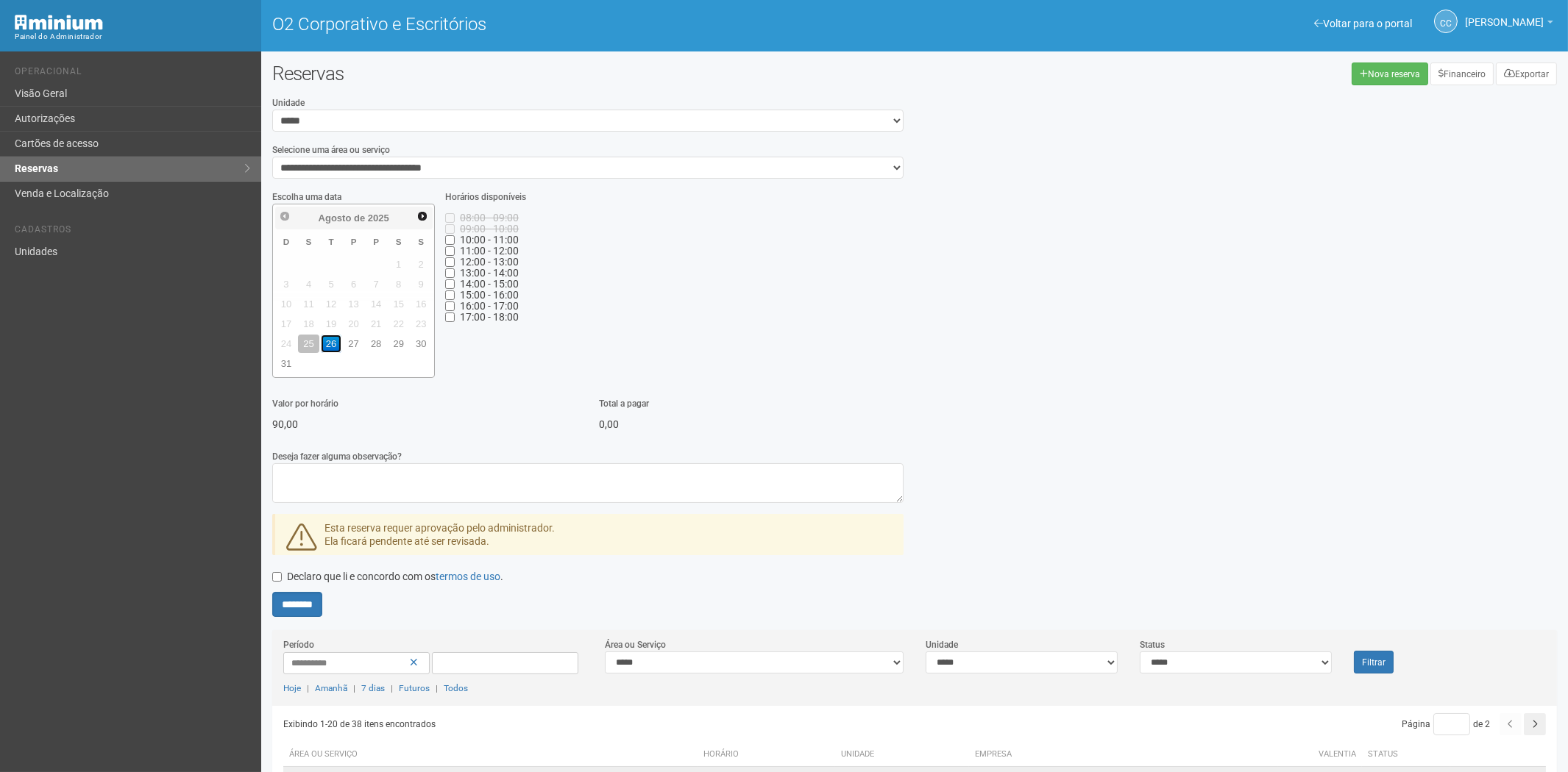
click at [335, 342] on font "26" at bounding box center [331, 344] width 10 height 11
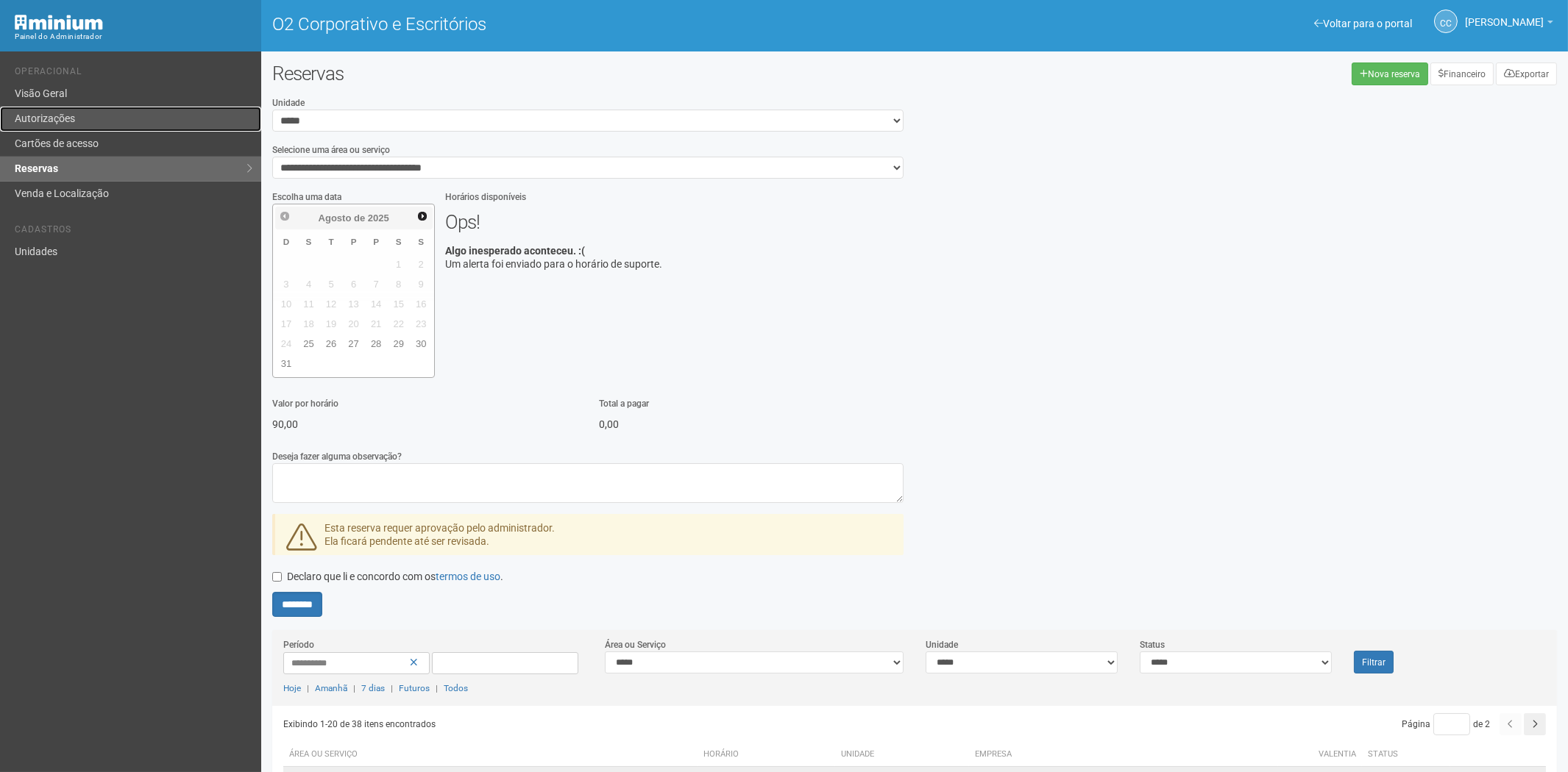
click at [83, 125] on link "Autorizações" at bounding box center [130, 119] width 261 height 25
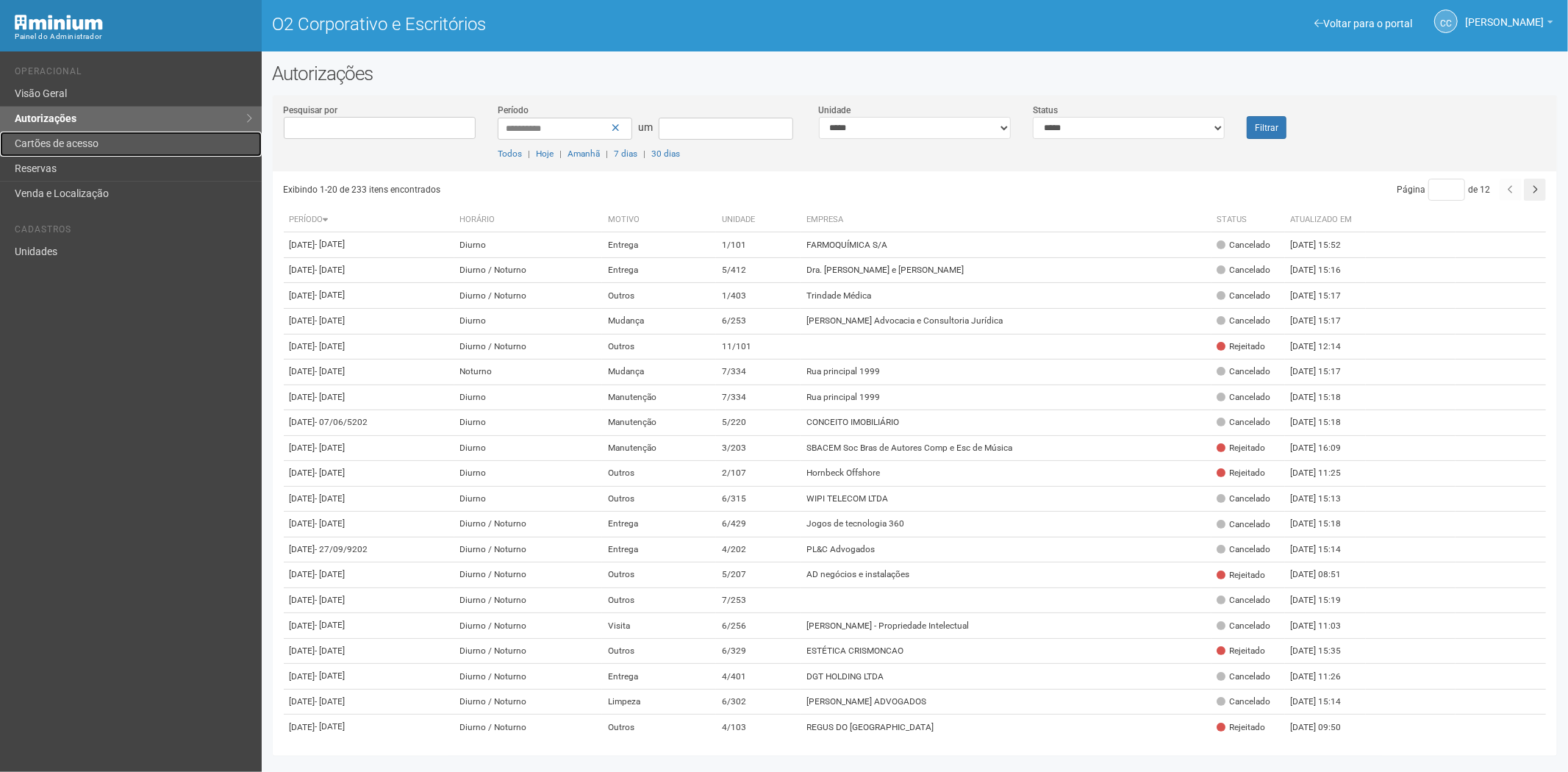
click at [64, 138] on font "Cartões de acesso" at bounding box center [56, 143] width 84 height 12
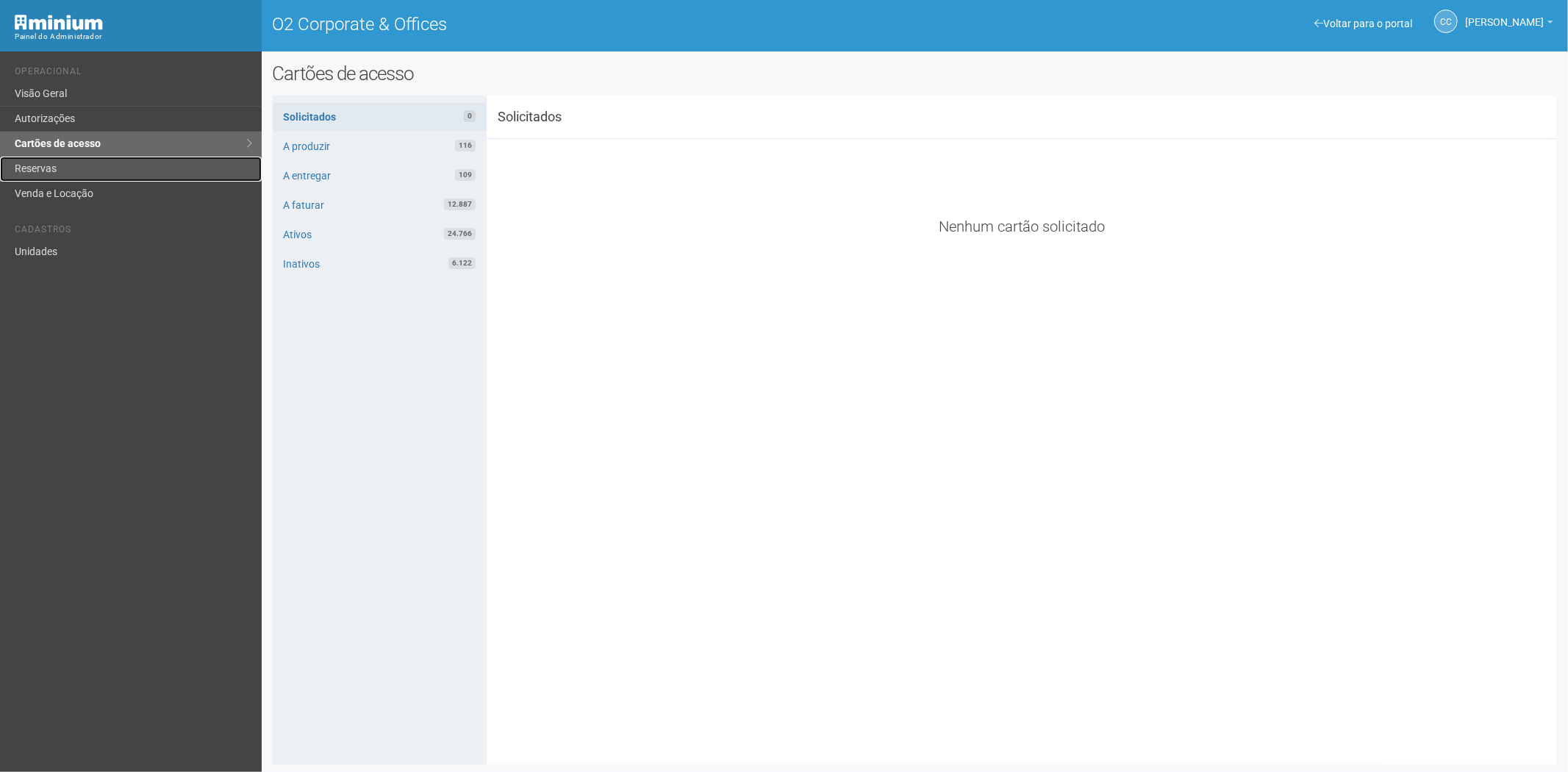
click at [35, 169] on link "Reservas" at bounding box center [131, 169] width 262 height 25
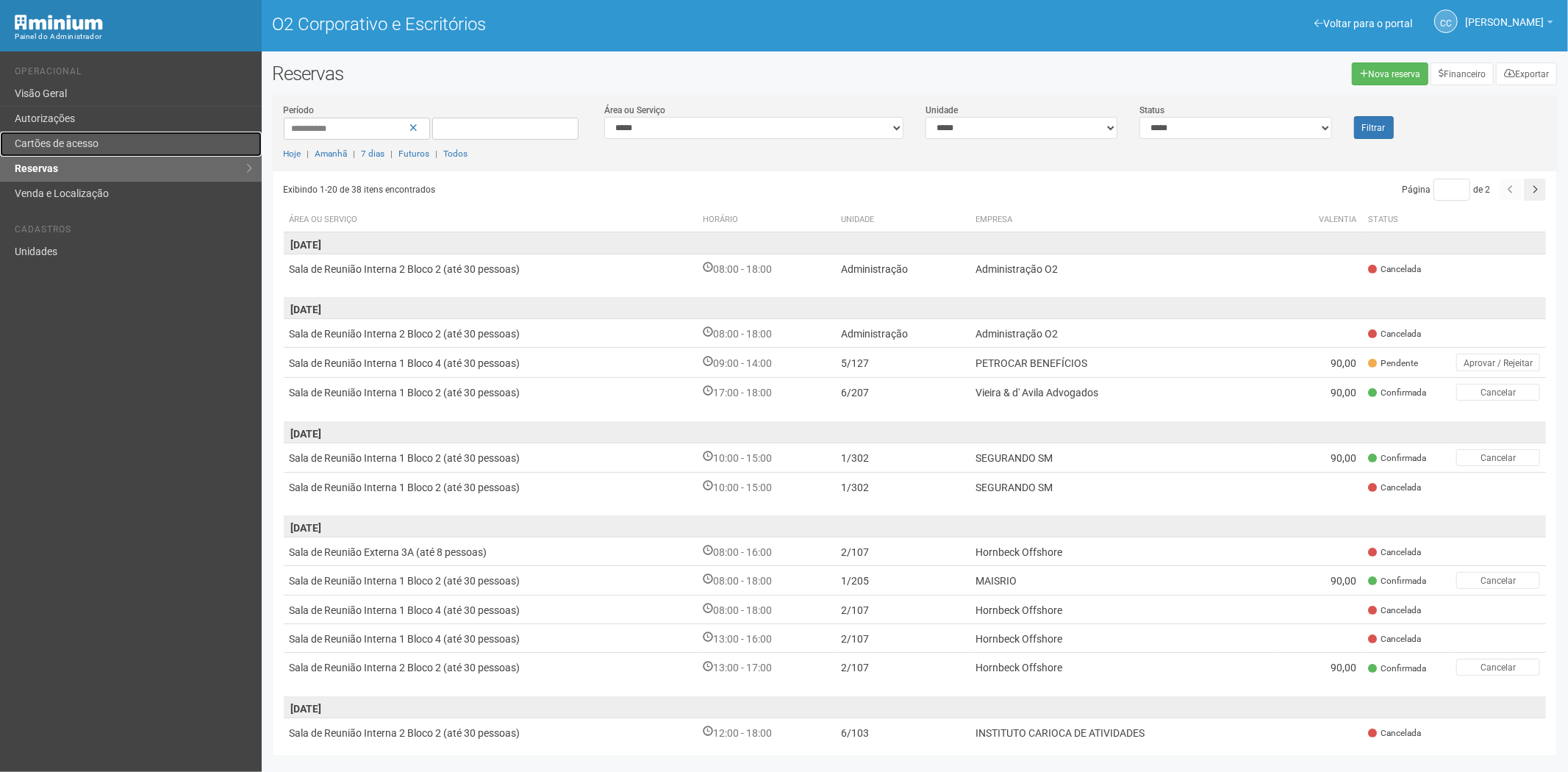
click at [74, 134] on link "Cartões de acesso" at bounding box center [131, 144] width 262 height 25
